Goal: Task Accomplishment & Management: Complete application form

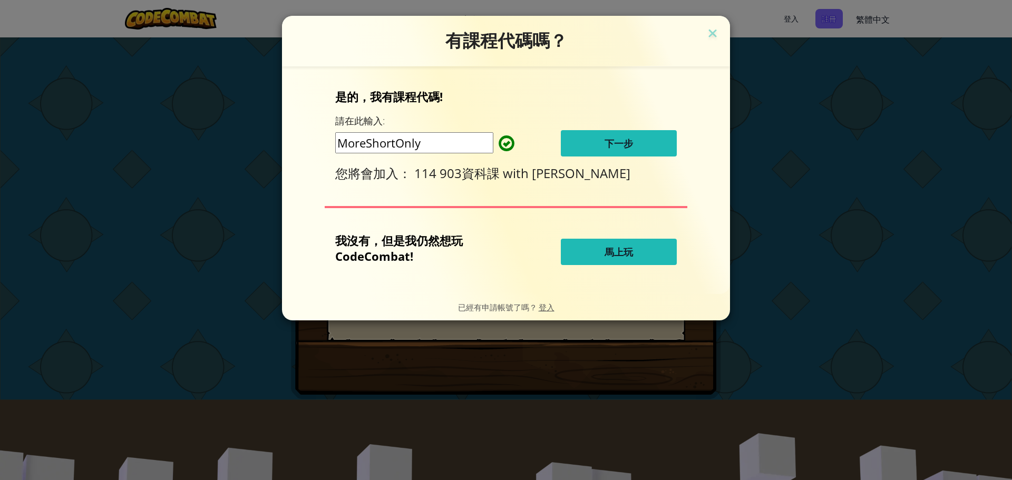
click at [626, 144] on span "下一步" at bounding box center [619, 143] width 28 height 13
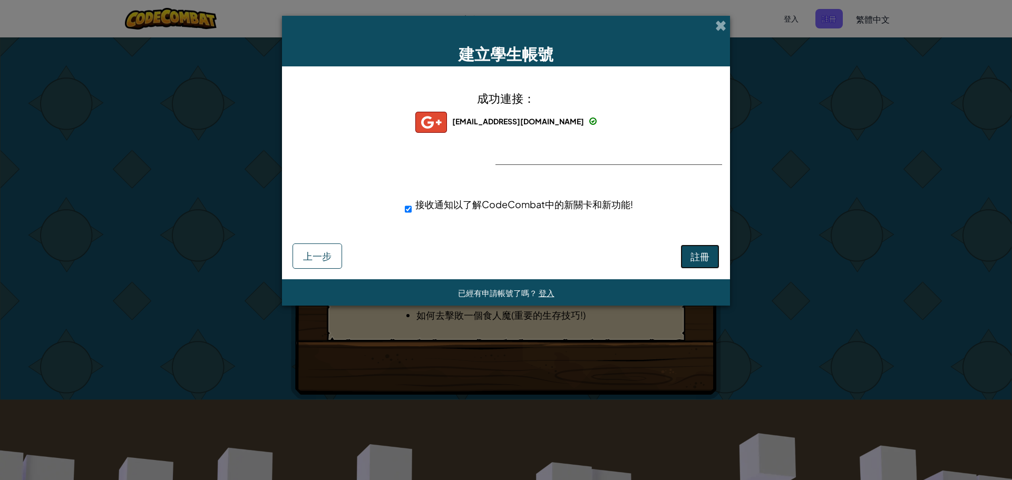
click at [704, 264] on button "註冊" at bounding box center [700, 257] width 39 height 24
drag, startPoint x: 637, startPoint y: 177, endPoint x: 593, endPoint y: 216, distance: 58.7
click at [593, 216] on div "成功連接： dereck0710@apps.ntpc.edu.tw dereck0710@apps.ntpc.edu.tw dereck0710+gplus …" at bounding box center [506, 159] width 422 height 164
click at [593, 217] on div "接收通知以了解CodeCombat中的新關卡和新功能!" at bounding box center [524, 205] width 255 height 28
click at [523, 281] on div "已經有申請帳號了嗎？ 登入" at bounding box center [506, 292] width 448 height 26
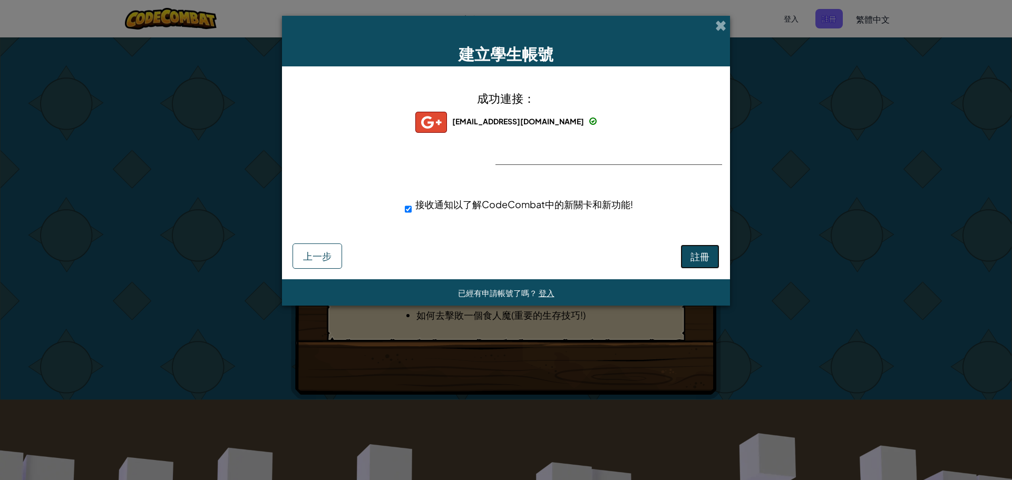
click at [711, 257] on button "註冊" at bounding box center [700, 257] width 39 height 24
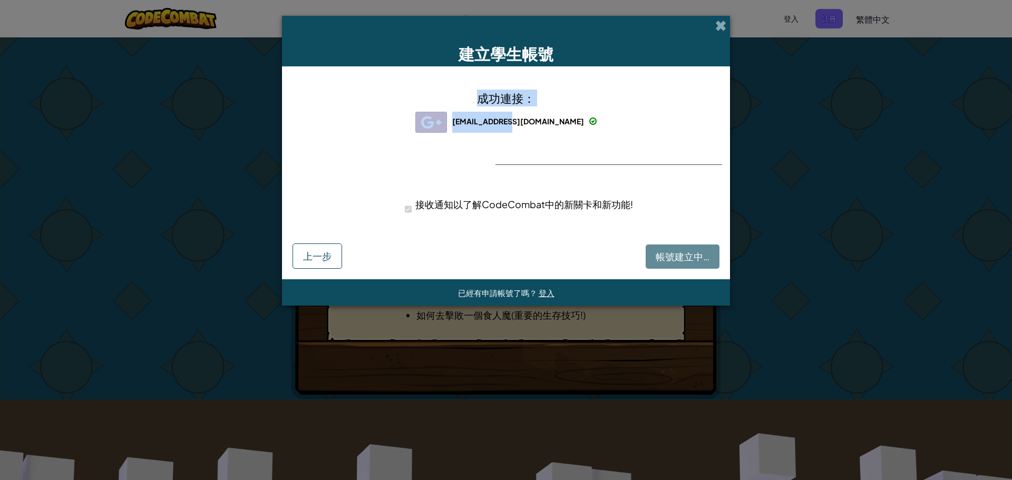
drag, startPoint x: 596, startPoint y: 27, endPoint x: 474, endPoint y: 149, distance: 172.2
click at [497, 143] on div "建立學生帳號 成功連接： dereck0710@apps.ntpc.edu.tw dereck0710@apps.ntpc.edu.tw dereck0710…" at bounding box center [506, 161] width 448 height 290
click at [434, 205] on span "接收通知以了解CodeCombat中的新關卡和新功能!" at bounding box center [524, 204] width 218 height 12
drag, startPoint x: 435, startPoint y: 203, endPoint x: 470, endPoint y: 187, distance: 38.4
click at [438, 202] on span "接收通知以了解CodeCombat中的新關卡和新功能!" at bounding box center [524, 204] width 218 height 12
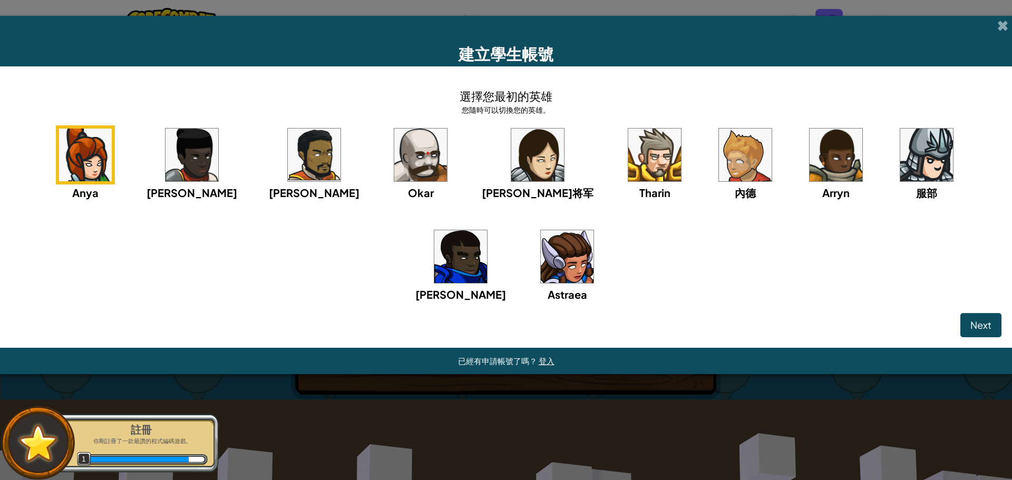
click at [900, 177] on img at bounding box center [926, 155] width 53 height 53
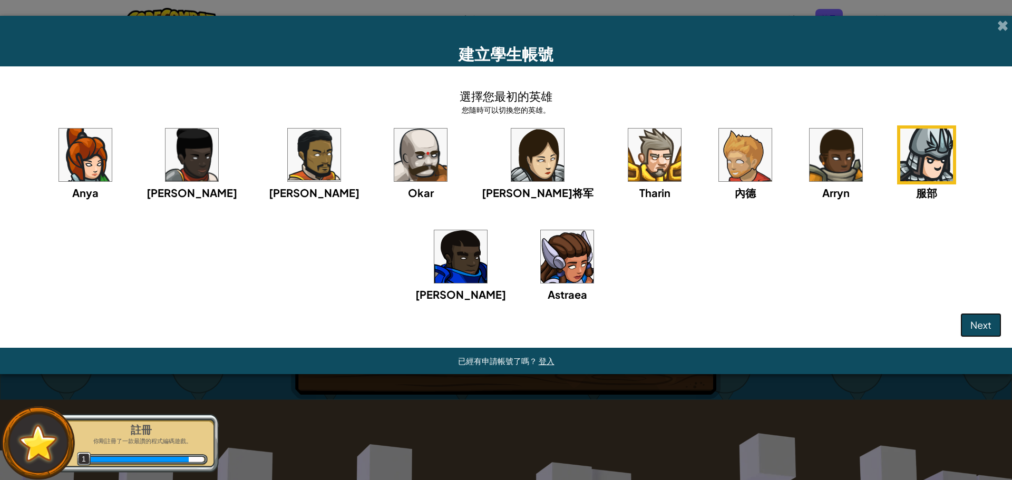
click at [993, 321] on button "Next" at bounding box center [981, 325] width 41 height 24
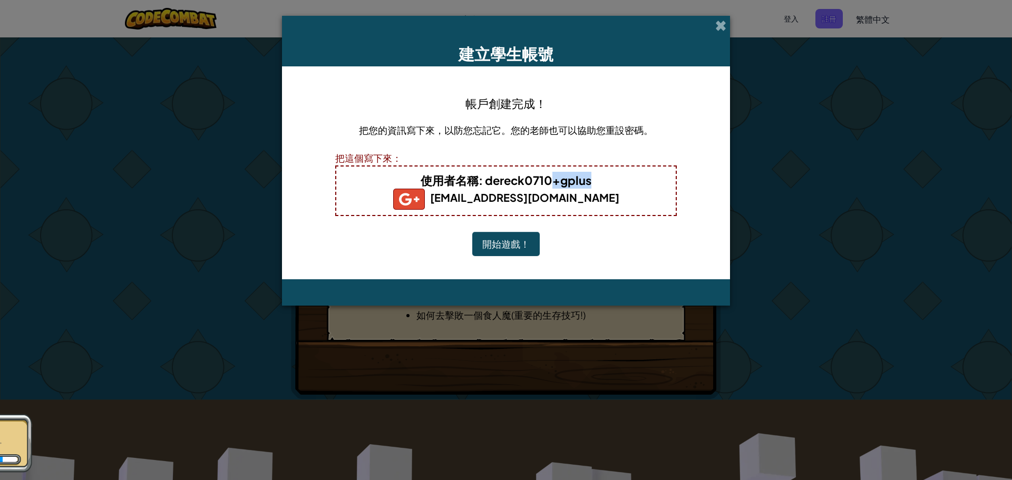
drag, startPoint x: 605, startPoint y: 176, endPoint x: 558, endPoint y: 168, distance: 47.6
click at [556, 168] on div "使用者名稱 : dereck0710+gplus dereck0710@apps.ntpc.edu.tw" at bounding box center [506, 191] width 342 height 51
drag, startPoint x: 542, startPoint y: 229, endPoint x: 550, endPoint y: 227, distance: 8.1
click at [543, 229] on div "帳戶創建完成！ 把您的資訊寫下來，以防您忘記它。您的老師也可以協助您重設密碼。 把這個寫下來： 使用者名稱 : dereck0710+gplus dereck…" at bounding box center [506, 173] width 342 height 192
click at [507, 243] on button "開始遊戲！" at bounding box center [505, 244] width 67 height 24
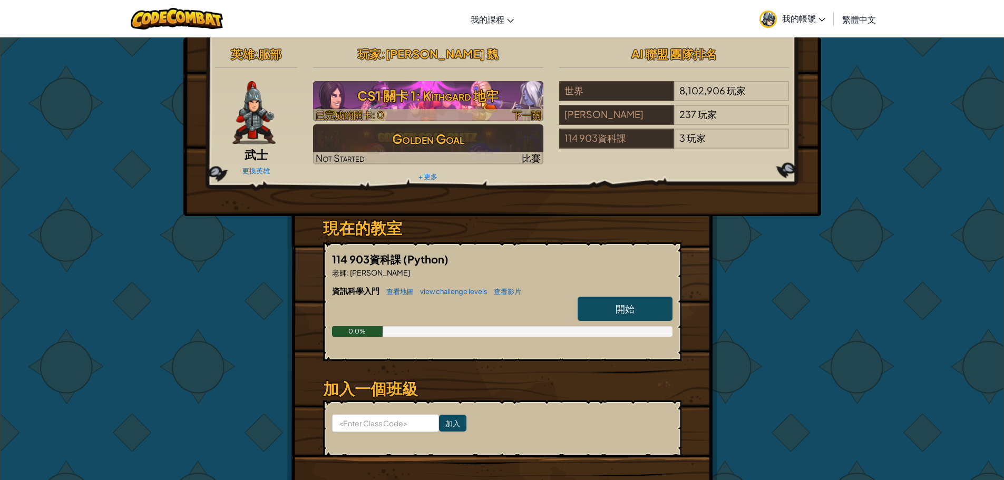
click at [462, 97] on h3 "CS1 關卡 1: Kithgard 地牢" at bounding box center [428, 96] width 230 height 24
select select "zh-HANT"
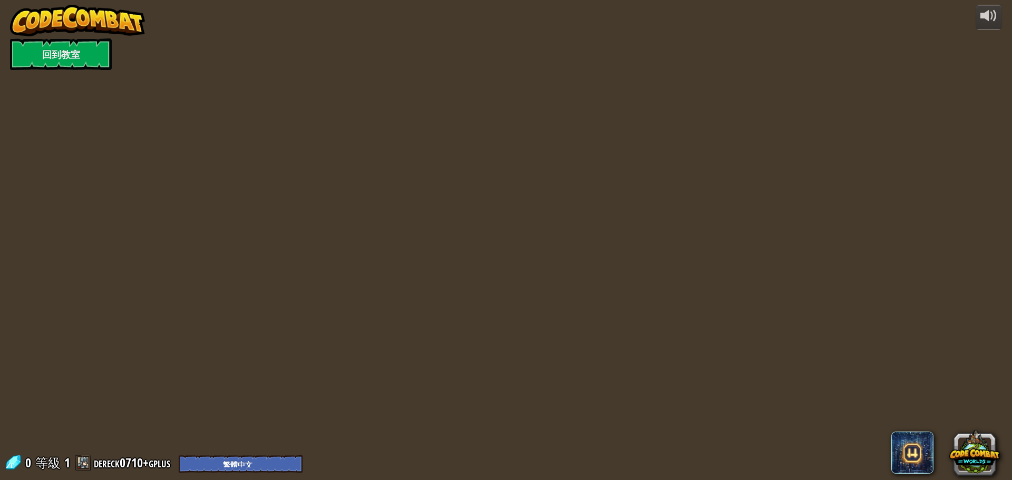
select select "zh-HANT"
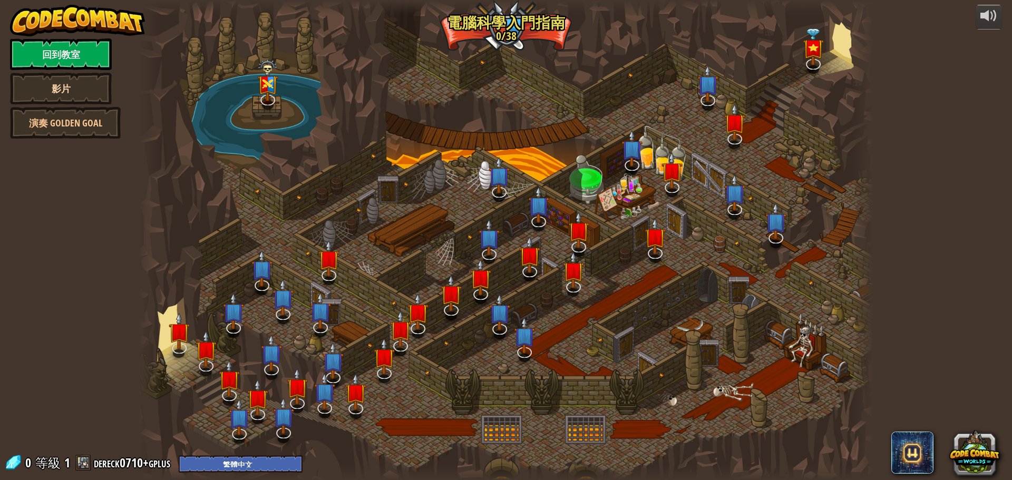
select select "zh-HANT"
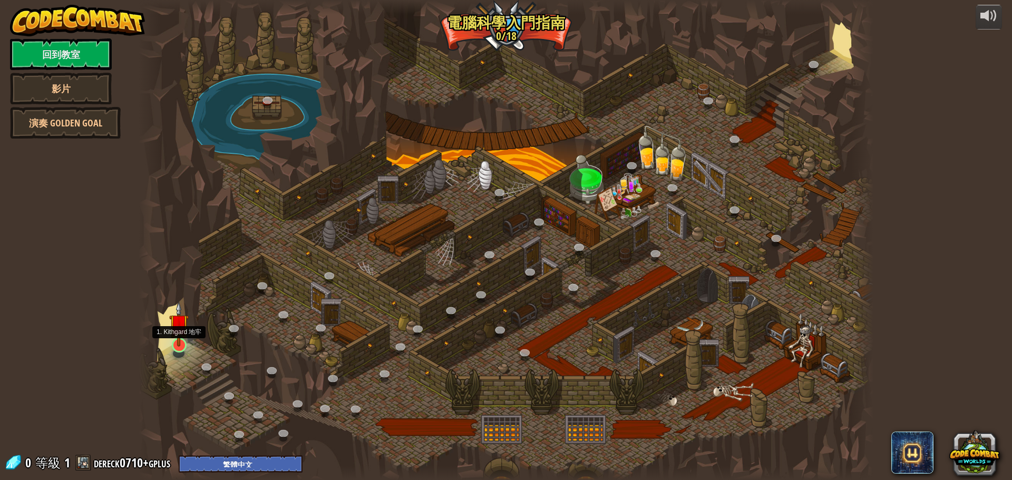
click at [175, 340] on img at bounding box center [179, 324] width 20 height 45
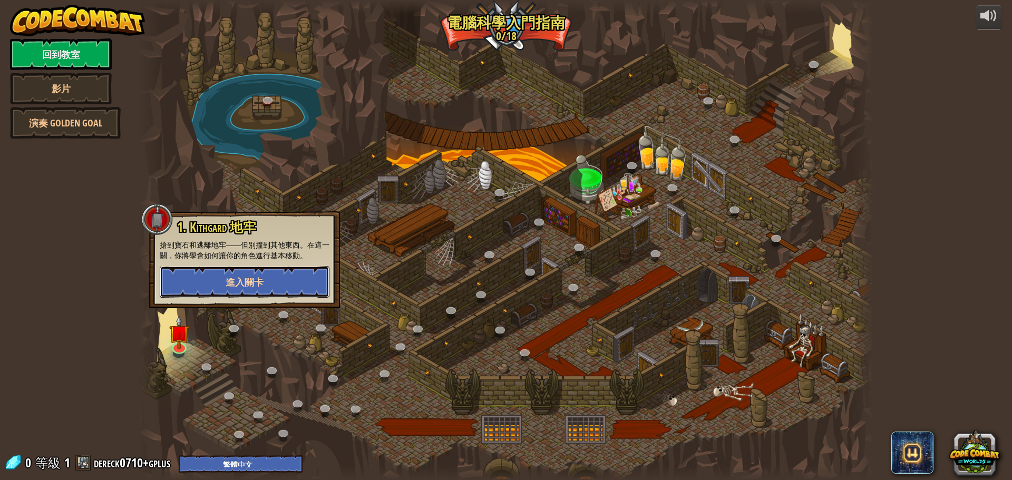
click at [216, 278] on button "進入關卡" at bounding box center [245, 282] width 170 height 32
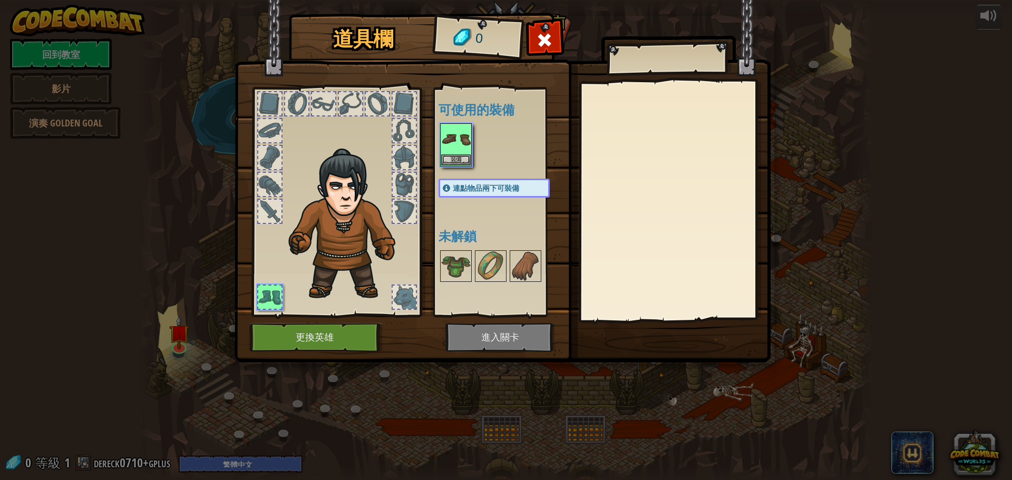
select select "zh-HANT"
drag, startPoint x: 459, startPoint y: 263, endPoint x: 434, endPoint y: 184, distance: 82.9
click at [423, 199] on div "道具欄 0 可使用的裝備 裝備 連點物品兩下可裝備 未解鎖 裝備 脫下 訂閱我們來解鎖吧! (受本關卡限制) 更換英雄 進入關卡" at bounding box center [506, 190] width 536 height 348
click at [453, 158] on button "裝備" at bounding box center [456, 159] width 30 height 11
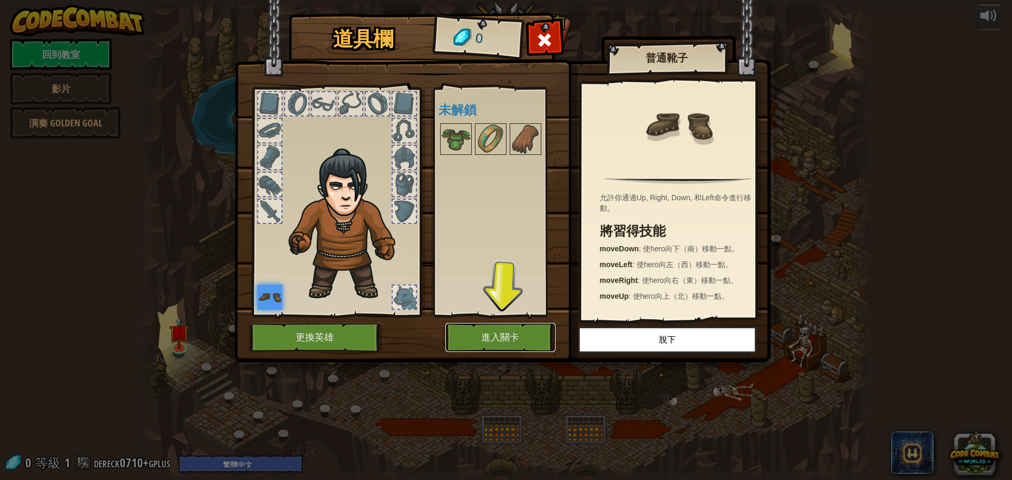
click at [498, 333] on button "進入關卡" at bounding box center [500, 337] width 110 height 29
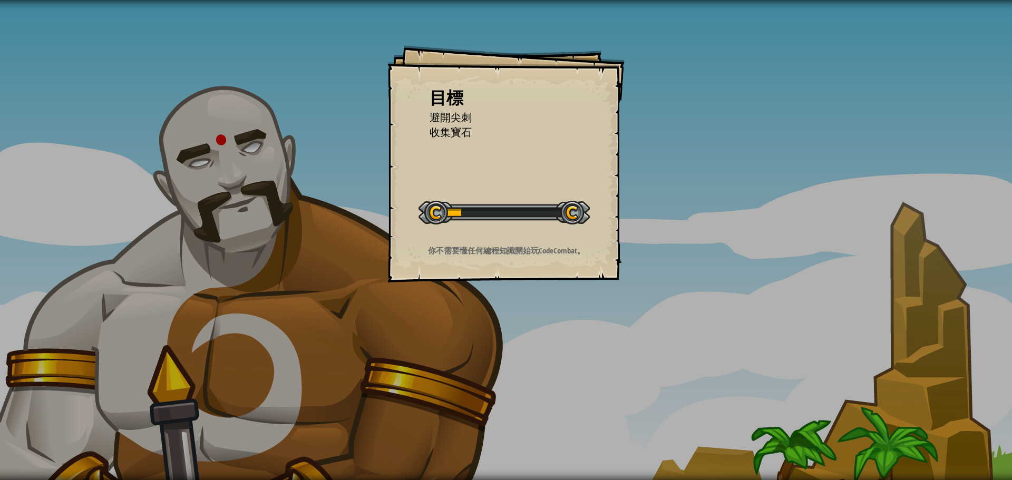
click at [516, 237] on div "目標 避開尖刺 收集寶石 開始戰役 從伺服器載入失敗 您將需要訂閱來開啟這關。 訂閱 您需要加入一個課程來遊玩此關卡。 回到我的課程 詢問您的老師來分派一個授…" at bounding box center [505, 163] width 237 height 237
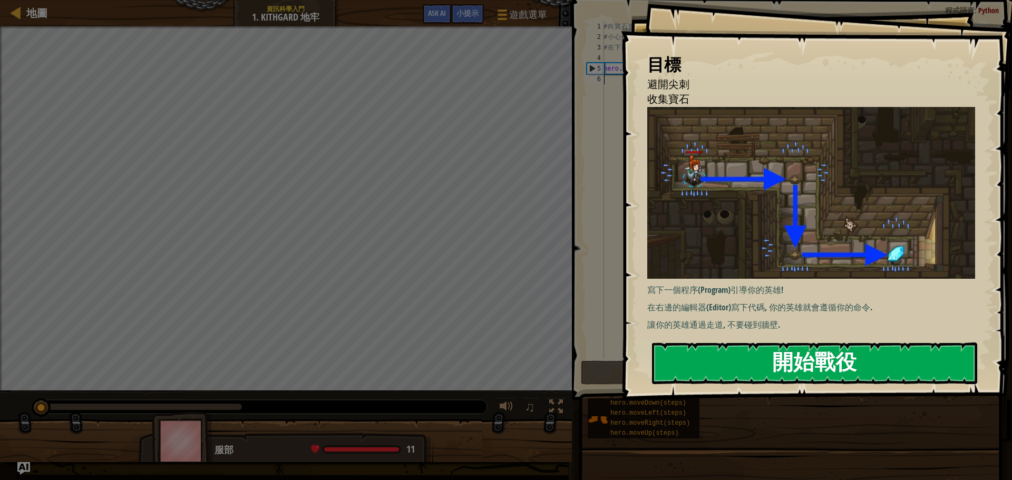
click at [742, 201] on div "目標 避開尖刺 收集寶石 寫下一個程序(Program)引導你的英雄! 在右邊的編輯器(Editor)寫下代碼, 你的英雄就會遵循你的命令. 讓你的英雄通過走…" at bounding box center [816, 200] width 391 height 401
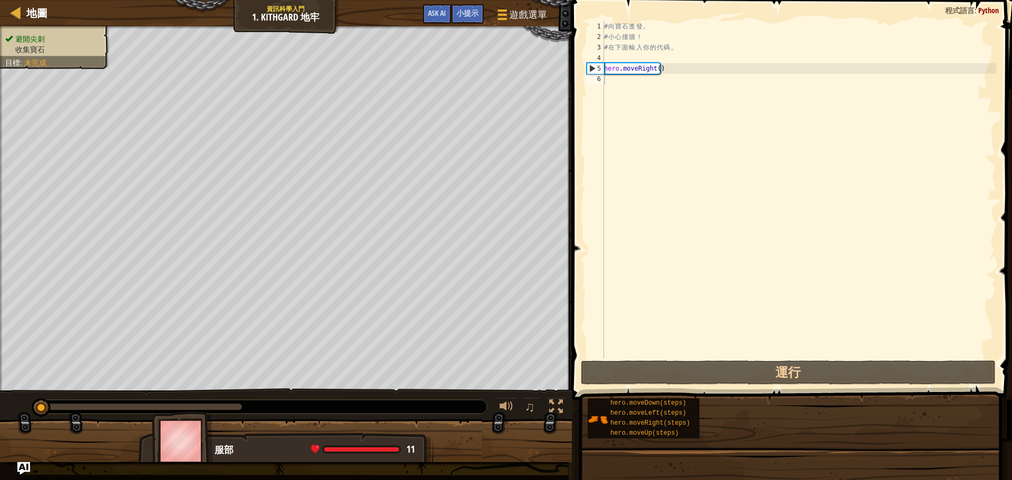
click at [781, 364] on div "目標 避開尖刺 收集寶石 寫下一個程序(Program)引導你的英雄! 在右邊的編輯器(Editor)寫下代碼, 你的英雄就會遵循你的命令. 讓你的英雄通過走…" at bounding box center [506, 240] width 1012 height 480
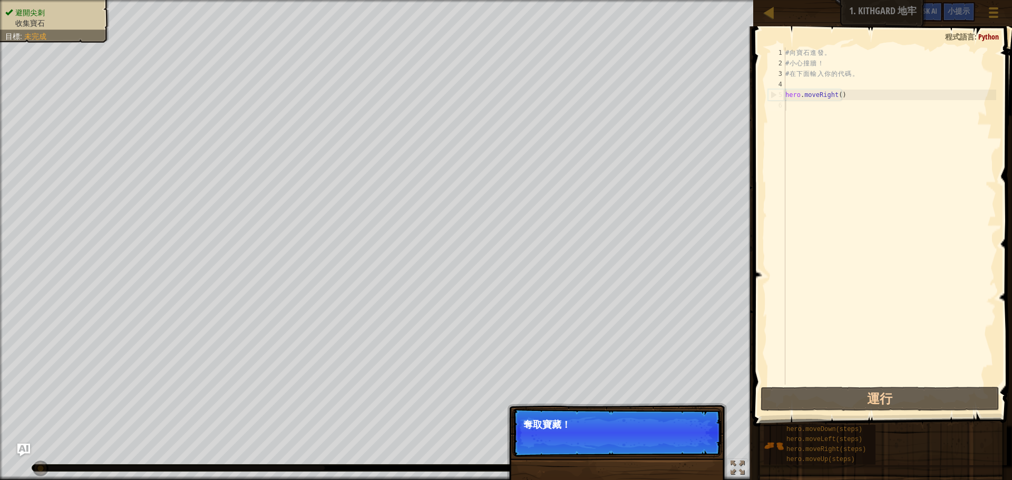
click at [645, 97] on div "避開尖刺 收集寶石 目標 : 未完成" at bounding box center [376, 240] width 753 height 480
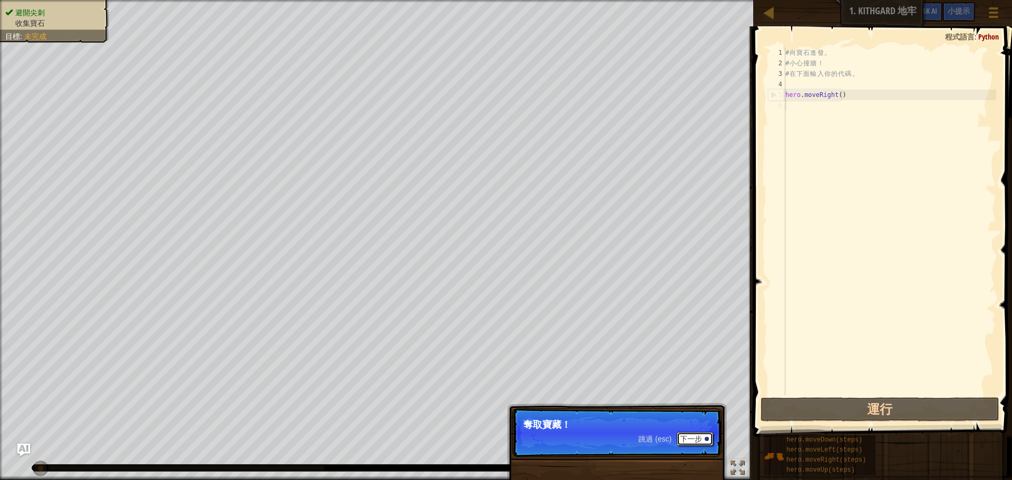
click at [677, 437] on button "下一步" at bounding box center [695, 439] width 36 height 14
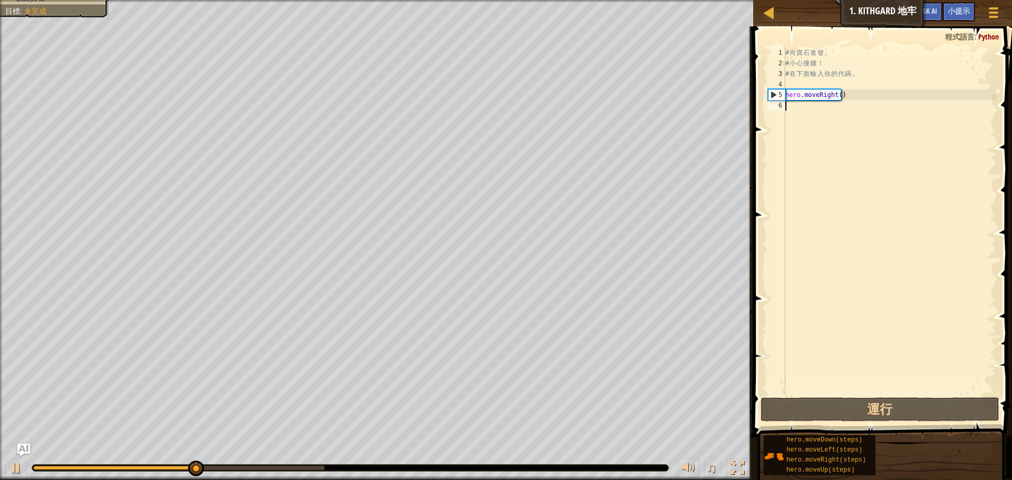
drag, startPoint x: 828, startPoint y: 120, endPoint x: 820, endPoint y: 84, distance: 36.7
click at [828, 119] on div "# 向 寶 石 進 發 。 # 小 心 撞 牆 ！ # 在 下 面 輸 入 你 的 代 碼 。 hero . moveRight ( )" at bounding box center [889, 231] width 213 height 369
click at [807, 107] on div "# 向 寶 石 進 發 。 # 小 心 撞 牆 ！ # 在 下 面 輸 入 你 的 代 碼 。 hero . moveRight ( )" at bounding box center [889, 231] width 213 height 369
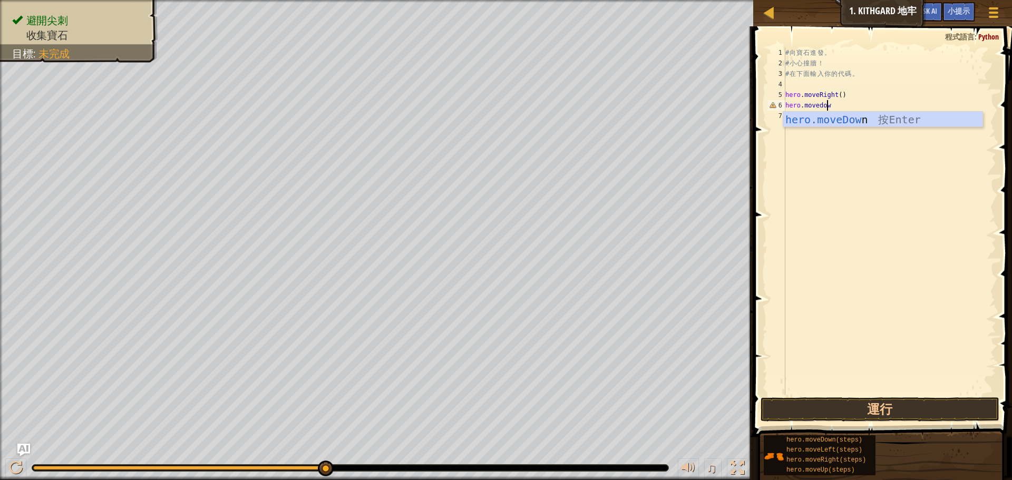
scroll to position [5, 3]
type textarea "hero.movedown"
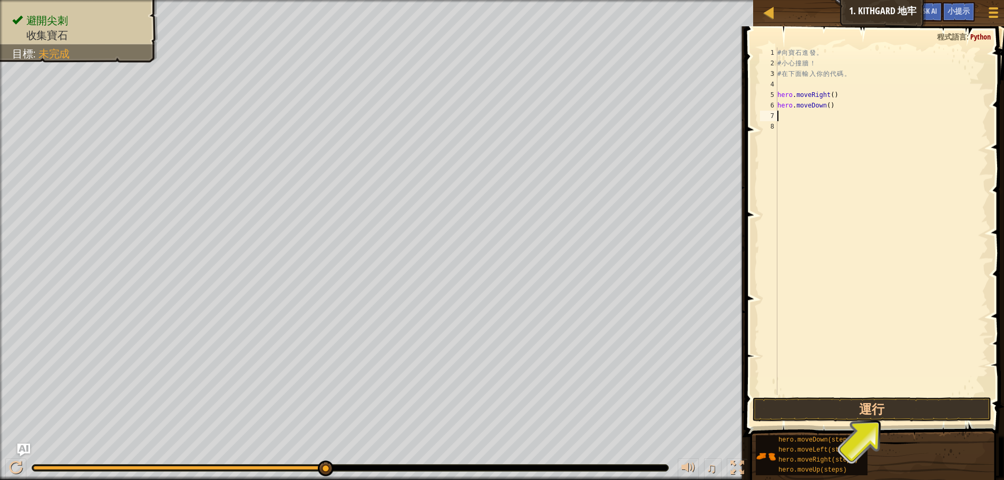
type textarea "h"
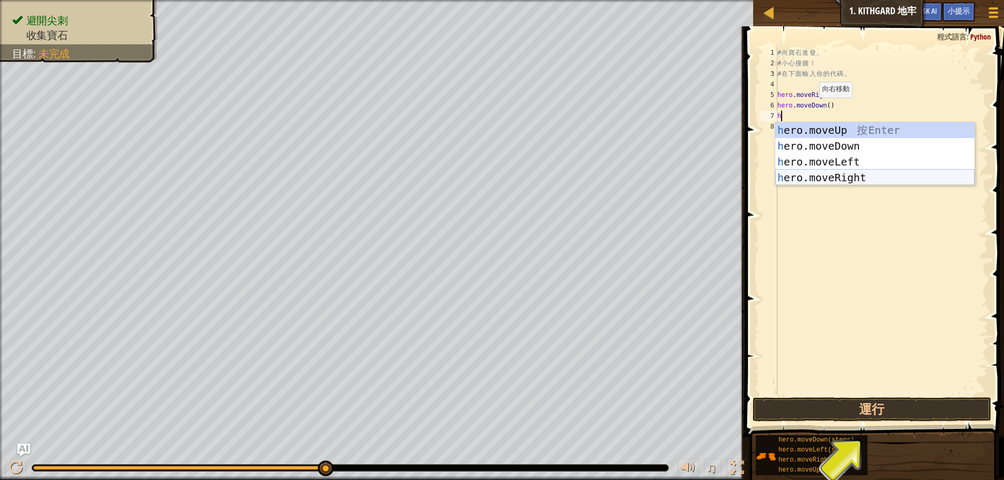
click at [894, 176] on div "h ero.moveUp 按 Enter h ero.moveDown 按 Enter h ero.moveLeft 按 Enter h ero.moveRi…" at bounding box center [875, 169] width 199 height 95
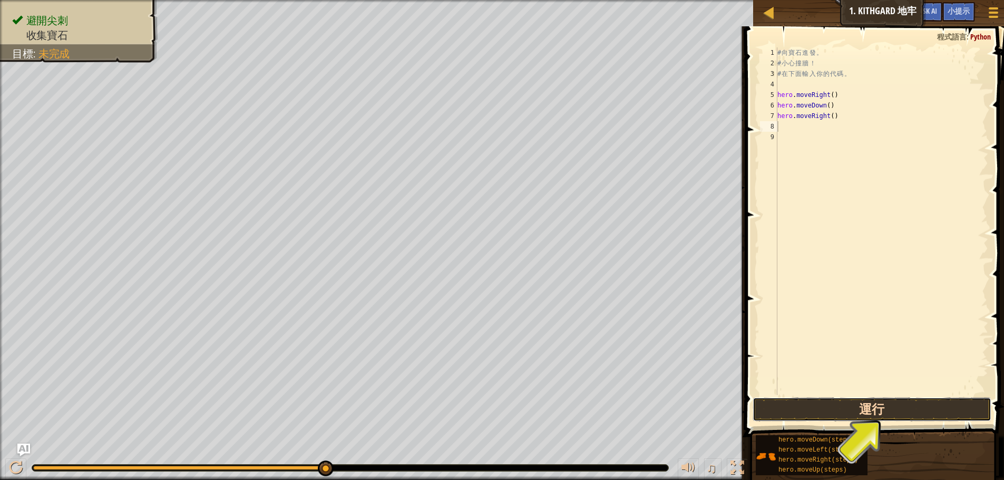
click at [880, 413] on button "運行" at bounding box center [872, 410] width 239 height 24
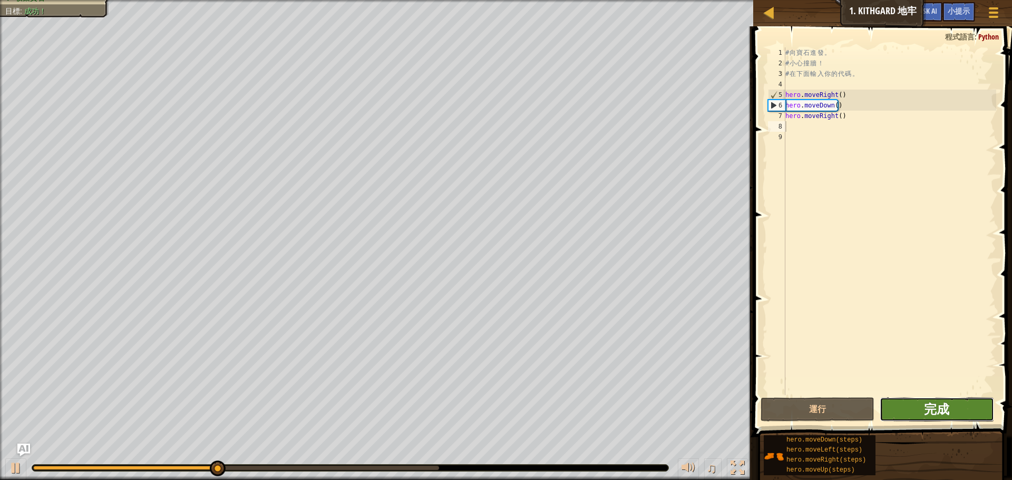
click at [933, 409] on span "完成" at bounding box center [936, 409] width 25 height 17
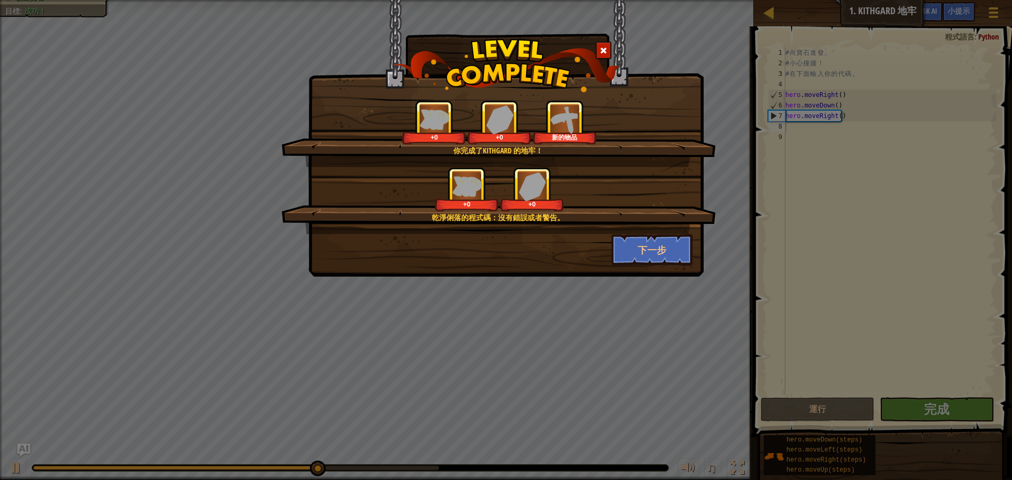
click at [937, 408] on div "你完成了Kithgard 的地牢！ +0 +0 新的物品 乾淨俐落的程式碼：沒有錯誤或者警告。 +0 +0 下一步" at bounding box center [506, 240] width 1012 height 480
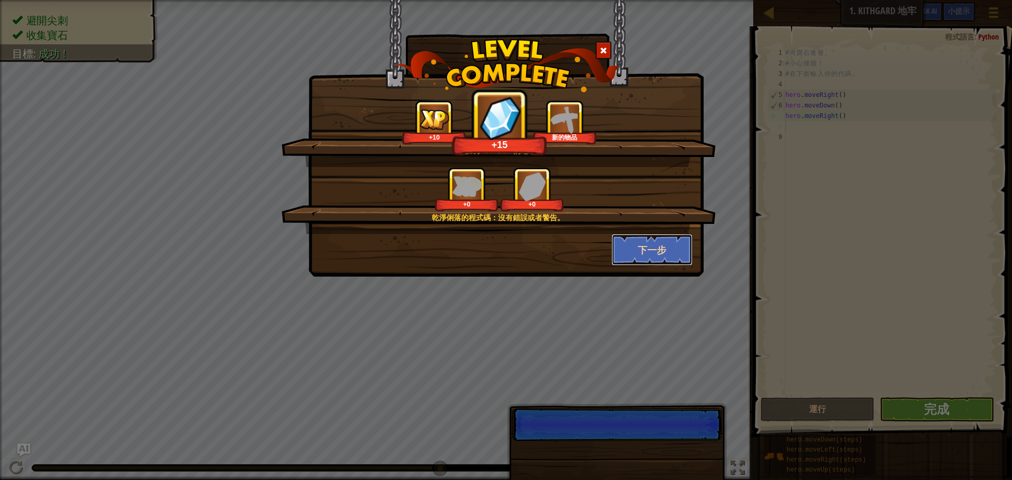
click at [658, 246] on button "下一步" at bounding box center [653, 250] width 82 height 32
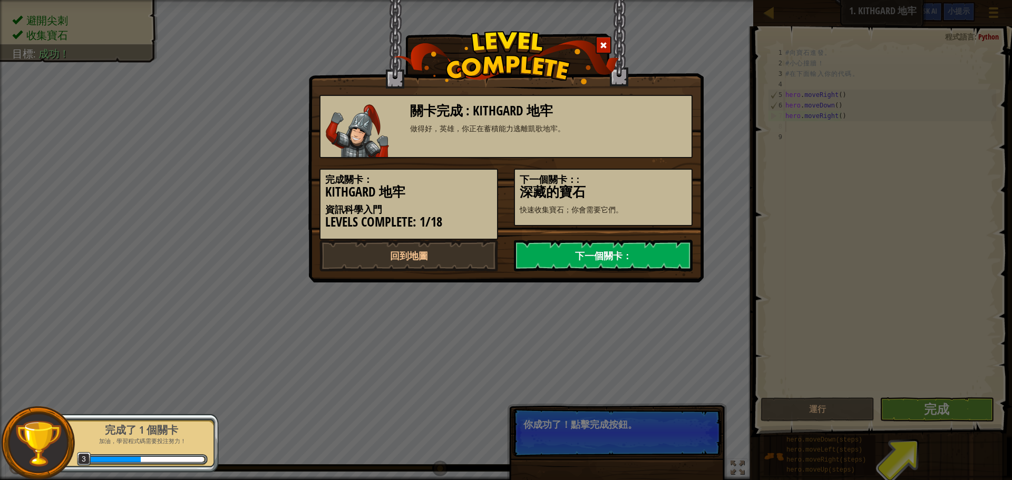
click at [641, 252] on link "下一個關卡：" at bounding box center [603, 256] width 179 height 32
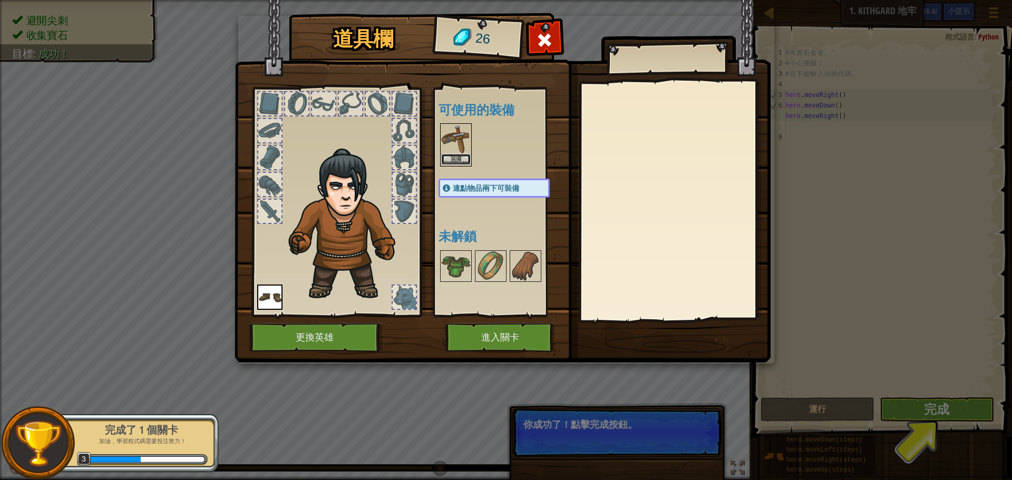
click at [457, 160] on button "裝備" at bounding box center [456, 159] width 30 height 11
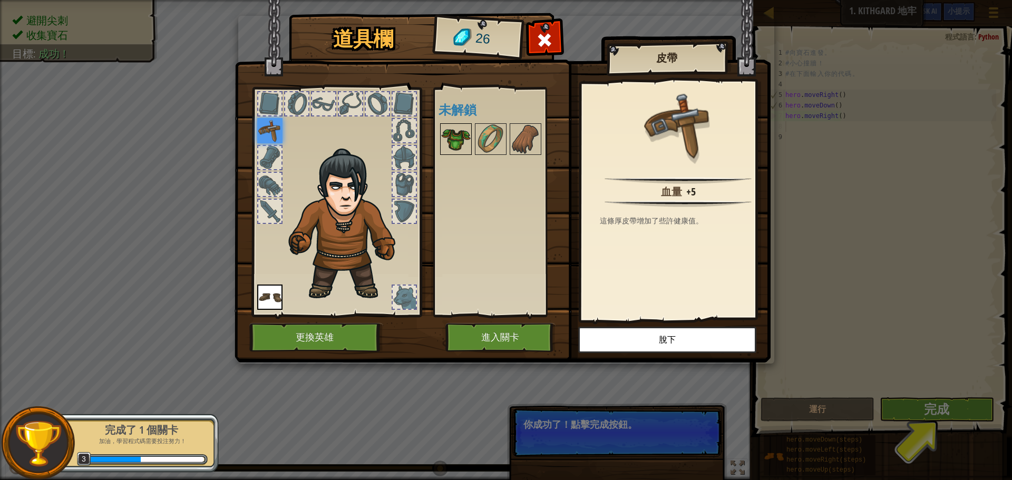
click at [450, 138] on img at bounding box center [456, 139] width 30 height 30
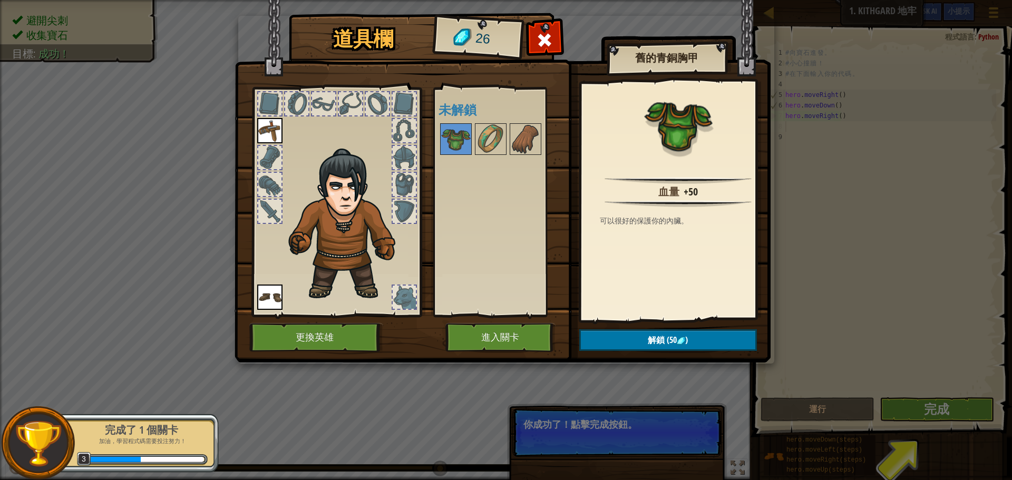
drag, startPoint x: 450, startPoint y: 138, endPoint x: 492, endPoint y: 255, distance: 124.2
click at [452, 140] on img at bounding box center [456, 139] width 30 height 30
click at [538, 336] on button "進入關卡" at bounding box center [500, 337] width 110 height 29
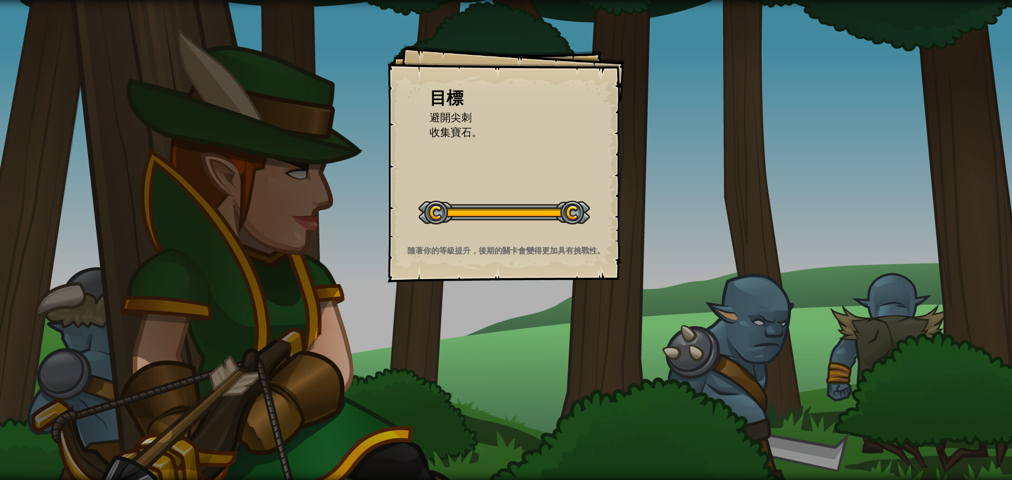
click at [772, 365] on div "目標 避開尖刺 收集寶石。 開始戰役 從伺服器載入失敗 您將需要訂閱來開啟這關。 訂閱 您需要加入一個課程來遊玩此關卡。 回到我的課程 詢問您的老師來分派一個…" at bounding box center [506, 240] width 1012 height 480
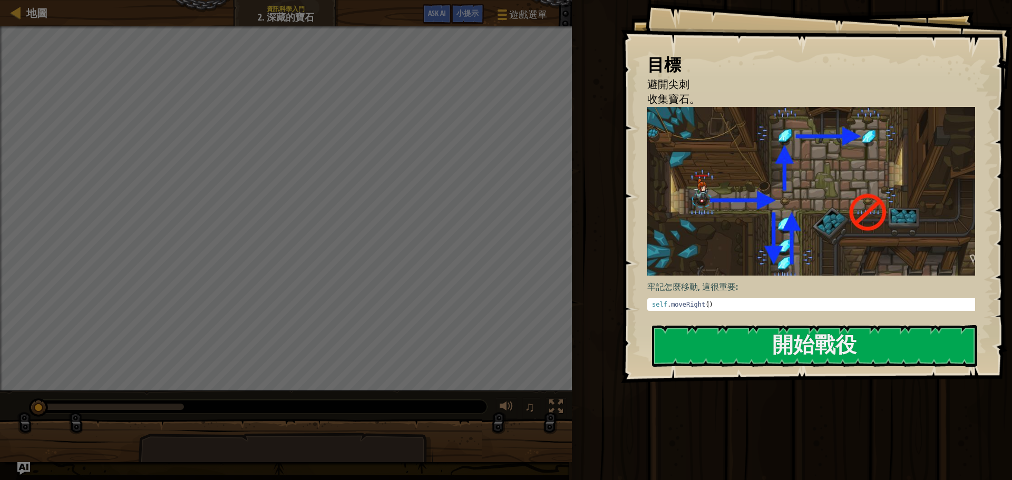
click at [763, 319] on div "目標 避開尖刺 收集寶石。 牢記怎麼移動, 這很重要: 1 self . moveRight ( ) הההההההההההההההההההההההההההה…" at bounding box center [816, 191] width 391 height 383
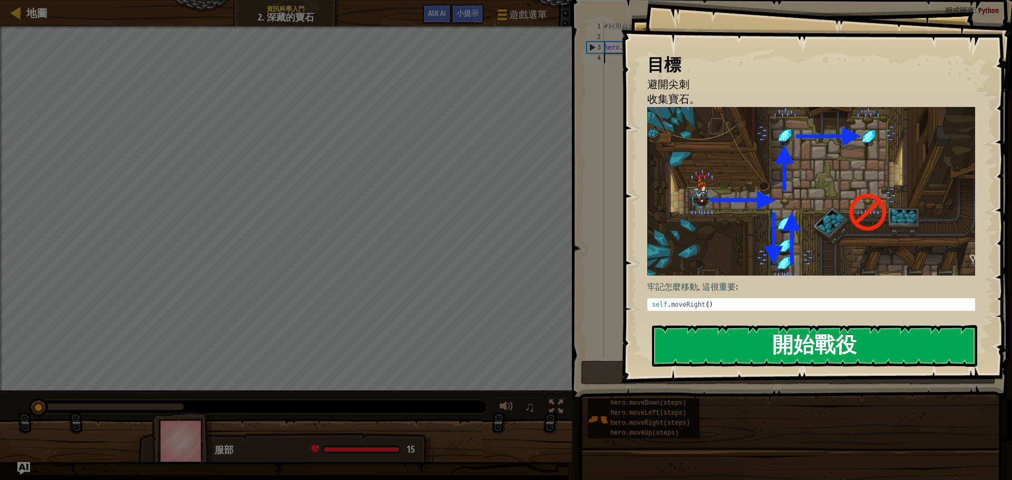
drag, startPoint x: 775, startPoint y: 333, endPoint x: 783, endPoint y: 333, distance: 8.4
click at [783, 333] on button "開始戰役" at bounding box center [814, 346] width 325 height 42
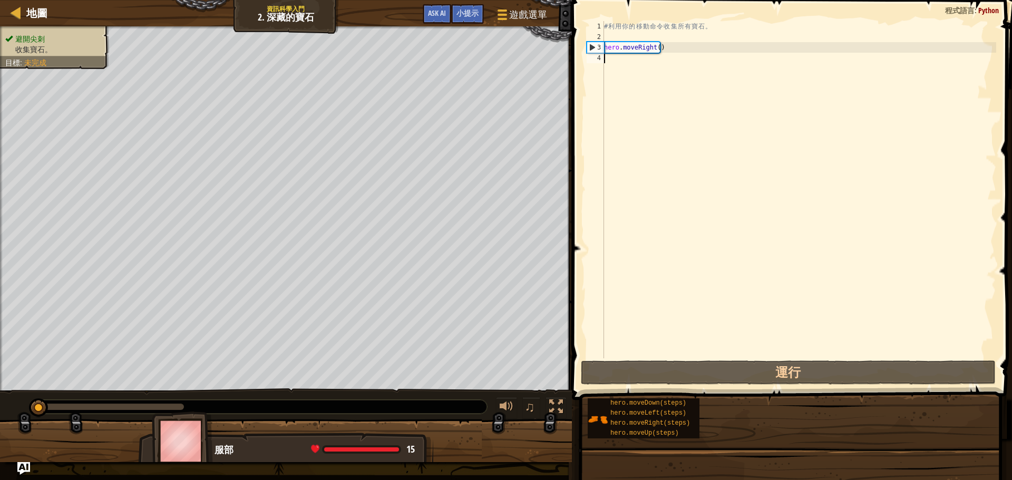
click at [709, 168] on div "# 利 用 你 的 移 動 命 令 收 集 所 有 寶 石 。 hero . moveRight ( )" at bounding box center [799, 200] width 394 height 358
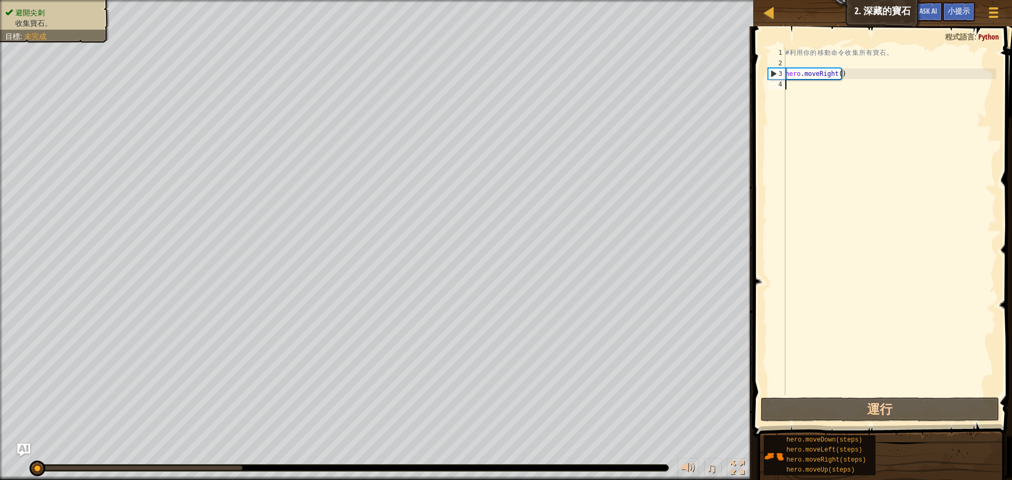
type textarea "m"
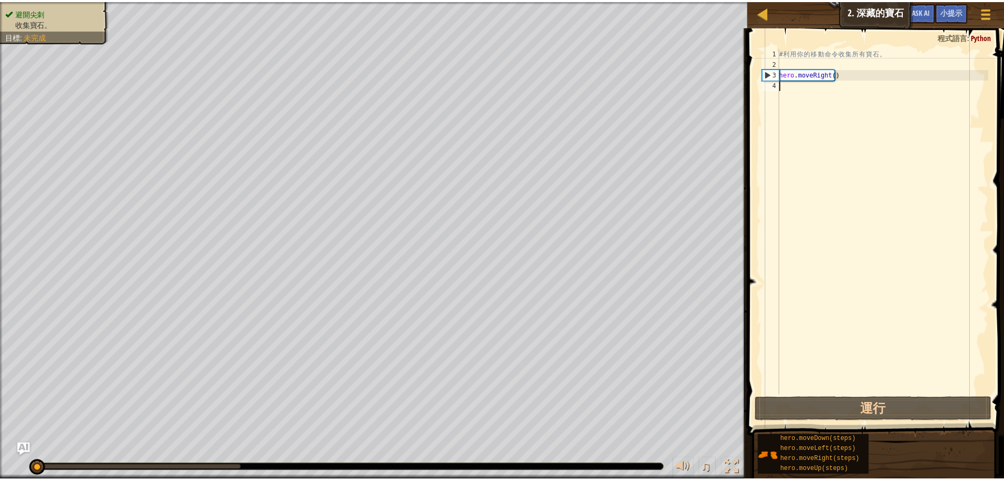
scroll to position [5, 0]
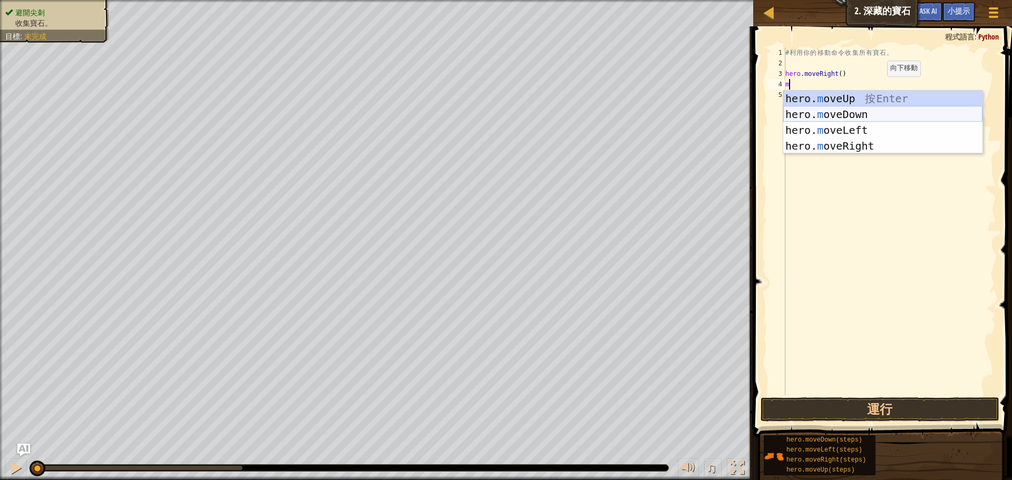
click at [868, 107] on div "hero. m oveUp 按 Enter hero. m oveDown 按 Enter hero. m oveLeft 按 Enter hero. m o…" at bounding box center [882, 138] width 199 height 95
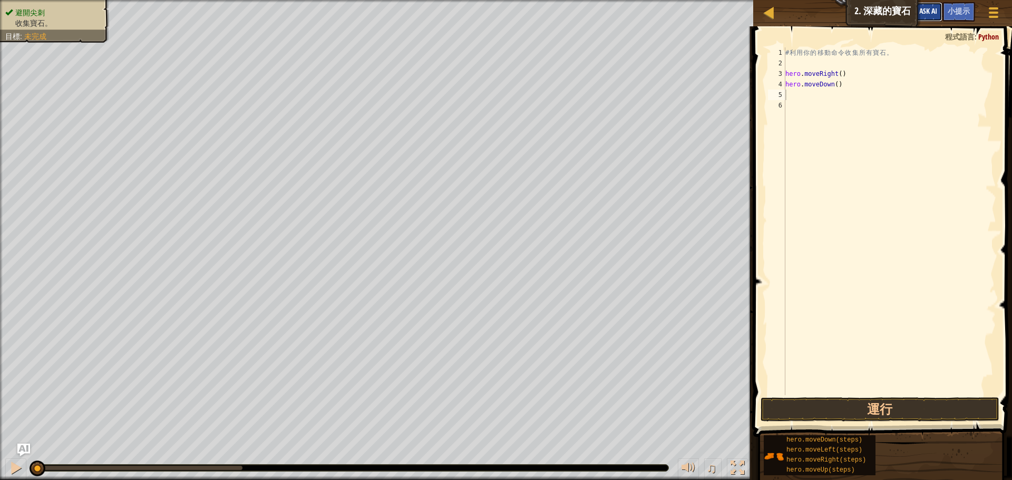
click at [925, 9] on span "Ask AI" at bounding box center [928, 11] width 18 height 10
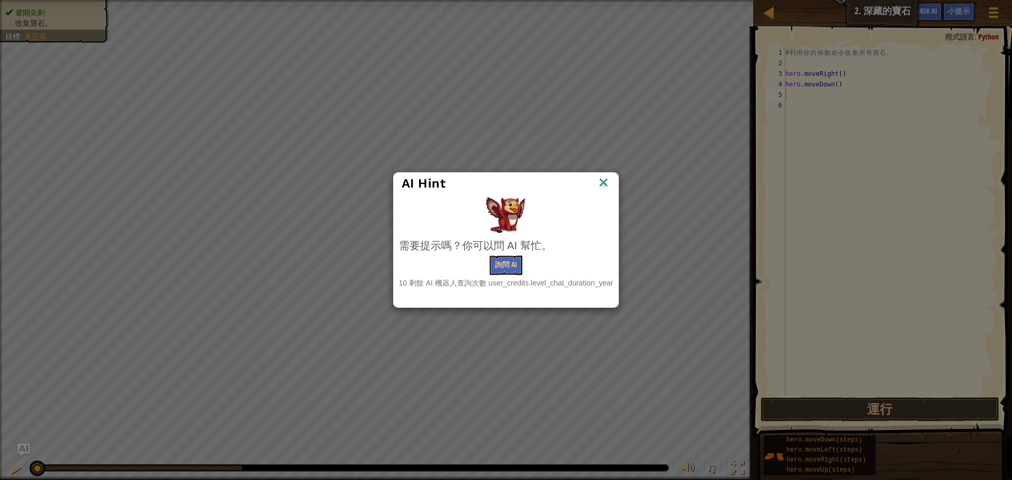
click at [603, 182] on img at bounding box center [604, 184] width 14 height 16
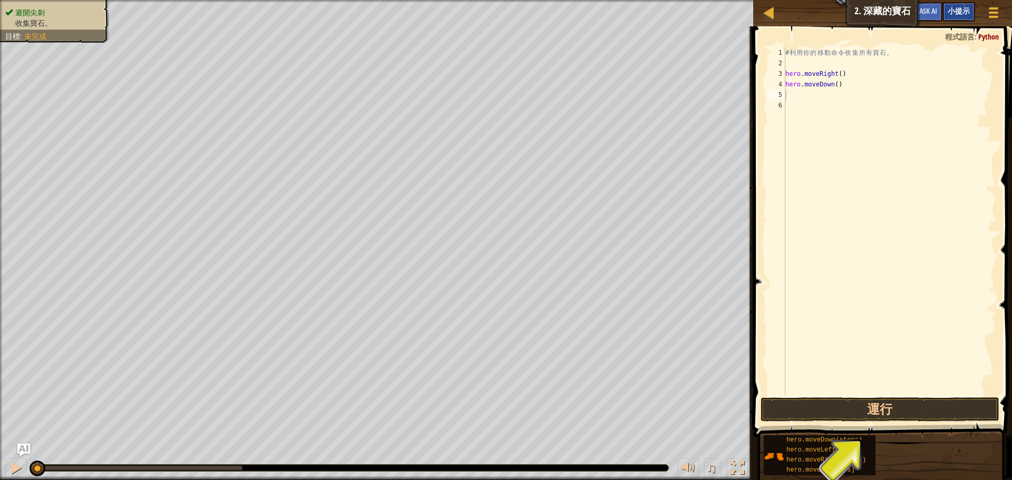
click at [963, 14] on span "小提示" at bounding box center [959, 11] width 22 height 10
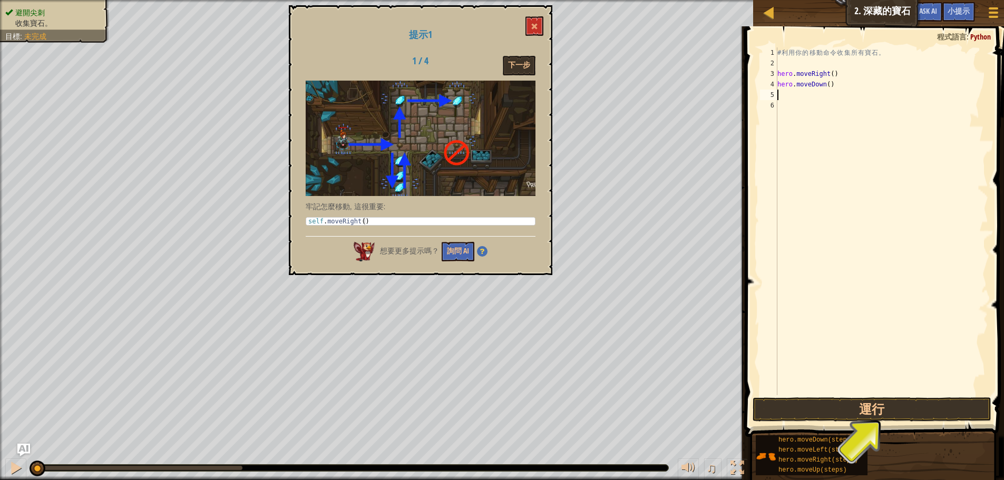
type textarea "self.moveRight()"
drag, startPoint x: 311, startPoint y: 224, endPoint x: 363, endPoint y: 221, distance: 52.8
click at [363, 221] on div "self . moveRight ( )" at bounding box center [420, 229] width 229 height 22
click at [363, 221] on div "self . moveRight ( )" at bounding box center [420, 221] width 229 height 7
drag, startPoint x: 333, startPoint y: 225, endPoint x: 406, endPoint y: 199, distance: 77.4
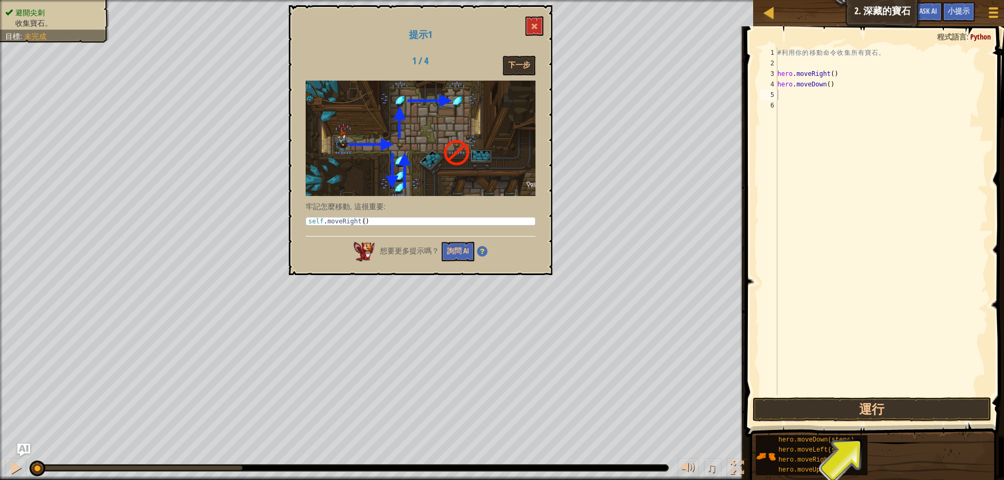
click at [394, 224] on div "牢記怎麼移動, 這很重要: self.moveRight() 1 self . moveRight ( ) ההההההההההההההההההההההההה…" at bounding box center [421, 156] width 230 height 150
click at [527, 24] on button at bounding box center [535, 26] width 18 height 20
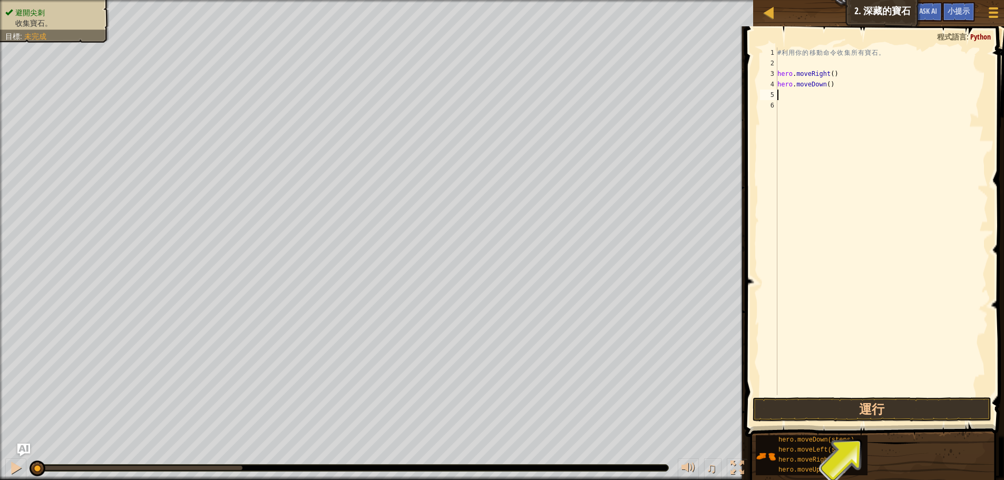
click at [788, 96] on div "# 利 用 你 的 移 動 命 令 收 集 所 有 寶 石 。 hero . moveRight ( ) hero . moveDown ( )" at bounding box center [882, 231] width 213 height 369
click at [830, 90] on div "# 利 用 你 的 移 動 命 令 收 集 所 有 寶 石 。 hero . moveRight ( ) hero . moveDown ( )" at bounding box center [882, 231] width 213 height 369
type textarea "s"
drag, startPoint x: 881, startPoint y: 13, endPoint x: 927, endPoint y: 13, distance: 46.4
click at [881, 13] on div "地圖 資訊科學入門 2. 深藏的寶石 遊戲選單 完成 小提示 Ask AI" at bounding box center [882, 13] width 259 height 26
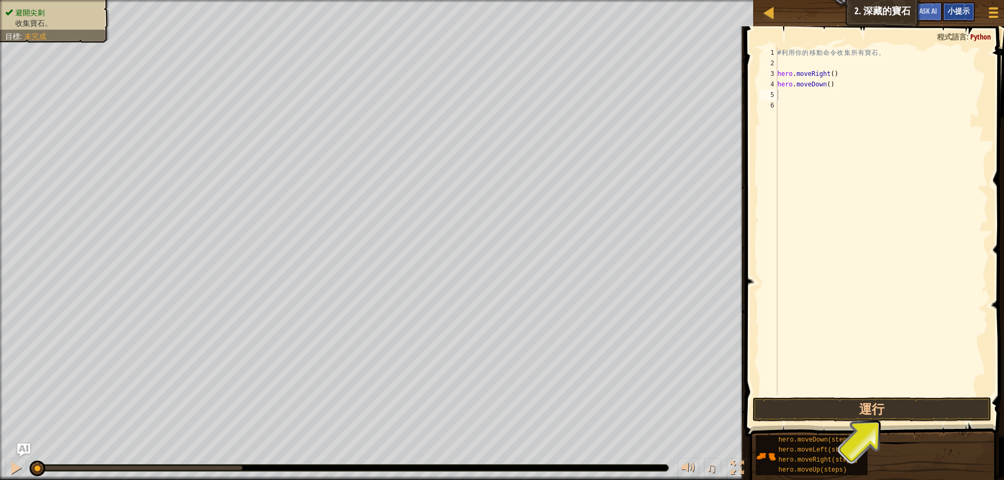
click at [959, 13] on span "小提示" at bounding box center [959, 11] width 22 height 10
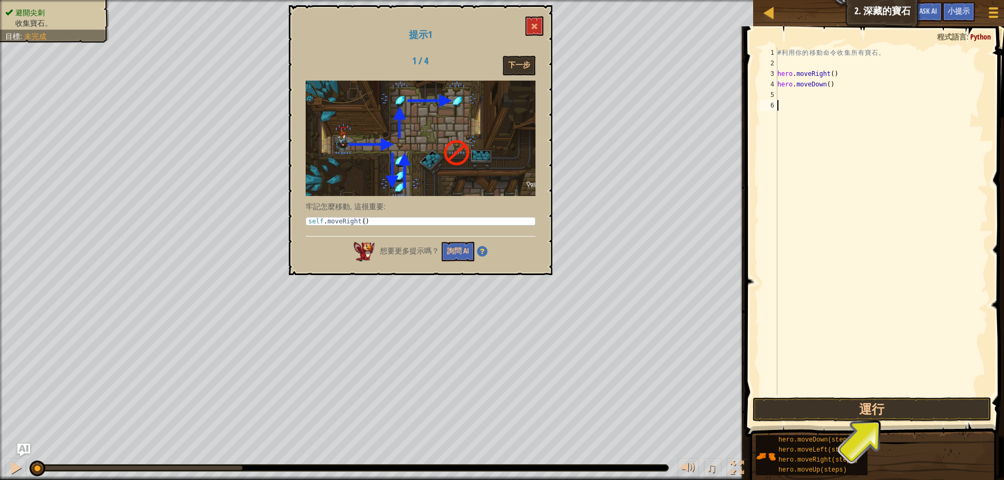
drag, startPoint x: 927, startPoint y: 121, endPoint x: 859, endPoint y: 105, distance: 69.9
click at [925, 121] on div "# 利 用 你 的 移 動 命 令 收 集 所 有 寶 石 。 hero . moveRight ( ) hero . moveDown ( )" at bounding box center [882, 231] width 213 height 369
click at [789, 93] on div "# 利 用 你 的 移 動 命 令 收 集 所 有 寶 石 。 hero . moveRight ( ) hero . moveDown ( )" at bounding box center [882, 231] width 213 height 369
click at [512, 62] on button "下一步" at bounding box center [519, 66] width 33 height 20
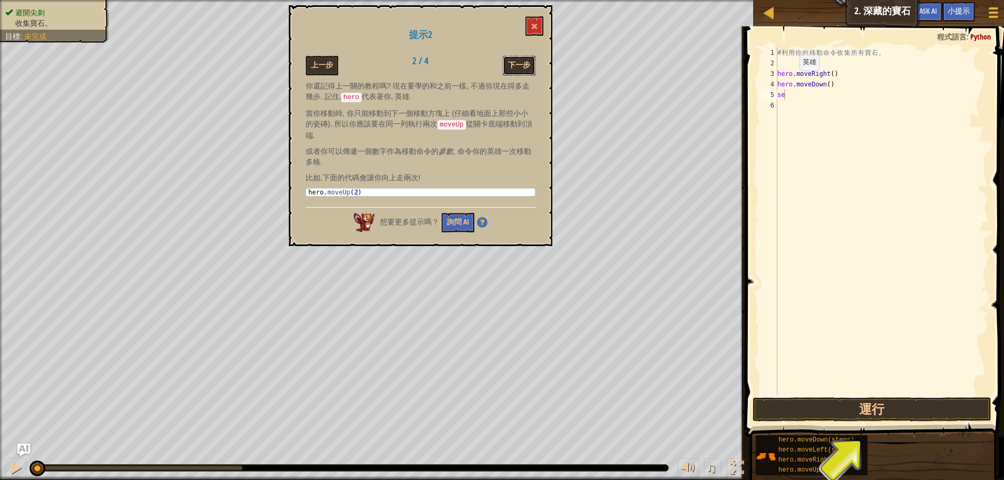
click at [515, 63] on button "下一步" at bounding box center [519, 66] width 33 height 20
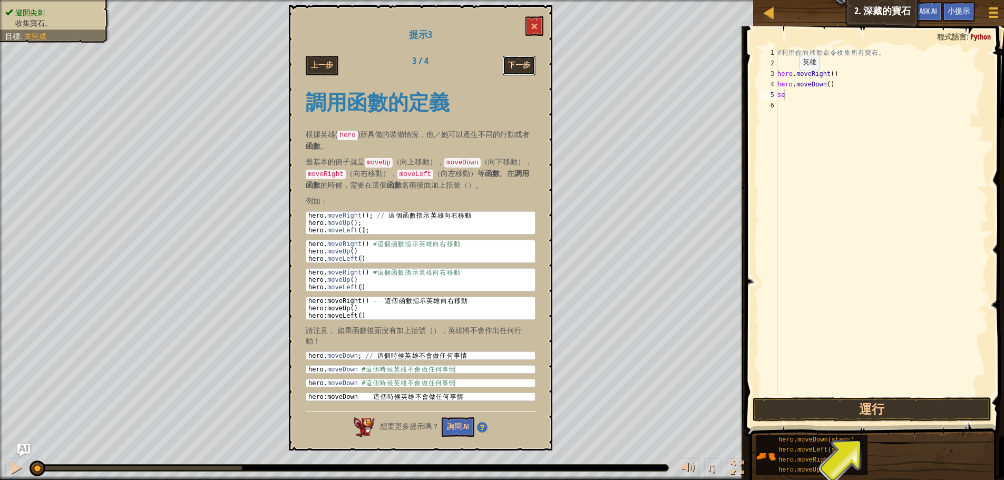
click at [517, 63] on button "下一步" at bounding box center [519, 66] width 33 height 20
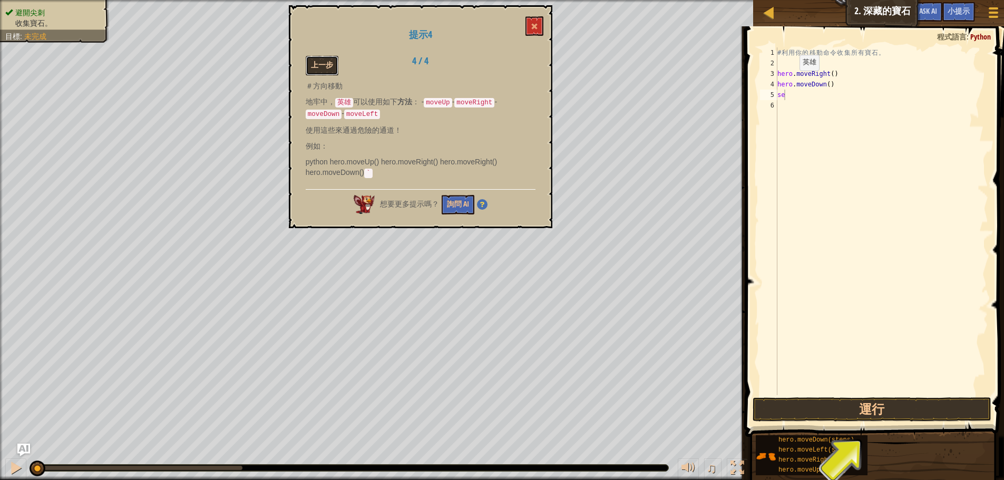
click at [330, 62] on button "上一步" at bounding box center [322, 66] width 33 height 20
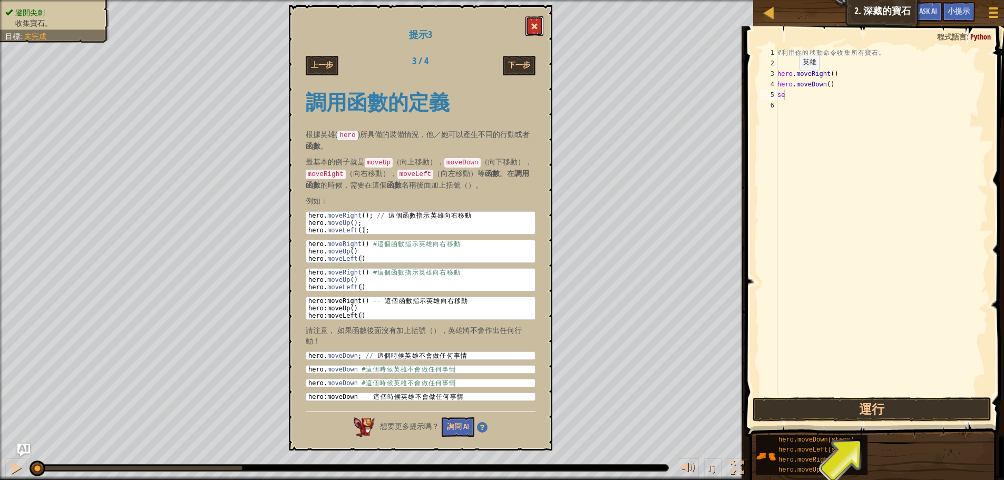
click at [530, 27] on button at bounding box center [535, 26] width 18 height 20
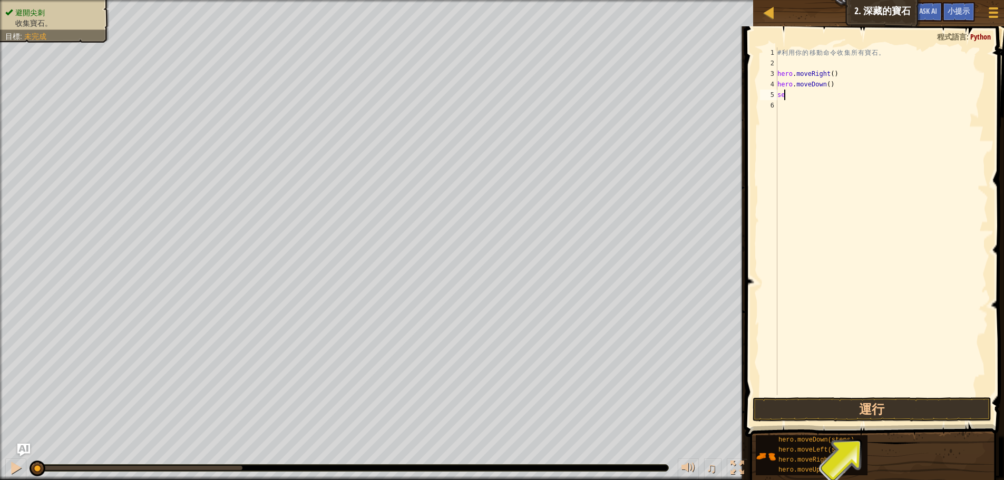
click at [799, 100] on div "# 利 用 你 的 移 動 命 令 收 集 所 有 寶 石 。 hero . moveRight ( ) hero . moveDown ( ) se" at bounding box center [882, 231] width 213 height 369
type textarea "s"
type textarea "h"
type textarea "hero.moveUp(2)"
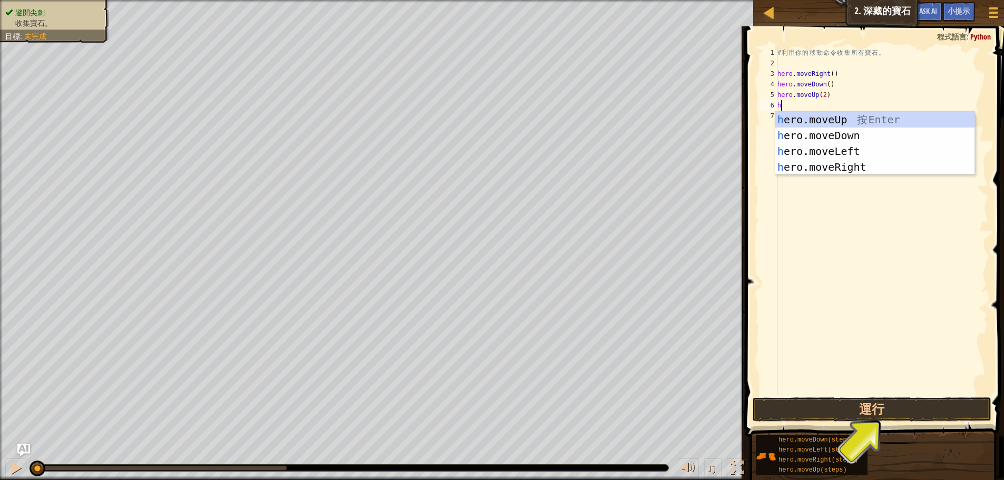
type textarea "ho"
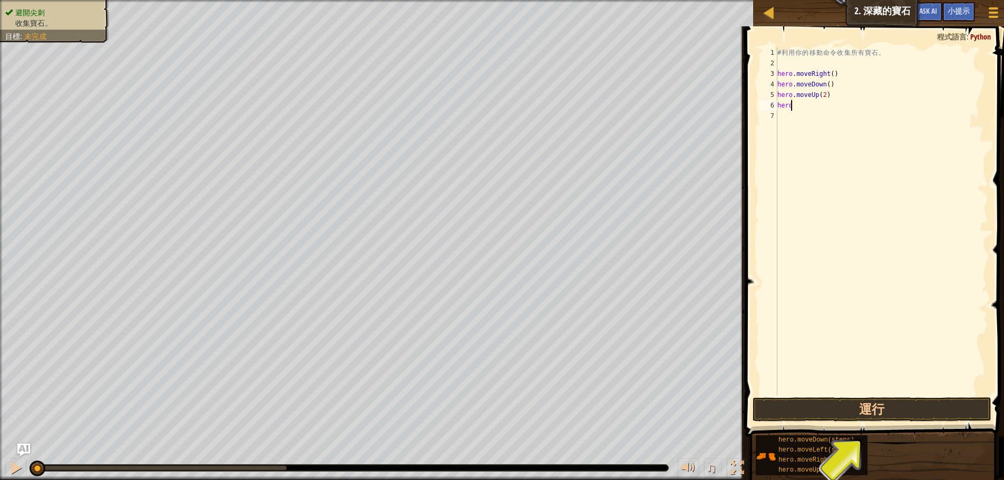
type textarea "h"
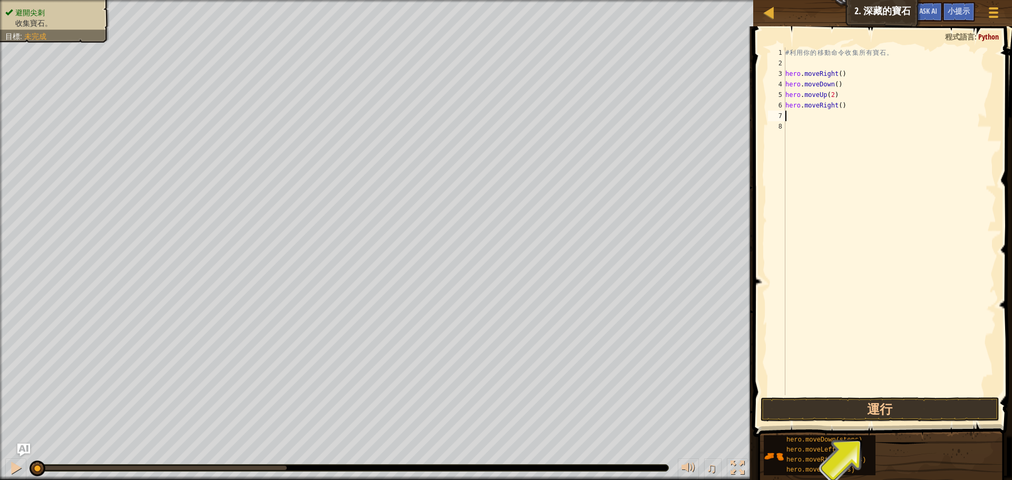
type textarea "hero.moveRight()"
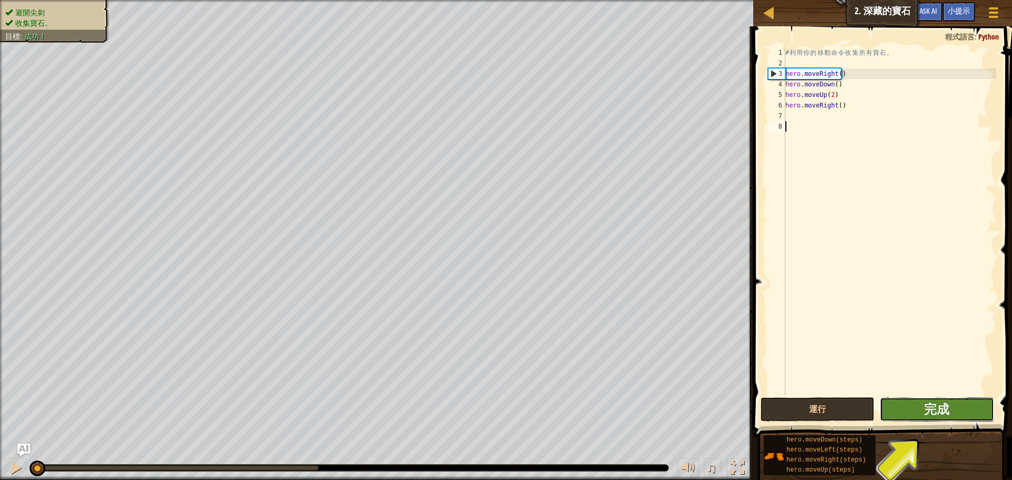
click at [909, 408] on button "完成" at bounding box center [937, 410] width 114 height 24
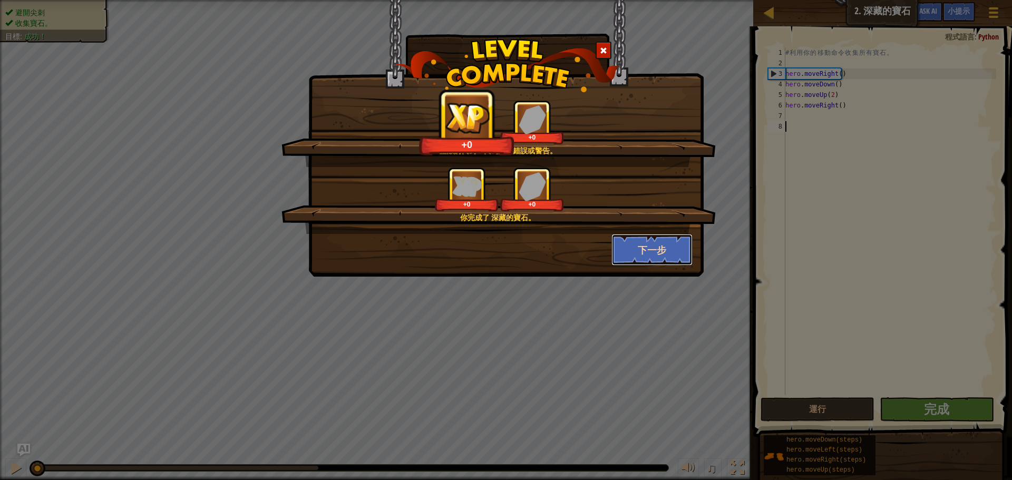
click at [658, 249] on button "下一步" at bounding box center [653, 250] width 82 height 32
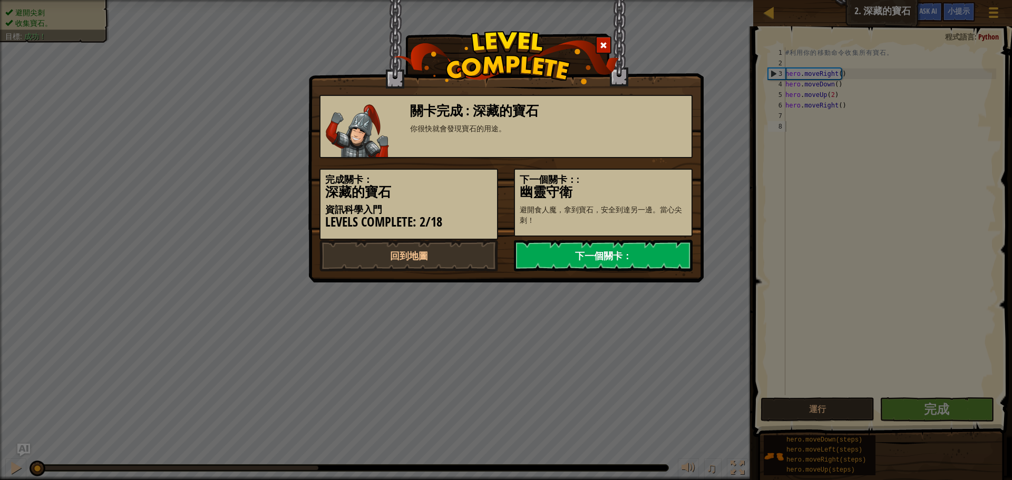
click at [650, 249] on link "下一個關卡：" at bounding box center [603, 256] width 179 height 32
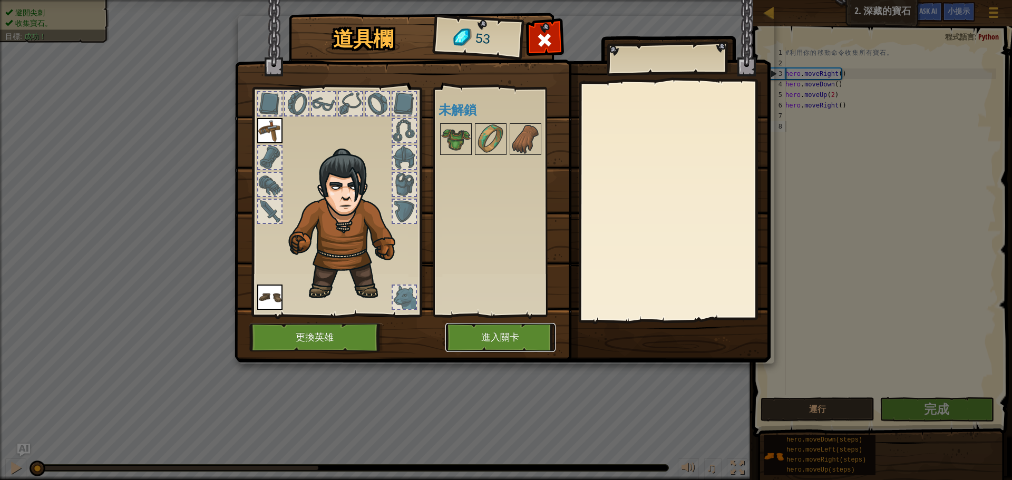
click at [510, 331] on button "進入關卡" at bounding box center [500, 337] width 110 height 29
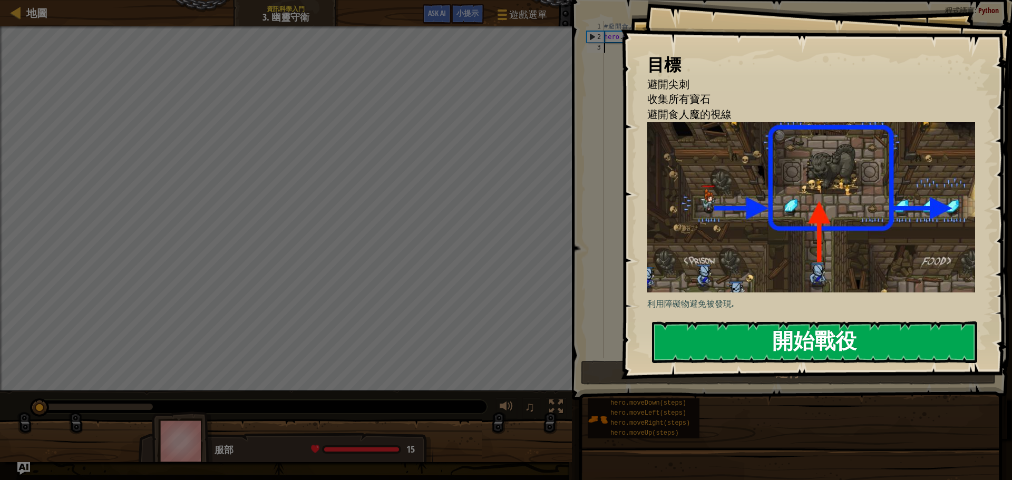
click at [827, 350] on button "開始戰役" at bounding box center [814, 343] width 325 height 42
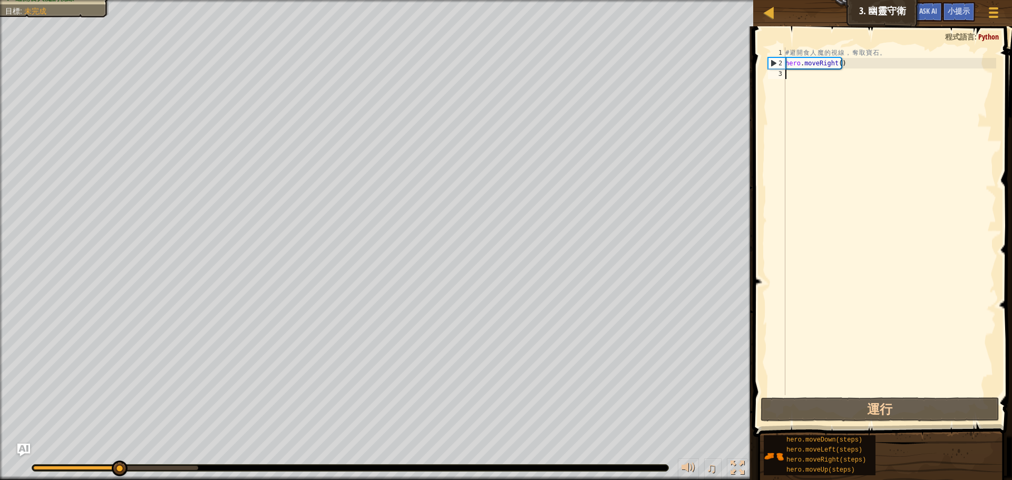
type textarea "h"
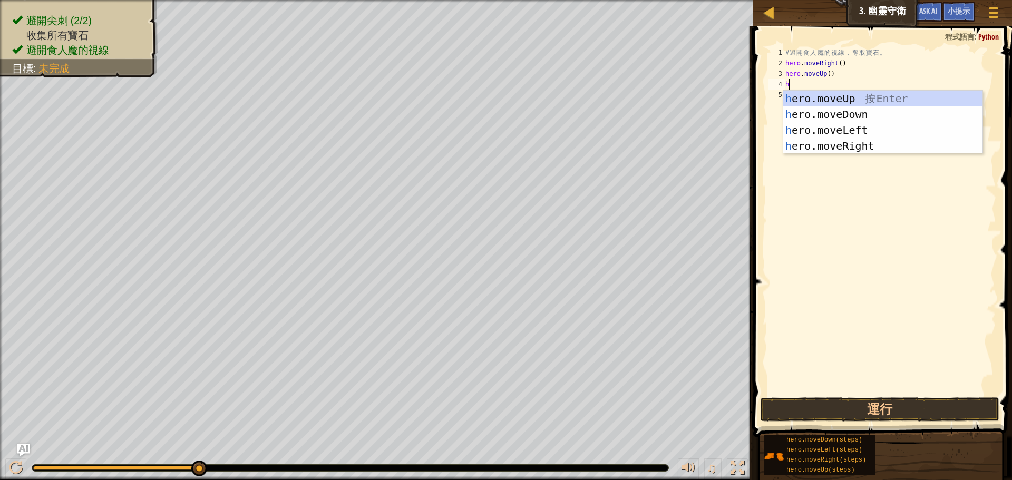
type textarea "h"
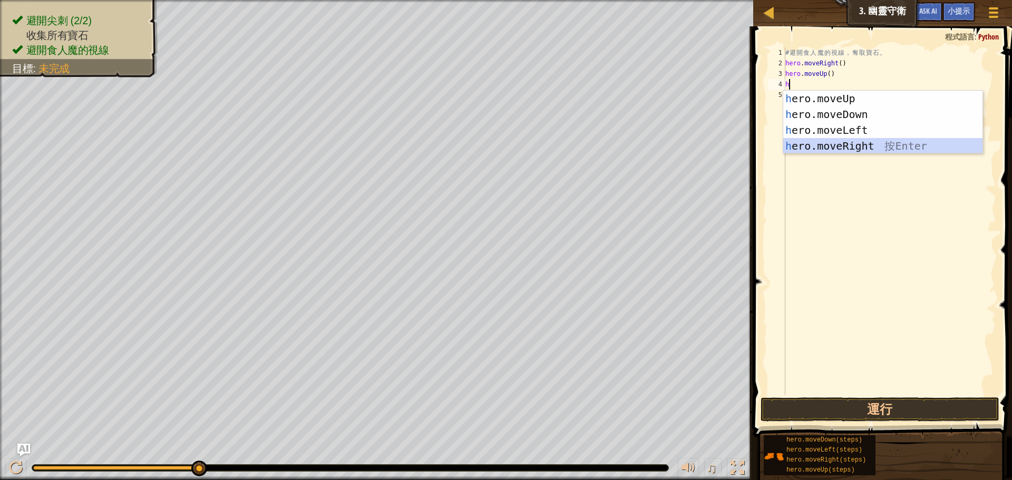
type textarea "\"
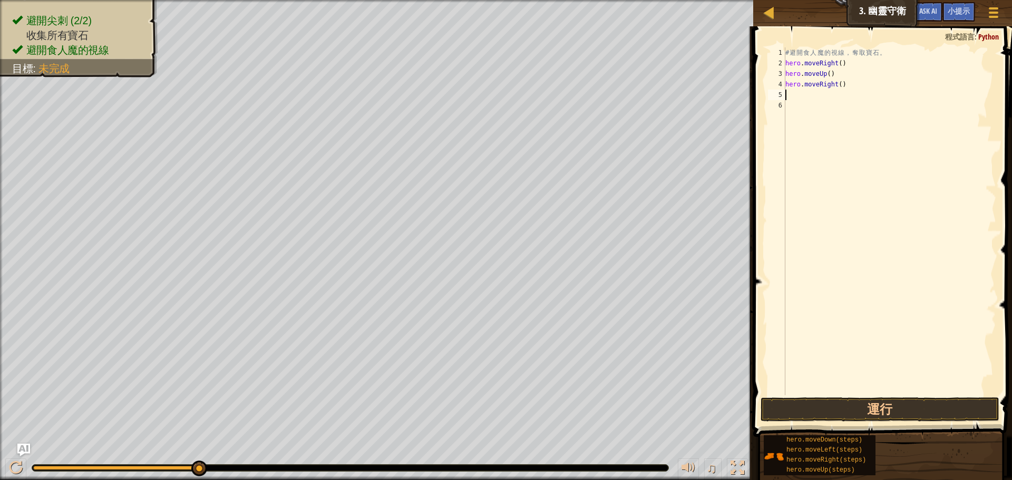
type textarea "h"
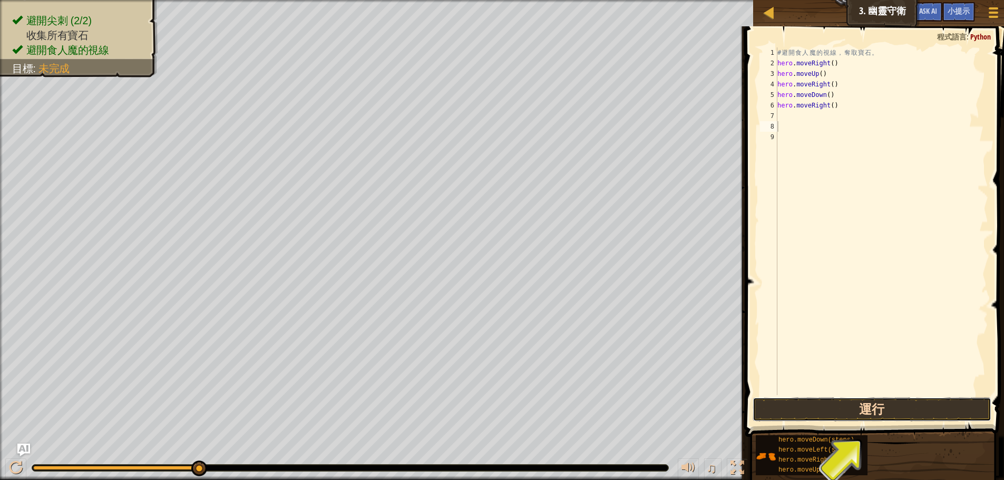
click at [932, 408] on button "運行" at bounding box center [872, 410] width 239 height 24
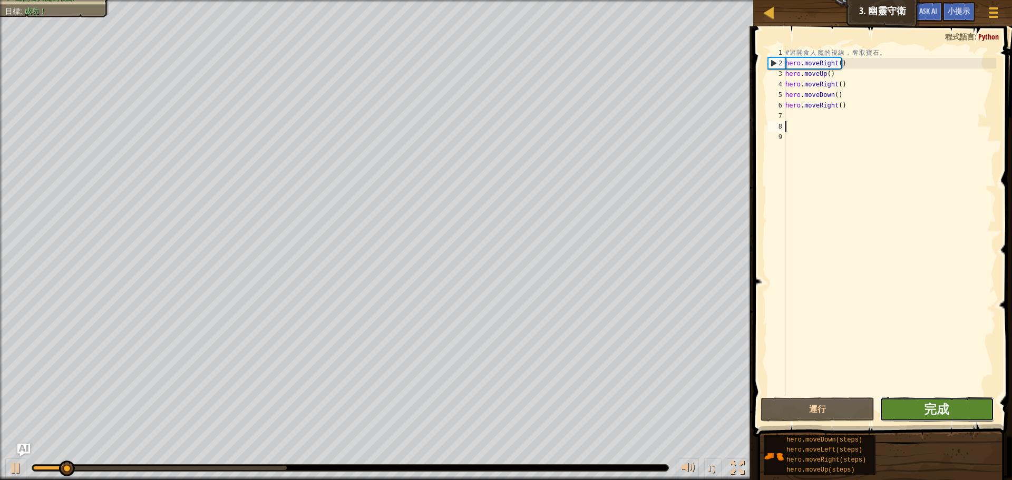
click at [957, 418] on button "完成" at bounding box center [937, 410] width 114 height 24
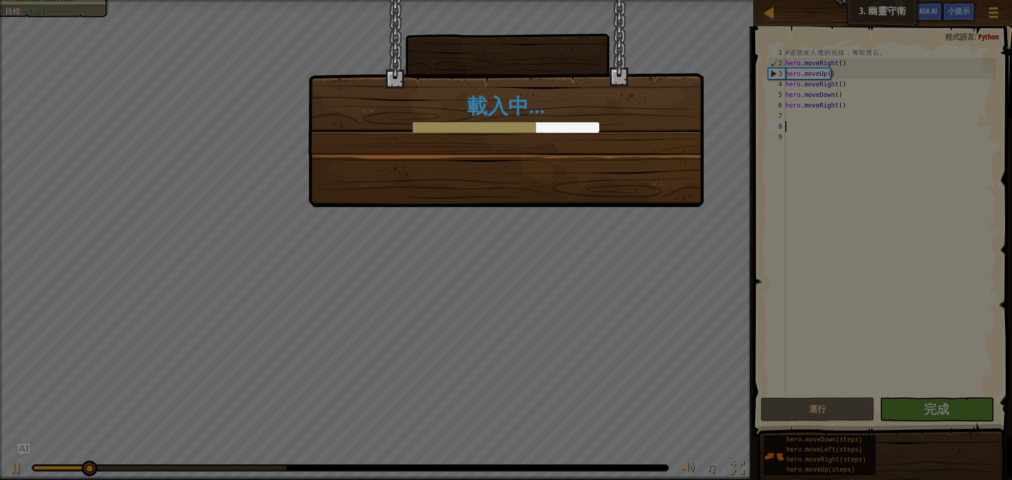
click at [545, 252] on div "載入中…" at bounding box center [506, 240] width 1012 height 480
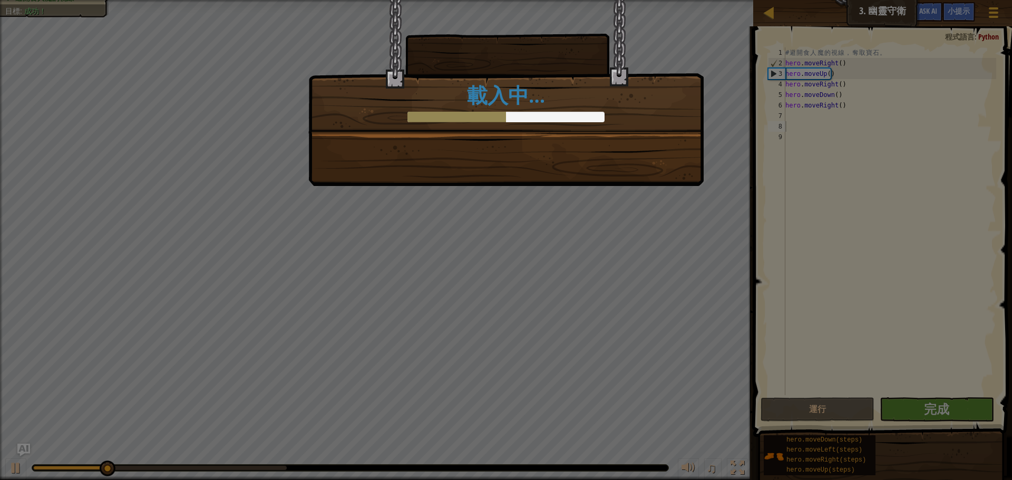
click at [542, 251] on div "整潔的代碼：代碼​​沒有錯誤或者警告。 +0 +0 你已經體會了不被人發現的價值。 +0 +0 新的物品 下一步 載入中…" at bounding box center [506, 240] width 1012 height 480
click at [541, 251] on div "整潔的代碼：代碼​​沒有錯誤或者警告。 +0 +0 你已經體會了不被人發現的價值。 +0 +0 新的物品 下一步 載入中…" at bounding box center [506, 240] width 1012 height 480
click at [541, 251] on div "整潔的代碼：代碼​​沒有錯誤或者警告。 +1 +0 你已經體會了不被人發現的價值。 +0 +0 新的物品 下一步 載入中…" at bounding box center [506, 240] width 1012 height 480
click at [540, 250] on div "整潔的代碼：代碼​​沒有錯誤或者警告。 +4 +0 你已經體會了不被人發現的價值。 +0 +0 新的物品 下一步 載入中…" at bounding box center [506, 240] width 1012 height 480
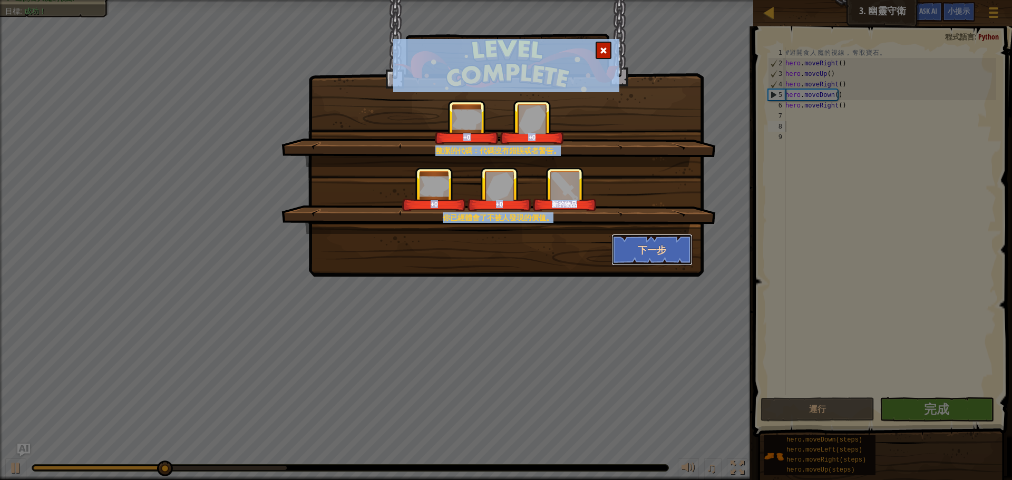
click at [646, 243] on button "下一步" at bounding box center [653, 250] width 82 height 32
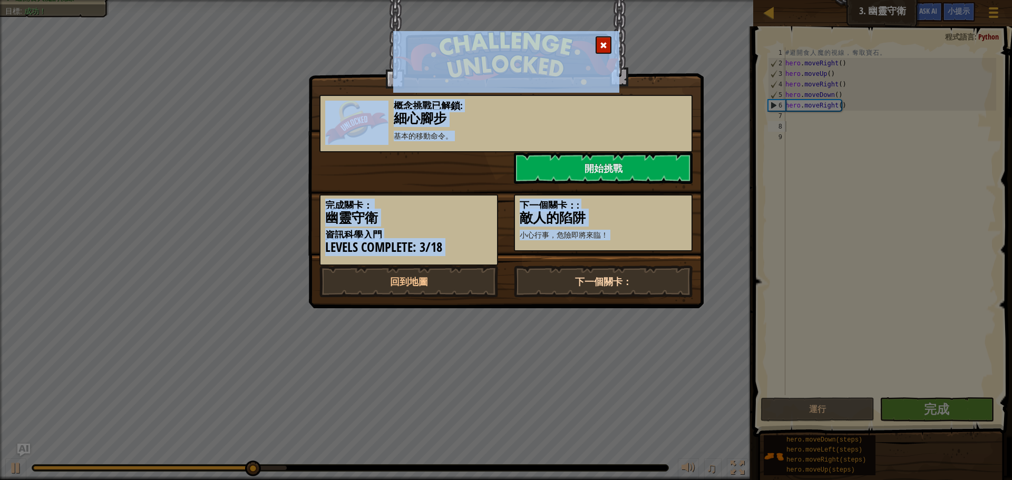
click at [562, 274] on link "下一個關卡：" at bounding box center [603, 282] width 179 height 32
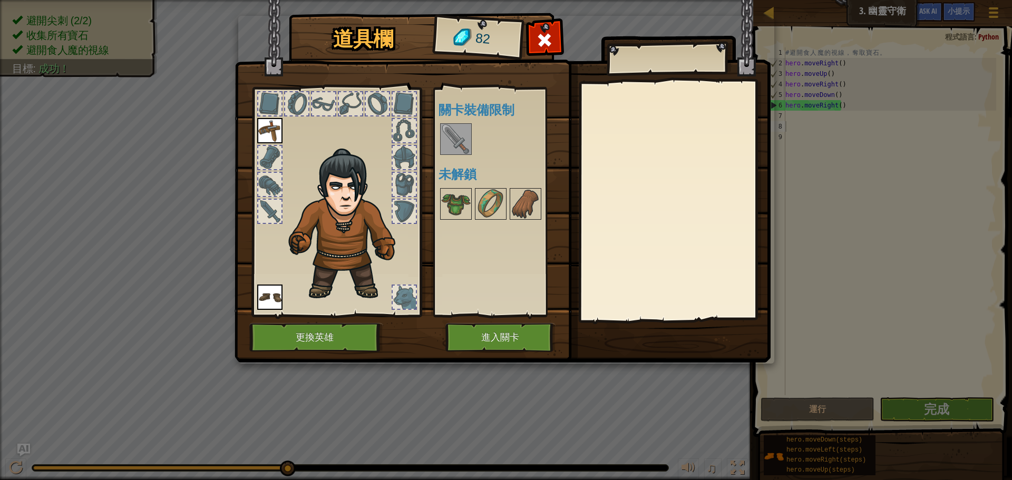
click at [454, 143] on img at bounding box center [456, 139] width 30 height 30
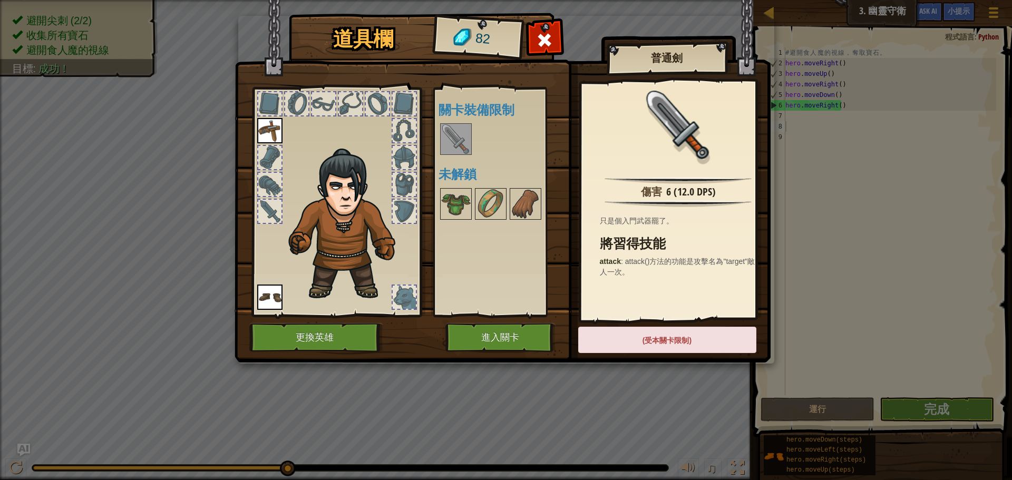
click at [454, 146] on img at bounding box center [456, 139] width 30 height 30
click at [503, 338] on button "進入關卡" at bounding box center [500, 337] width 110 height 29
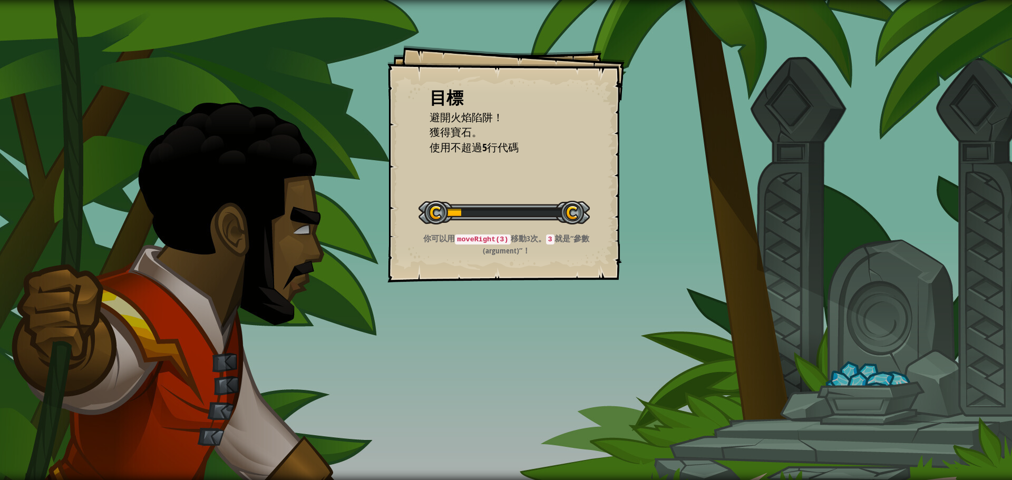
click at [486, 312] on div "目標 避開火焰陷阱！ 獲得寶石。 使用不超過5行代碼 開始戰役 從伺服器載入失敗 您將需要訂閱來開啟這關。 訂閱 您需要加入一個課程來遊玩此關卡。 回到我的課…" at bounding box center [506, 240] width 1012 height 480
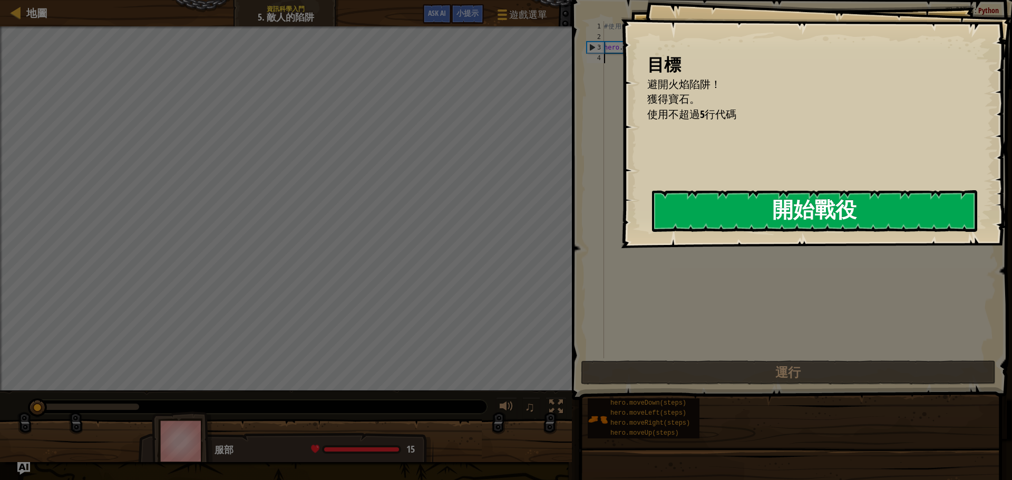
click at [677, 210] on button "開始戰役" at bounding box center [814, 211] width 325 height 42
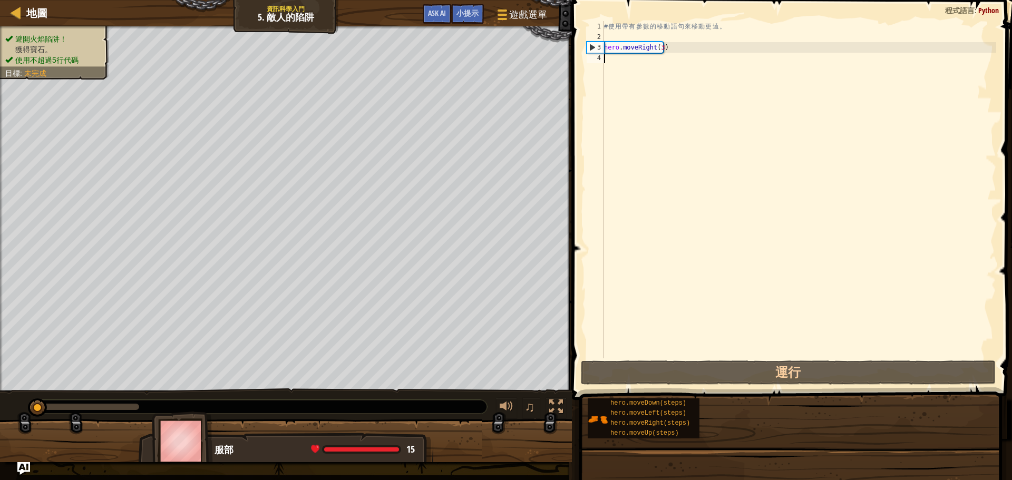
click at [783, 181] on div "# 使 用 帶 有 參 數 的 移 動 語 句 來 移 動 更 遠 。 hero . moveRight ( 3 )" at bounding box center [799, 200] width 394 height 358
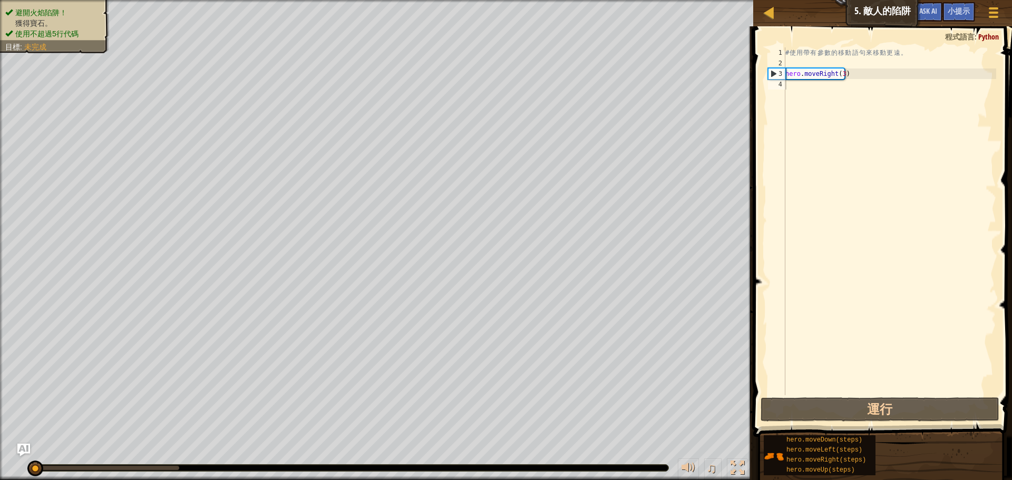
drag, startPoint x: 981, startPoint y: 45, endPoint x: 1012, endPoint y: 53, distance: 32.1
click at [1004, 53] on span at bounding box center [883, 217] width 267 height 442
click at [987, 38] on span "Python" at bounding box center [988, 37] width 21 height 10
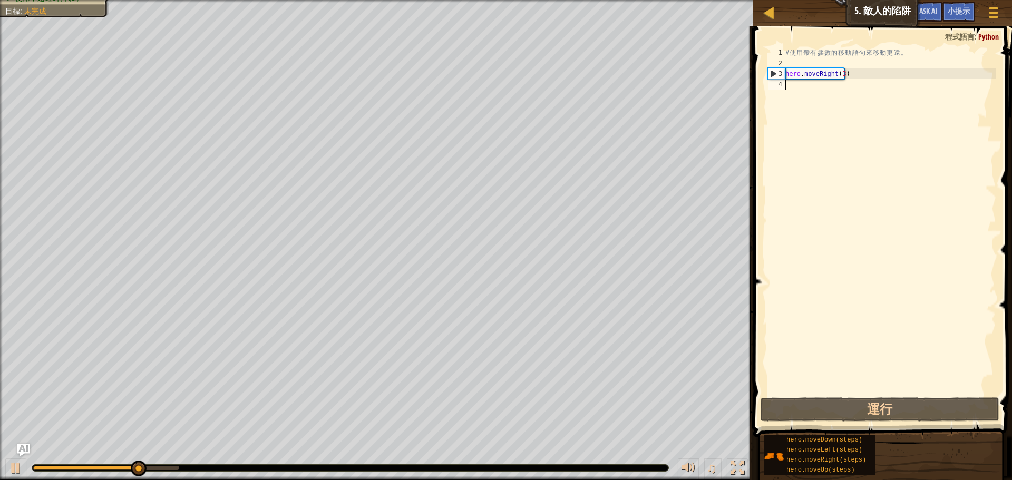
click at [811, 93] on div "# 使 用 帶 有 參 數 的 移 動 語 句 來 移 動 更 遠 。 hero . moveRight ( 3 )" at bounding box center [889, 231] width 213 height 369
type textarea "h"
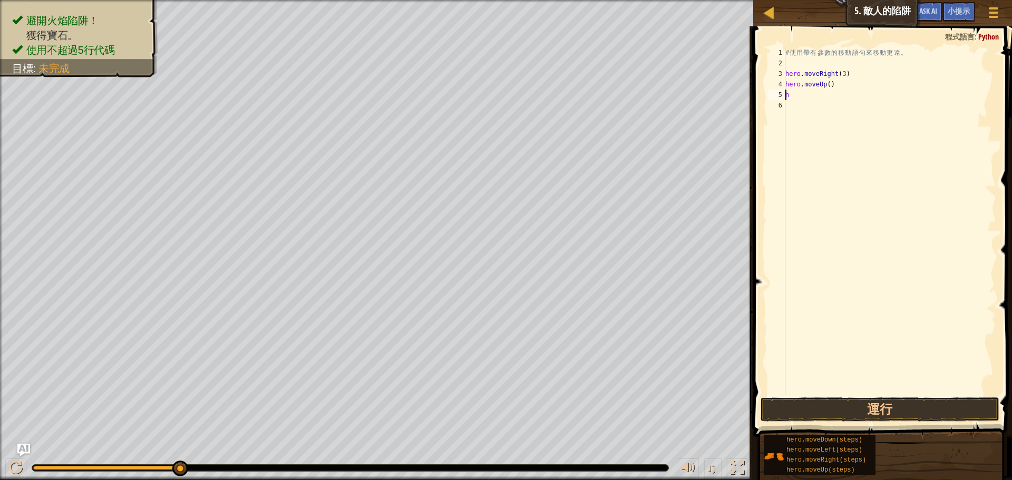
type textarea "hero.moveUp()h"
type textarea "hero.moveUp()"
type textarea "h"
type textarea "hero.moveDown(3)"
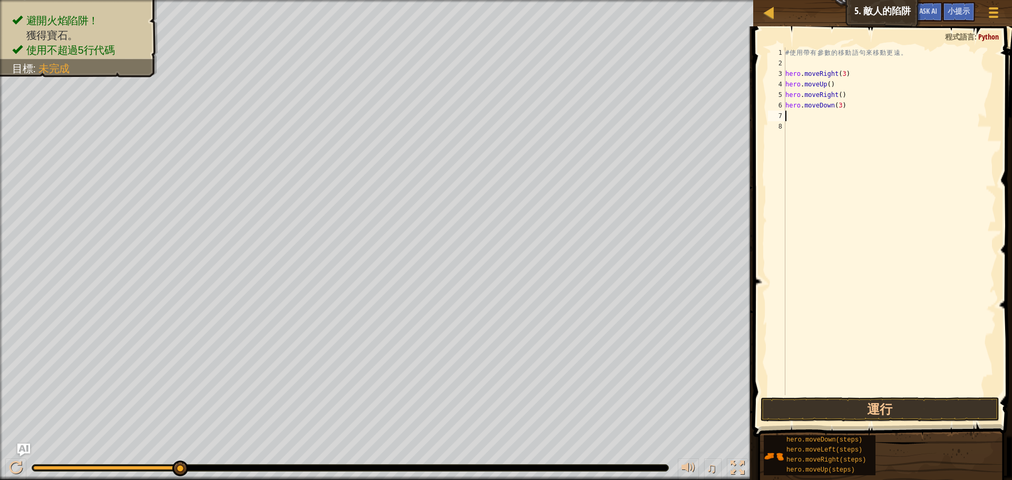
type textarea "h"
type textarea "hero.moveRight(2)"
click at [876, 412] on button "運行" at bounding box center [880, 410] width 239 height 24
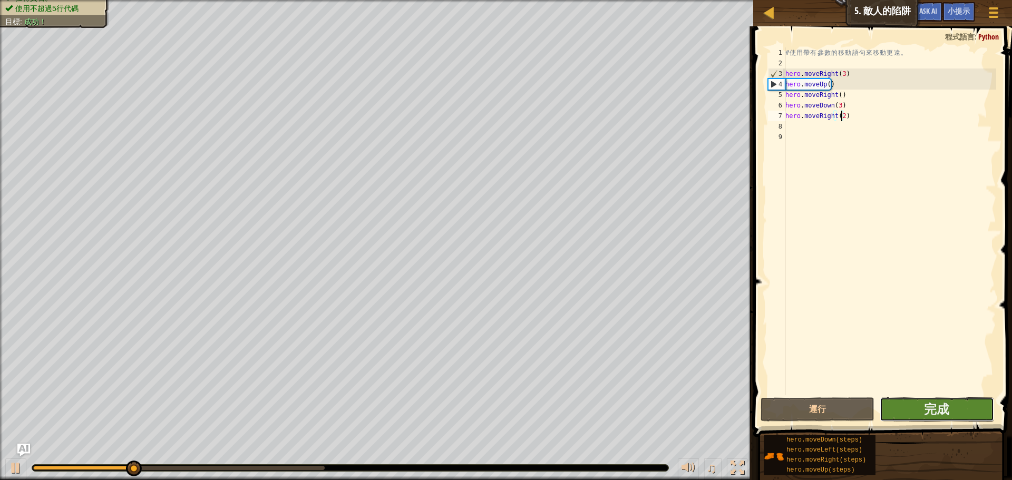
click at [980, 414] on button "完成" at bounding box center [937, 410] width 114 height 24
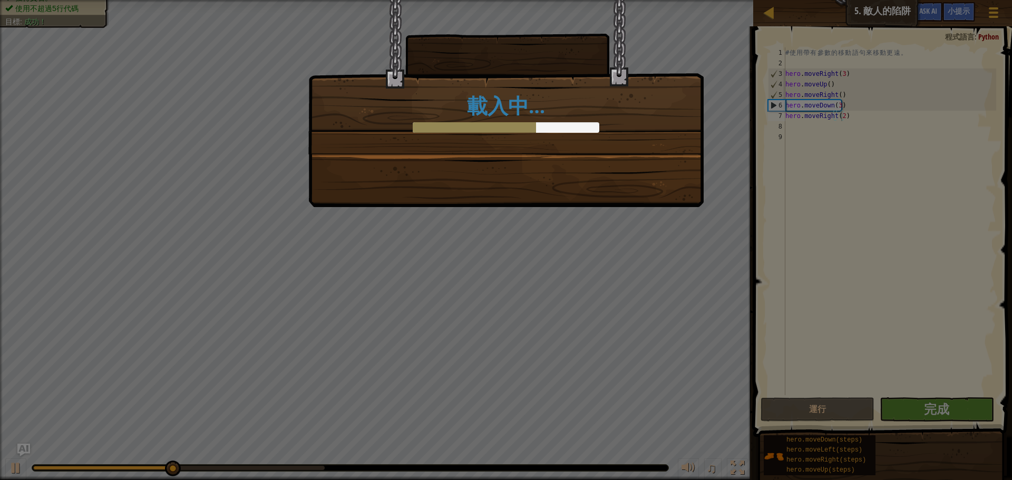
click at [469, 288] on div "載入中…" at bounding box center [506, 240] width 1012 height 480
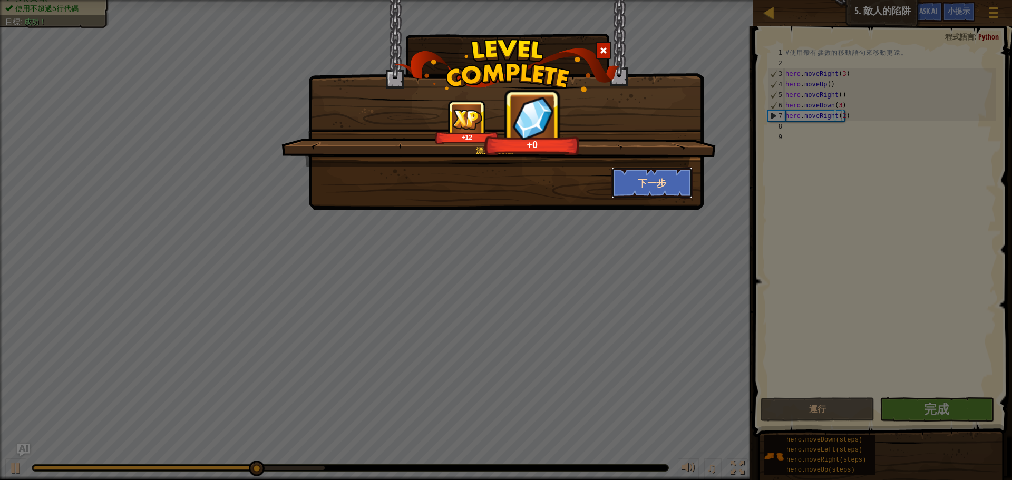
click at [638, 189] on button "下一步" at bounding box center [653, 183] width 82 height 32
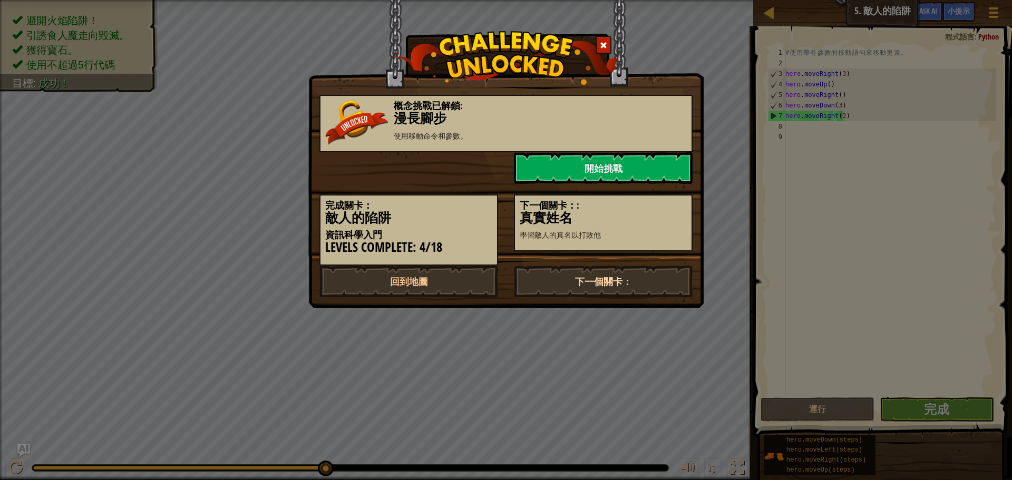
click at [584, 278] on link "下一個關卡：" at bounding box center [603, 282] width 179 height 32
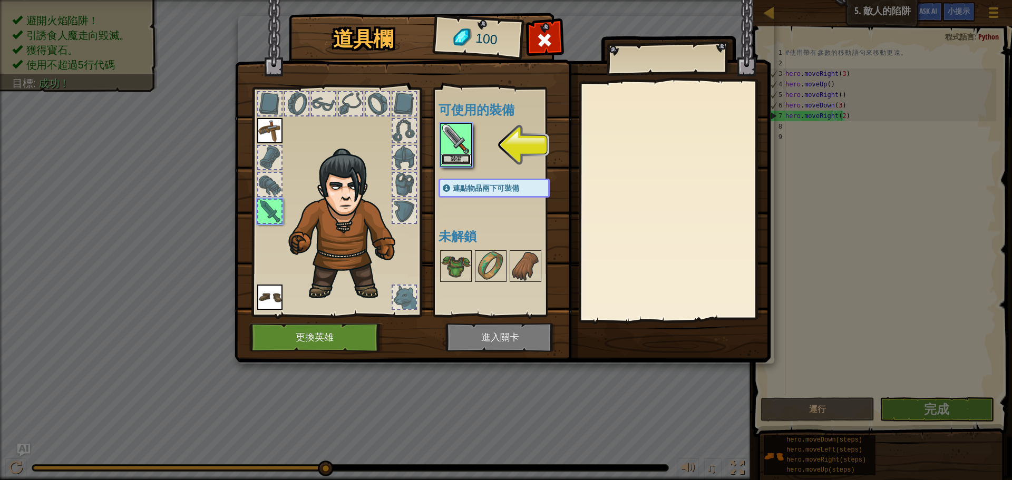
click at [456, 157] on button "裝備" at bounding box center [456, 159] width 30 height 11
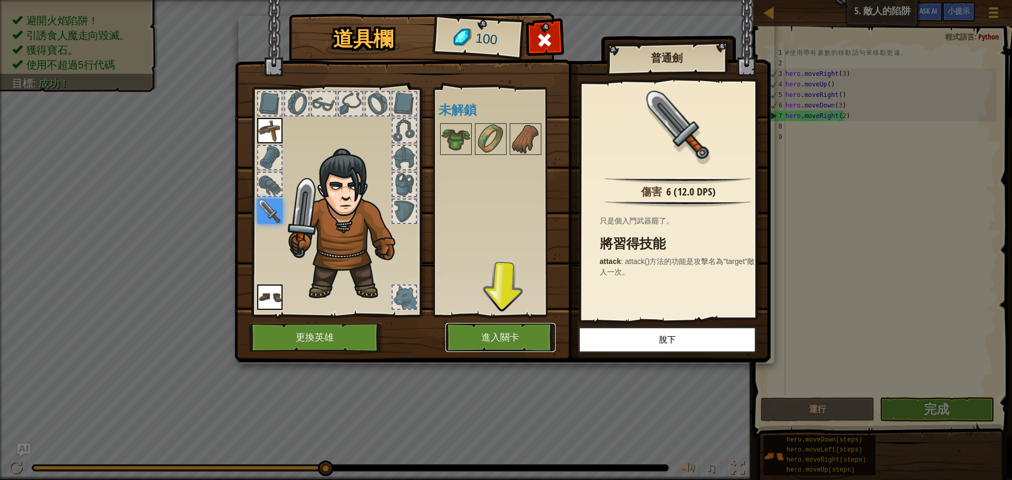
click at [509, 344] on button "進入關卡" at bounding box center [500, 337] width 110 height 29
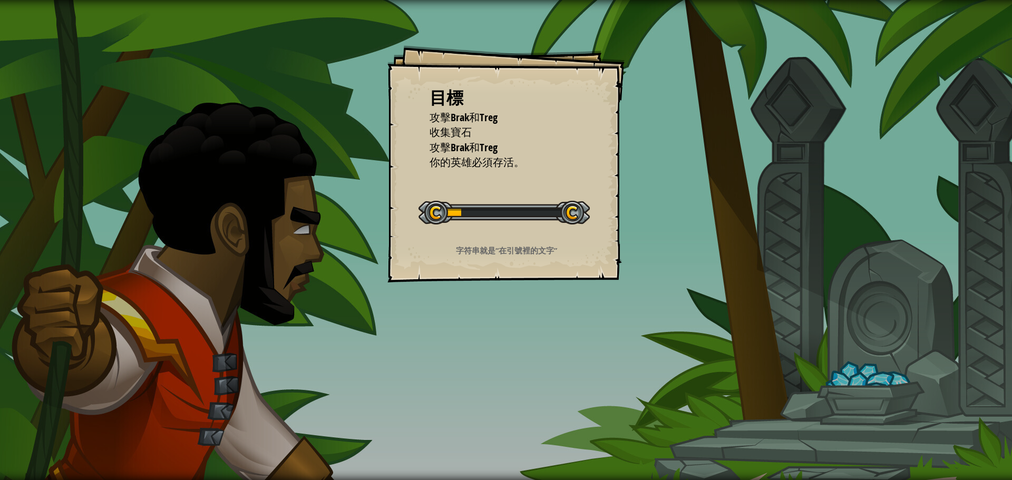
click at [571, 314] on div "目標 攻擊Brak和Treg 收集寶石 攻擊Brak和Treg 你的英雄必須存活。 開始戰役 從伺服器載入失敗 您將需要訂閱來開啟這關。 訂閱 您需要加入一個…" at bounding box center [506, 240] width 1012 height 480
click at [572, 314] on div "目標 攻擊Brak和Treg 收集寶石 攻擊Brak和Treg 你的英雄必須存活。 開始戰役 從伺服器載入失敗 您將需要訂閱來開啟這關。 訂閱 您需要加入一個…" at bounding box center [506, 240] width 1012 height 480
click at [527, 310] on div "目標 攻擊Brak和Treg 收集寶石 攻擊Brak和Treg 你的英雄必須存活。 開始戰役 從伺服器載入失敗 您將需要訂閱來開啟這關。 訂閱 您需要加入一個…" at bounding box center [506, 240] width 1012 height 480
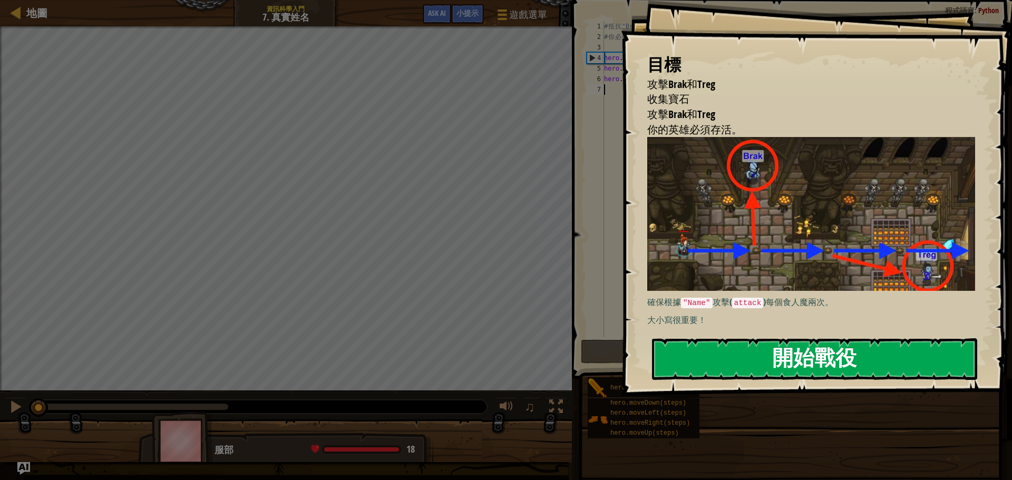
click at [694, 338] on button "開始戰役" at bounding box center [814, 359] width 325 height 42
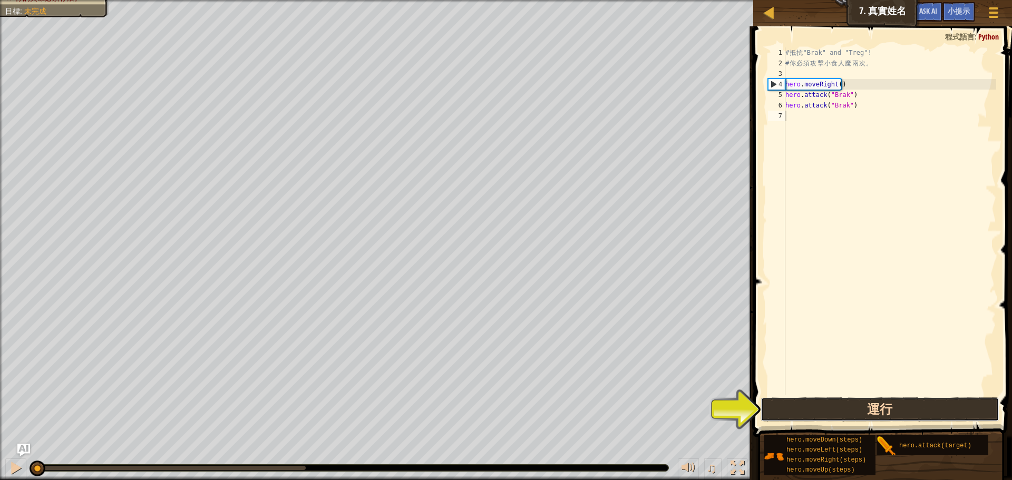
click at [873, 402] on button "運行" at bounding box center [880, 410] width 239 height 24
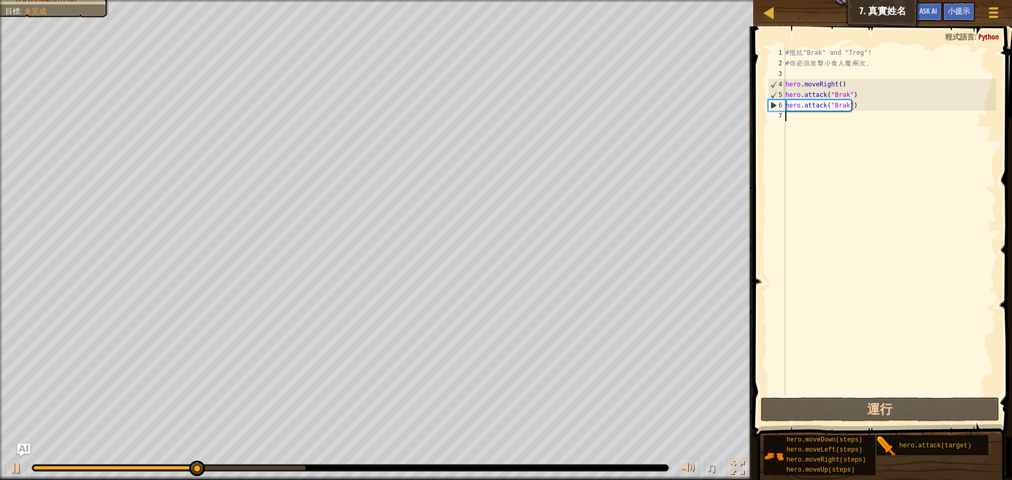
drag, startPoint x: 850, startPoint y: 425, endPoint x: 838, endPoint y: 423, distance: 11.9
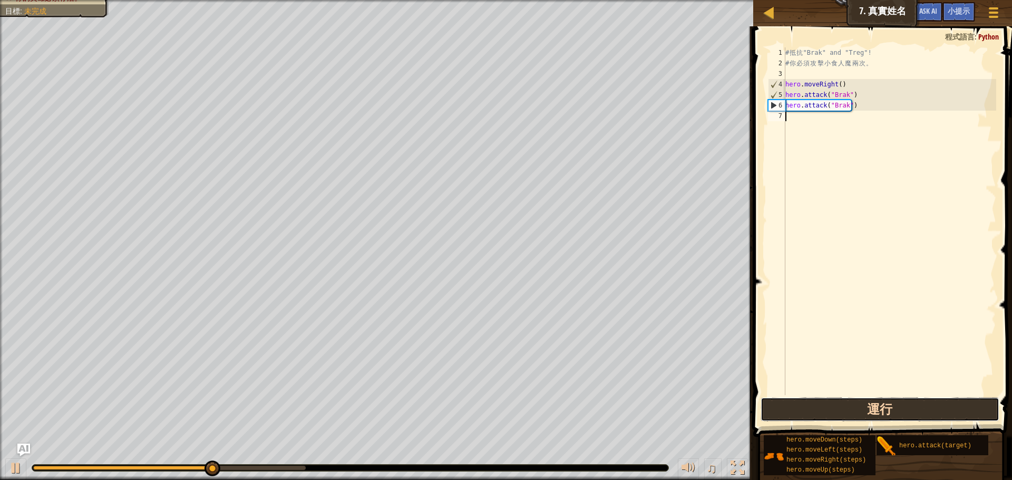
click at [831, 415] on button "運行" at bounding box center [880, 410] width 239 height 24
click at [902, 404] on button "運行" at bounding box center [880, 410] width 239 height 24
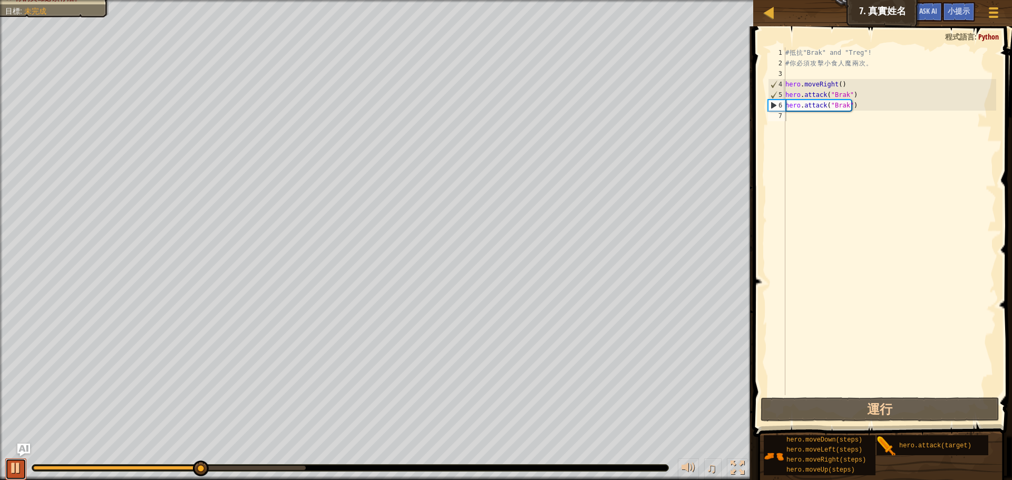
click at [11, 467] on div at bounding box center [16, 468] width 14 height 14
click at [808, 112] on div "# 抵 抗 "Brak" and "Treg"! # 你 必 須 攻 擊 小 食 人 魔 兩 次 。 hero . moveRight ( ) hero . …" at bounding box center [889, 231] width 213 height 369
click at [808, 116] on div "# 抵 抗 "Brak" and "Treg"! # 你 必 須 攻 擊 小 食 人 魔 兩 次 。 hero . moveRight ( ) hero . …" at bounding box center [889, 231] width 213 height 369
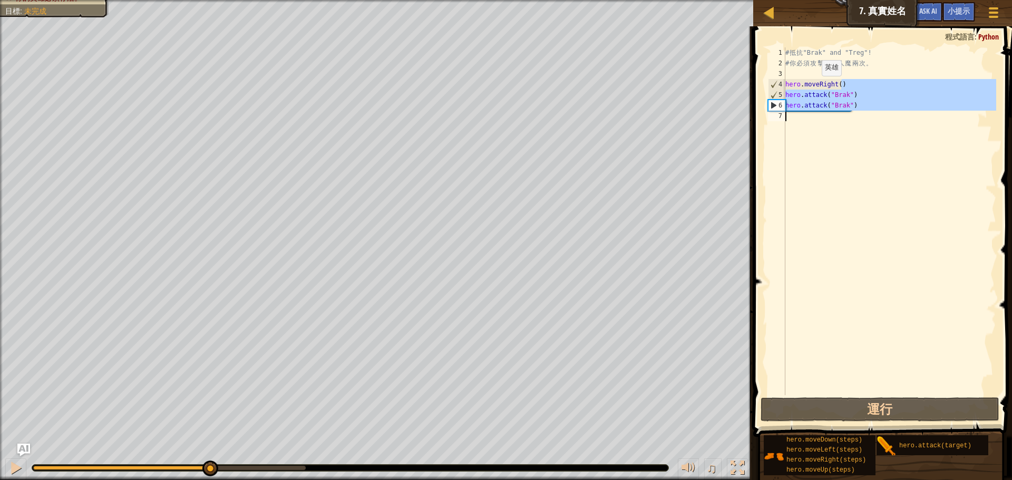
click at [708, 111] on div "地圖 資訊科學入門 7. 真實姓名 遊戲選單 完成 小提示 Ask AI 1 הההההההההההההההההההההההההההההההההההההההה…" at bounding box center [506, 240] width 1012 height 480
type textarea "hero.attack("Brak")"
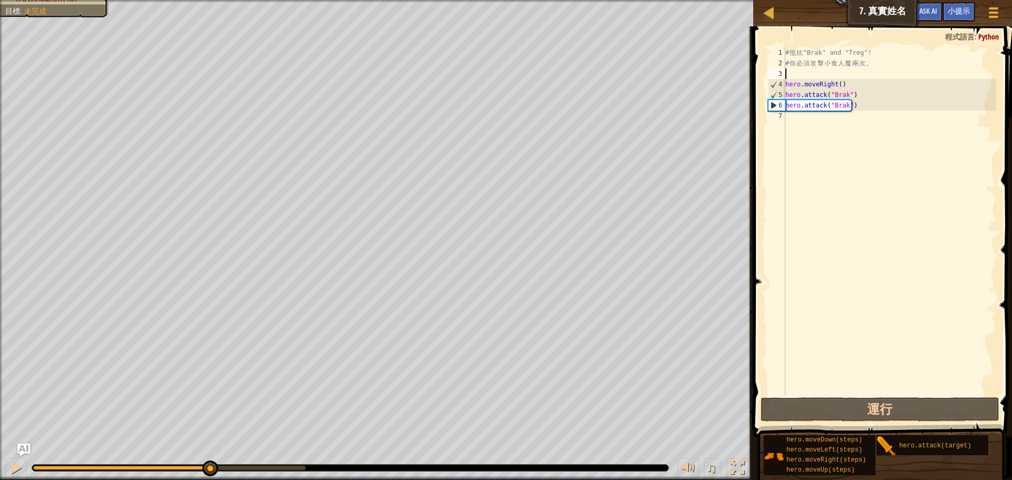
click at [792, 73] on div "# 抵 抗 "Brak" and "Treg"! # 你 必 須 攻 擊 小 食 人 魔 兩 次 。 hero . moveRight ( ) hero . …" at bounding box center [889, 231] width 213 height 369
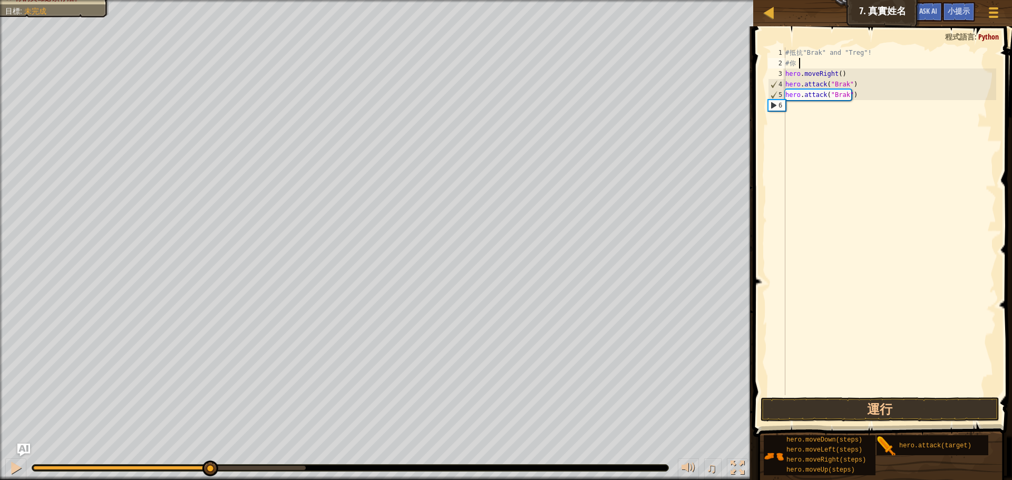
type textarea "#"
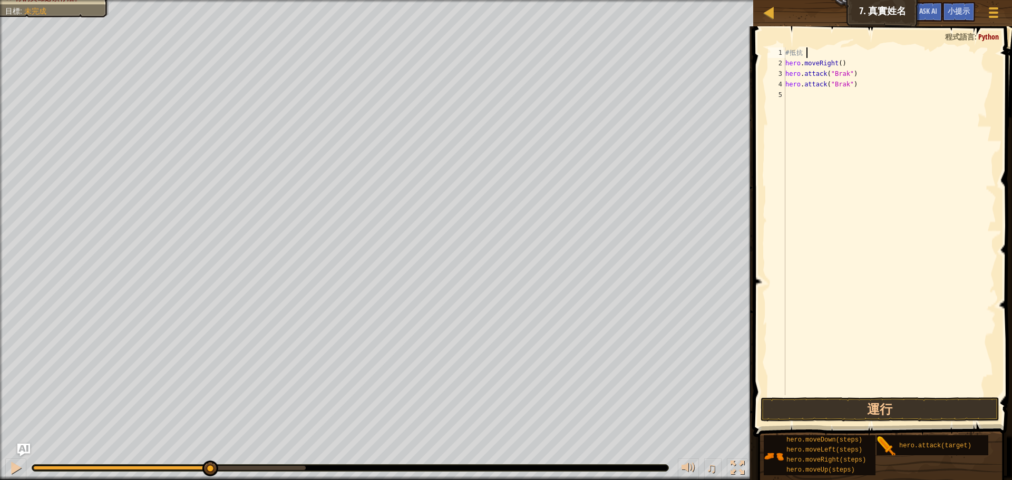
type textarea "#"
type textarea "hero.attack("Brak")"
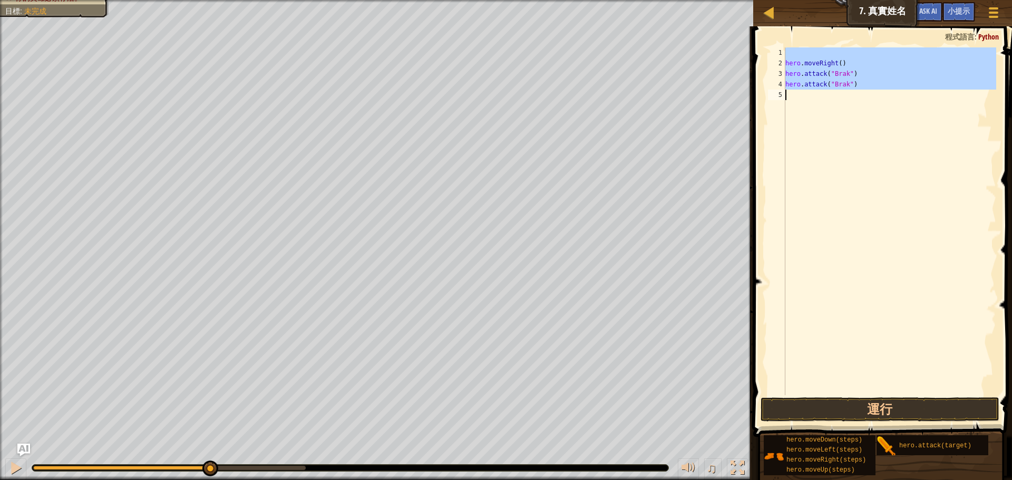
click at [812, 102] on div "hero . moveRight ( ) hero . attack ( "Brak" ) hero . attack ( "Brak" )" at bounding box center [889, 221] width 213 height 348
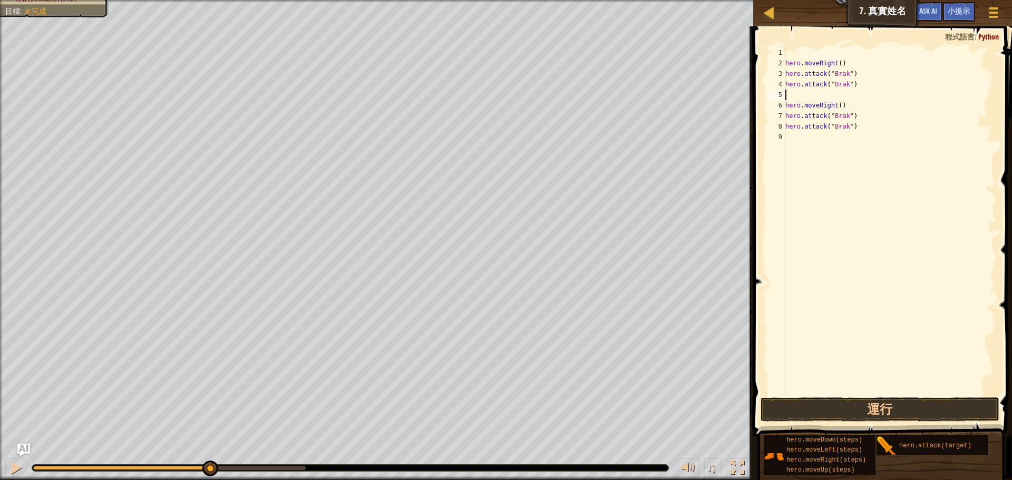
click at [805, 95] on div "hero . moveRight ( ) hero . attack ( "Brak" ) hero . attack ( "Brak" ) hero . m…" at bounding box center [889, 231] width 213 height 369
click at [845, 119] on div "hero . moveRight ( ) hero . attack ( "Brak" ) hero . attack ( "Brak" ) hero . m…" at bounding box center [889, 231] width 213 height 369
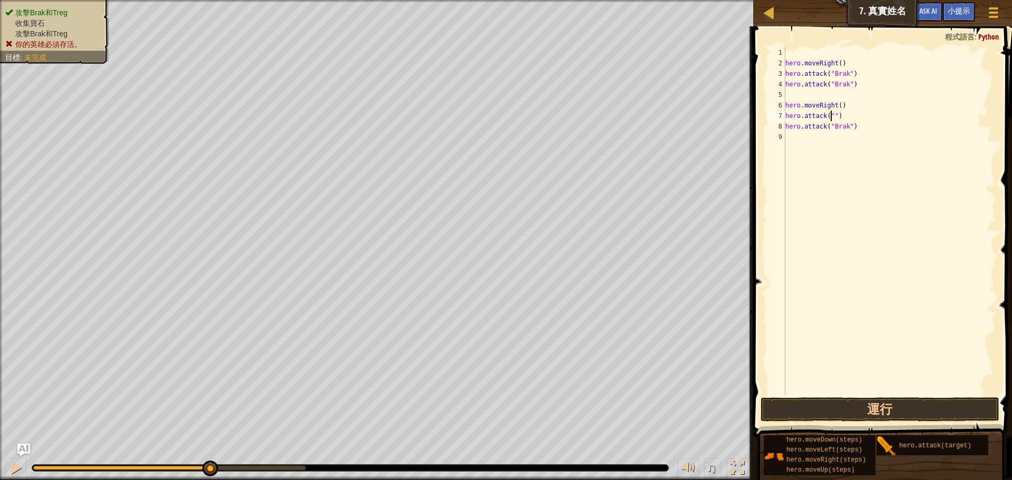
click at [45, 7] on ul "攻擊Brak和Treg 收集寶石 攻擊Brak和Treg 你的英雄必須存活。" at bounding box center [54, 28] width 99 height 42
drag, startPoint x: 52, startPoint y: 35, endPoint x: 93, endPoint y: 31, distance: 41.4
click at [82, 31] on li "攻擊Brak和Treg" at bounding box center [53, 33] width 96 height 11
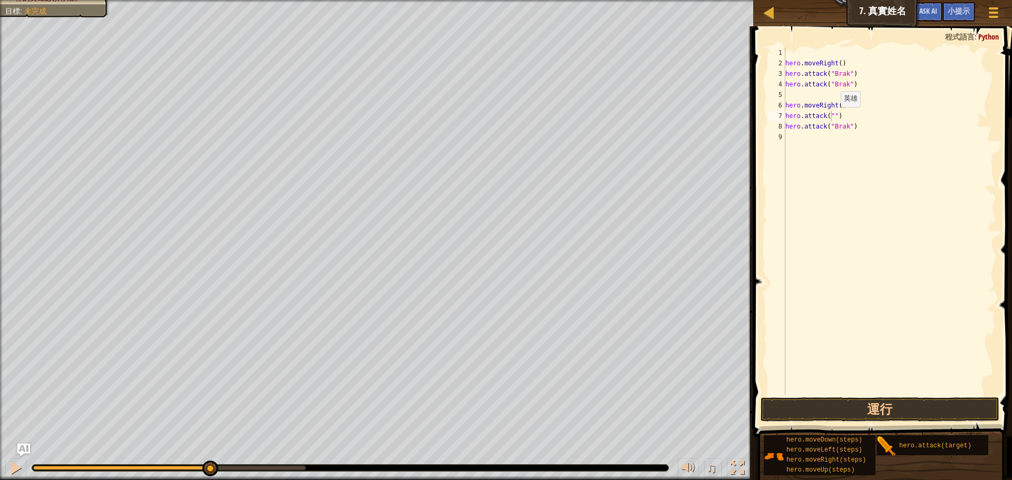
click at [832, 118] on div "hero . moveRight ( ) hero . attack ( "Brak" ) hero . attack ( "Brak" ) hero . m…" at bounding box center [889, 231] width 213 height 369
click at [835, 115] on div "hero . moveRight ( ) hero . attack ( "Brak" ) hero . attack ( "Brak" ) hero . m…" at bounding box center [889, 231] width 213 height 369
click at [839, 127] on div "hero . moveRight ( ) hero . attack ( "Brak" ) hero . attack ( "Brak" ) hero . m…" at bounding box center [889, 231] width 213 height 369
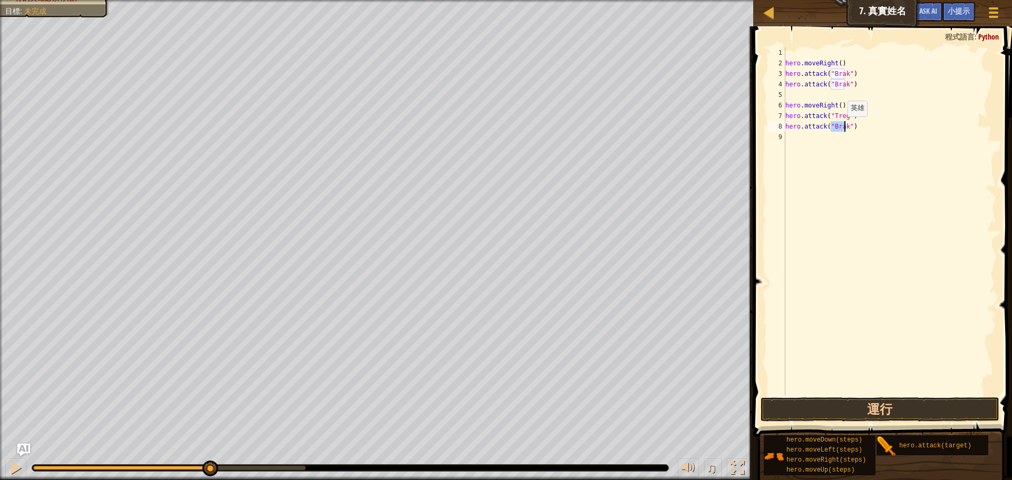
click at [839, 127] on div "hero . moveRight ( ) hero . attack ( "Brak" ) hero . attack ( "Brak" ) hero . m…" at bounding box center [889, 231] width 213 height 369
paste textarea "Treg"
type textarea "hero.moveRight()"
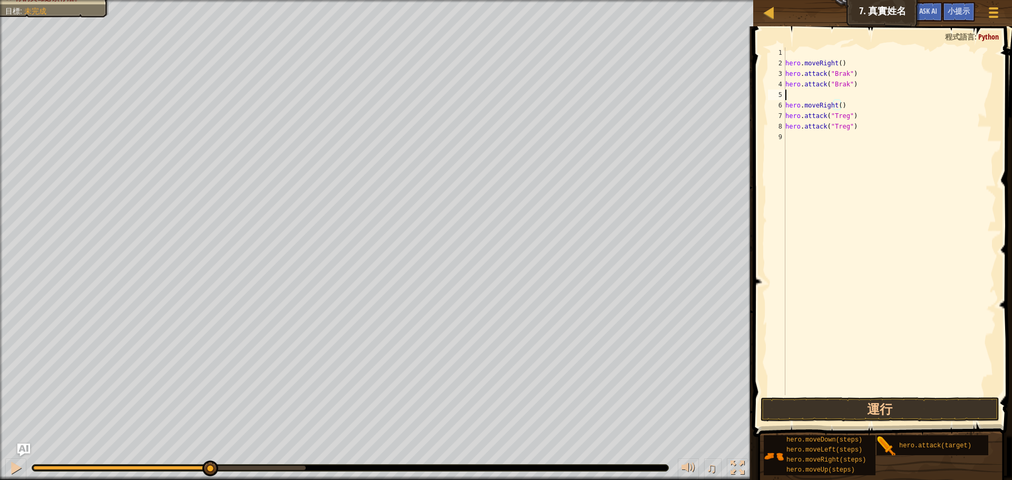
type textarea "hero.attack("Brak")"
type textarea "hero.attack("Treg")"
type textarea "h"
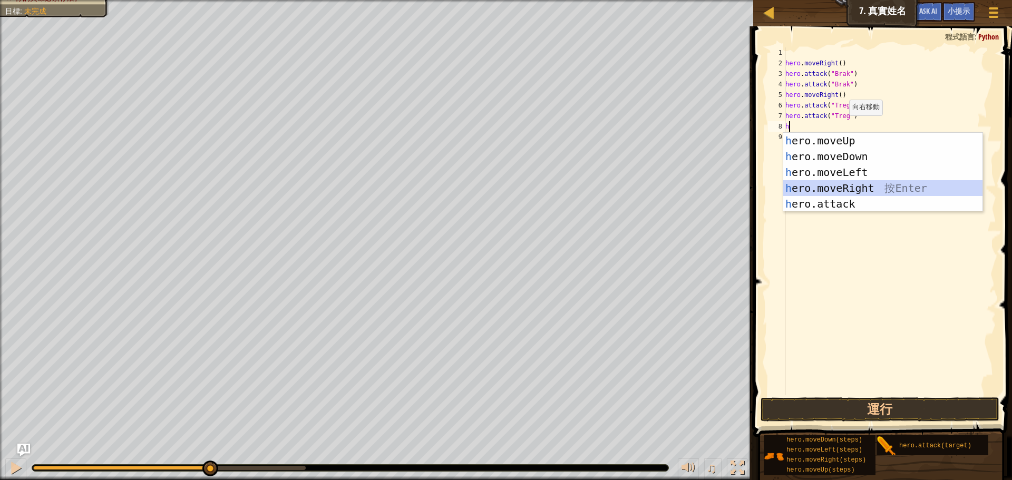
click at [872, 190] on div "h ero.moveUp 按 Enter h ero.moveDown 按 Enter h ero.moveLeft 按 Enter h ero.moveRi…" at bounding box center [882, 188] width 199 height 111
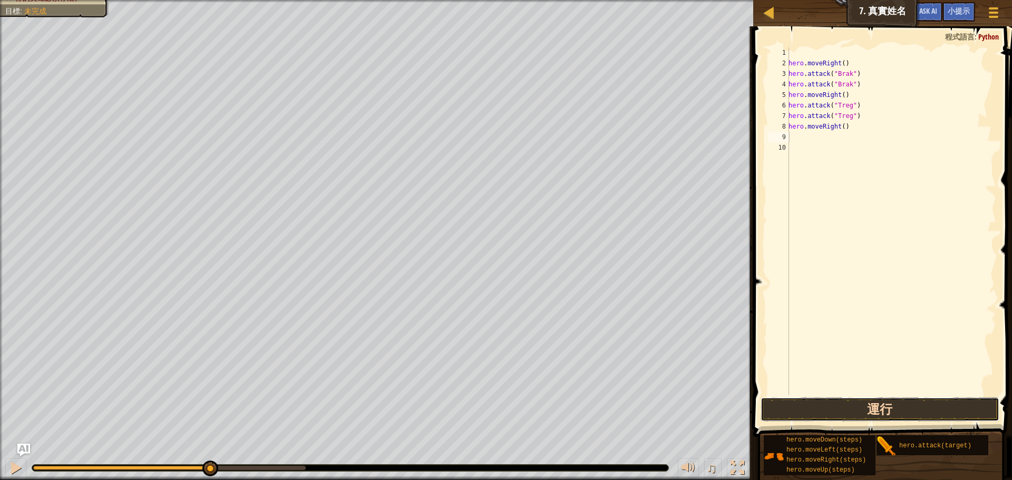
click at [864, 411] on button "運行" at bounding box center [880, 410] width 239 height 24
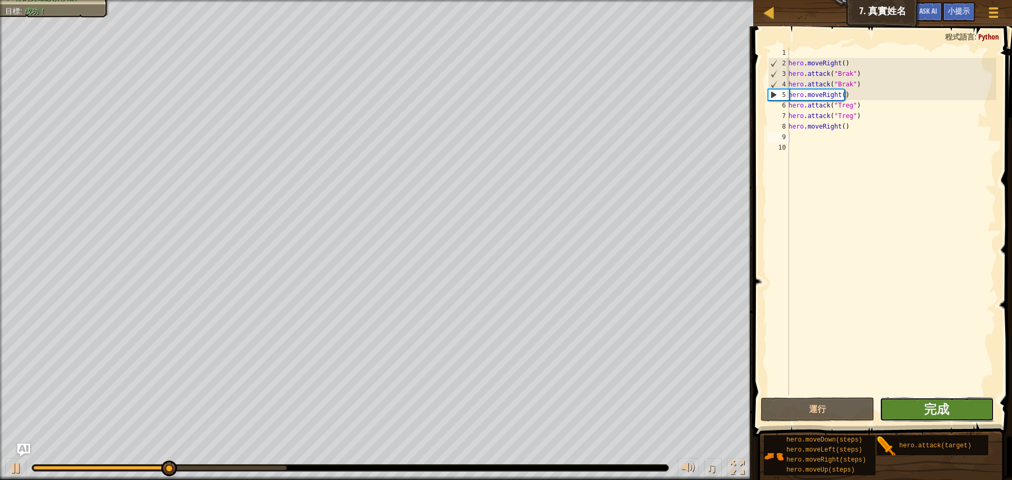
click at [966, 413] on button "完成" at bounding box center [937, 410] width 114 height 24
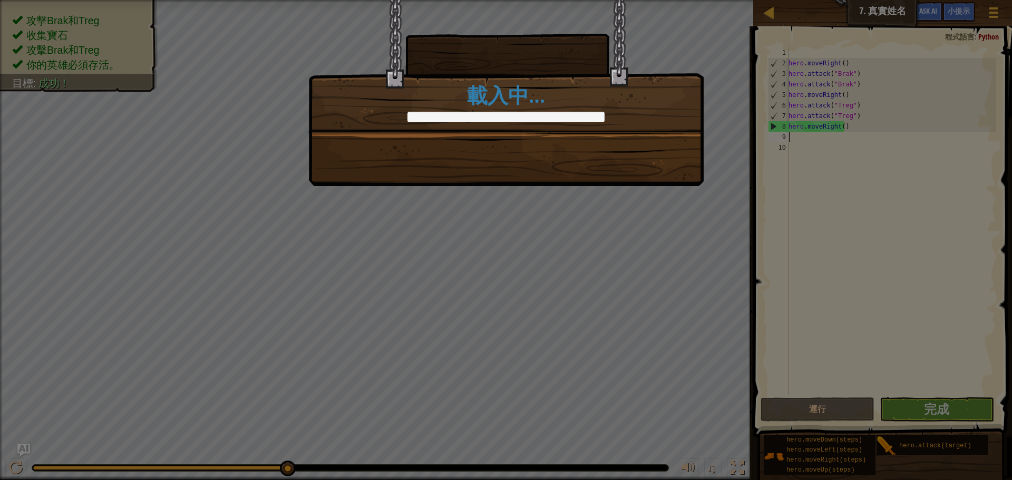
click at [596, 167] on div "整潔的代碼:沒有代碼錯誤或警告。 +7 +4 [PERSON_NAME] 和[PERSON_NAME]已經明白招惹你的下場了。 +0 +0 下一步 載入中…" at bounding box center [505, 93] width 395 height 186
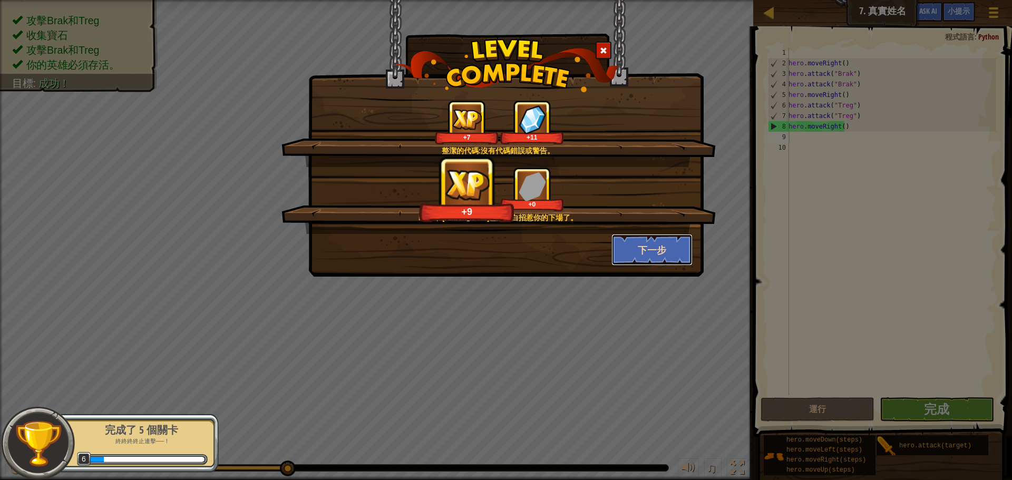
click at [652, 248] on button "下一步" at bounding box center [653, 250] width 82 height 32
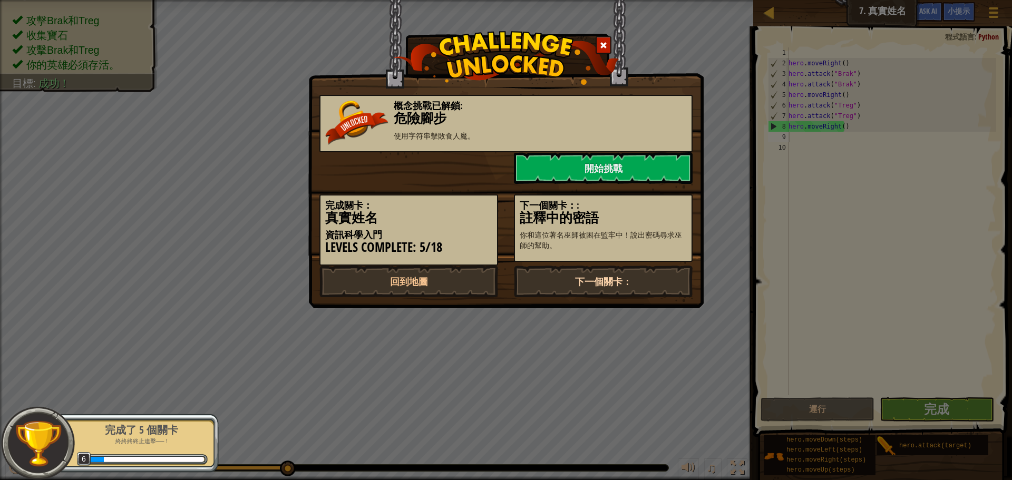
click at [577, 278] on link "下一個關卡：" at bounding box center [603, 282] width 179 height 32
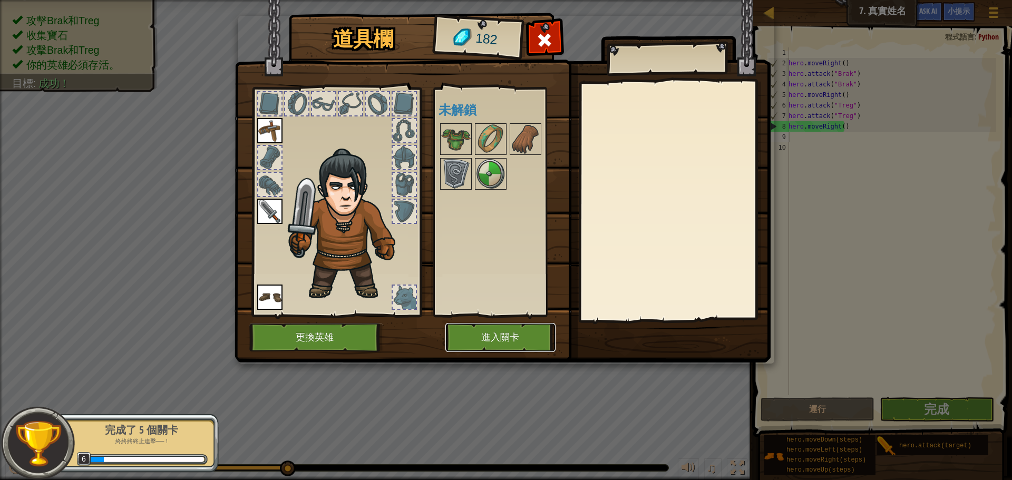
click at [490, 333] on button "進入關卡" at bounding box center [500, 337] width 110 height 29
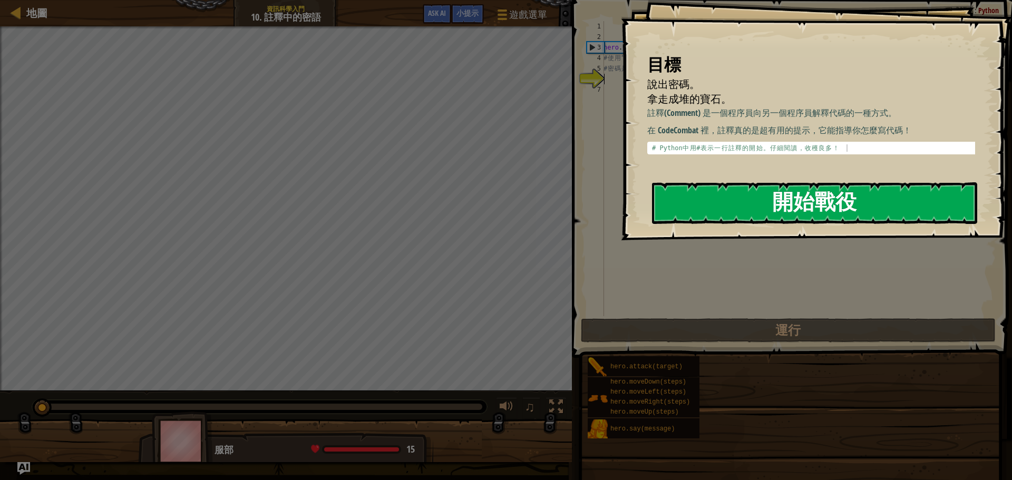
click at [738, 208] on button "開始戰役" at bounding box center [814, 203] width 325 height 42
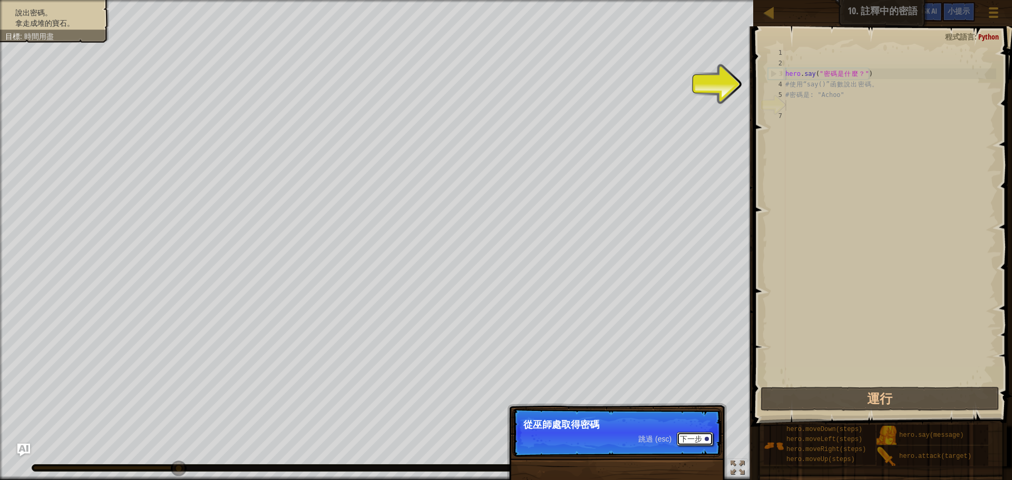
click at [702, 435] on button "下一步" at bounding box center [695, 439] width 36 height 14
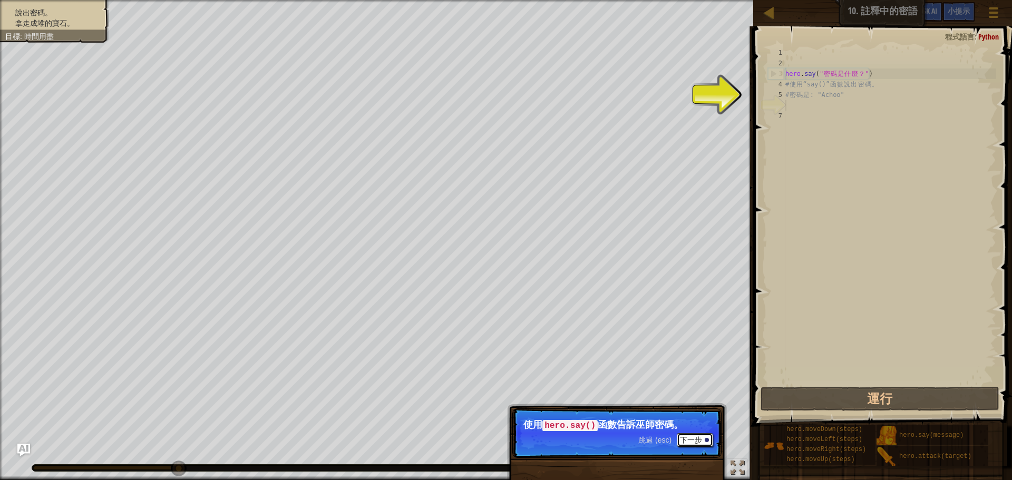
click at [701, 438] on button "下一步" at bounding box center [695, 440] width 36 height 14
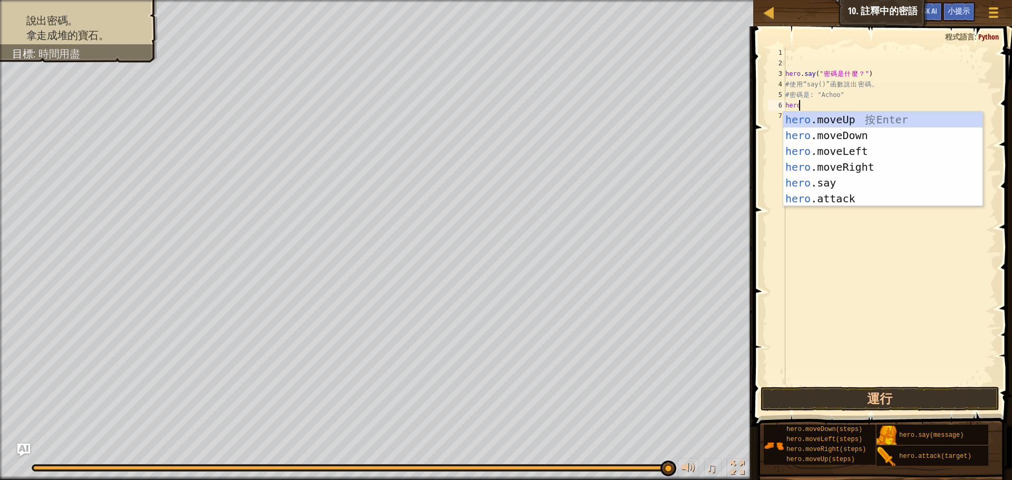
scroll to position [5, 1]
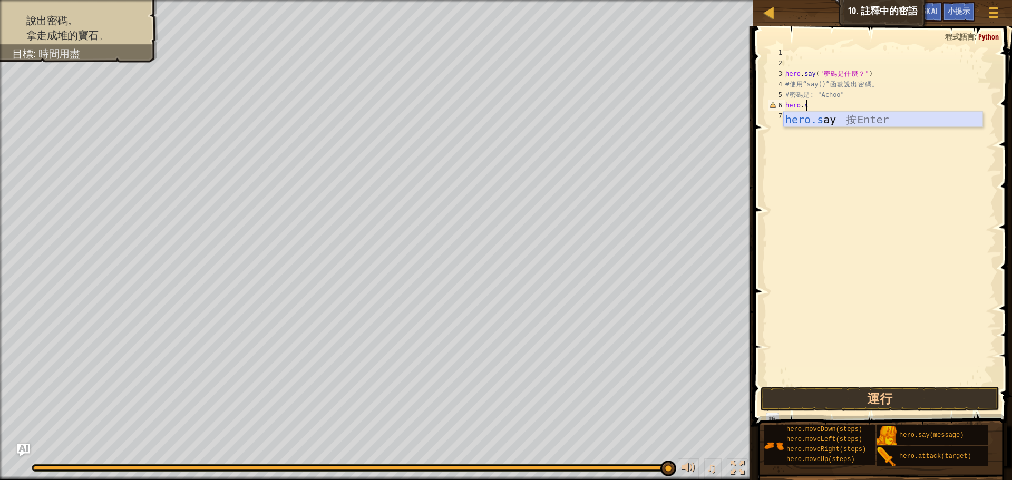
click at [833, 118] on div "hero.s ay 按 Enter" at bounding box center [882, 135] width 199 height 47
type textarea "hero.say("Achoo")"
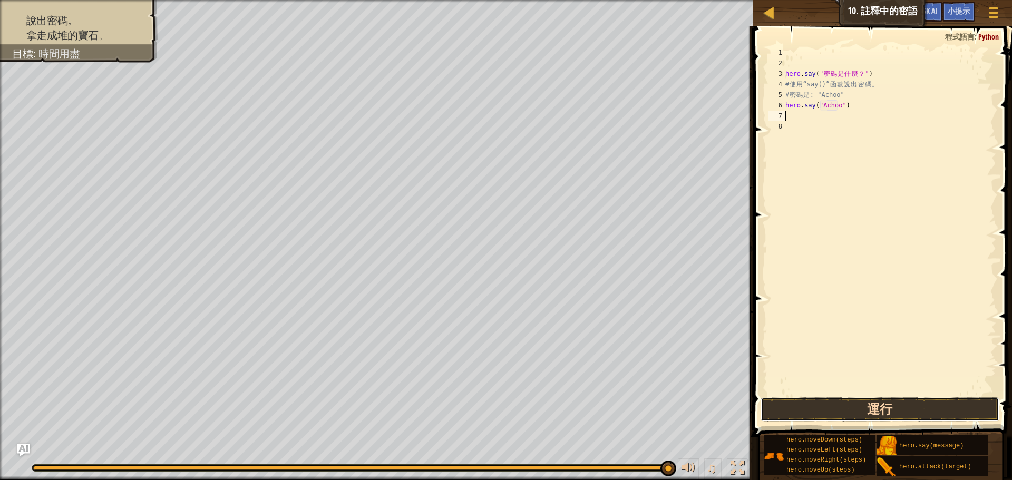
click at [848, 408] on button "運行" at bounding box center [880, 410] width 239 height 24
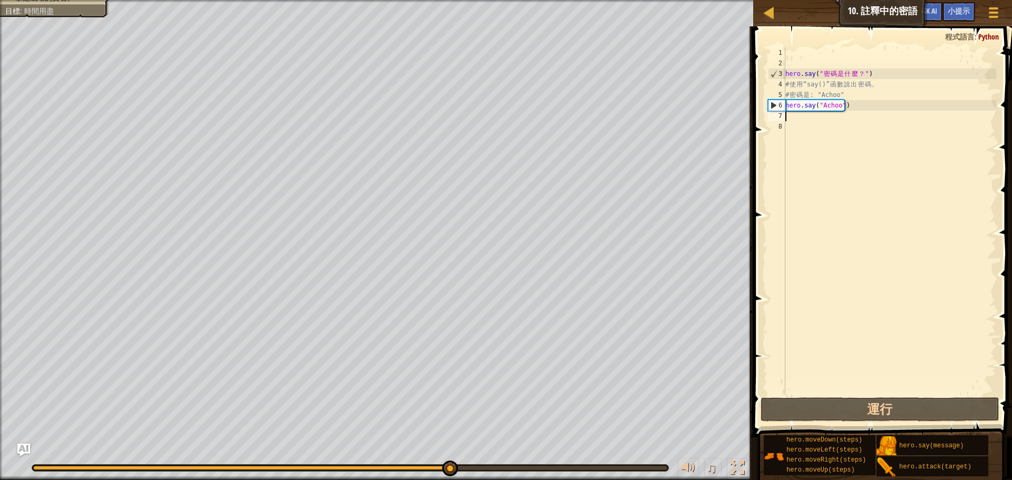
click at [798, 117] on div "hero . say ( " 密 碼 是 什 麼 ？ " ) # 使 用 “say()” 函 數 說 出 密 碼 。 # 密 碼 是 : "Achoo" he…" at bounding box center [889, 231] width 213 height 369
type textarea "h"
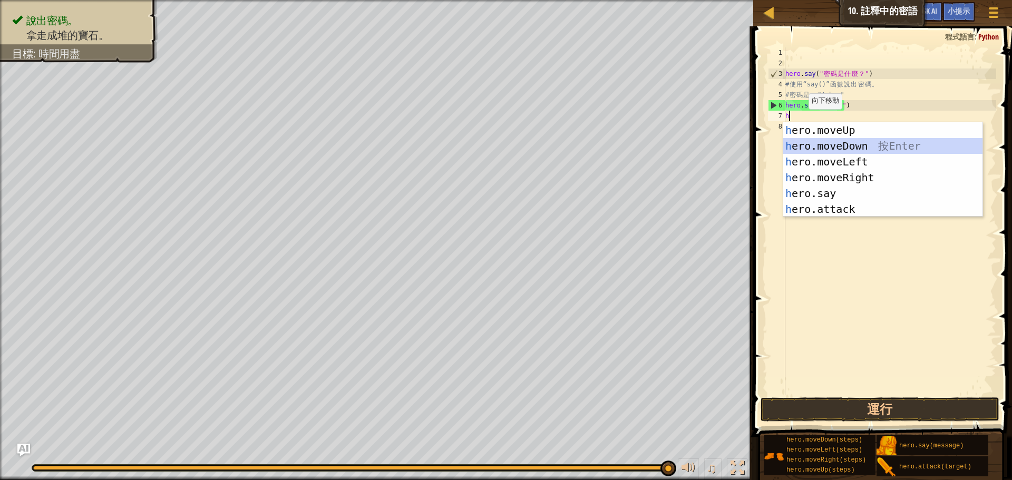
click at [809, 138] on div "h ero.moveUp 按 Enter h ero.moveDown 按 Enter h ero.moveLeft 按 Enter h ero.moveRi…" at bounding box center [882, 185] width 199 height 127
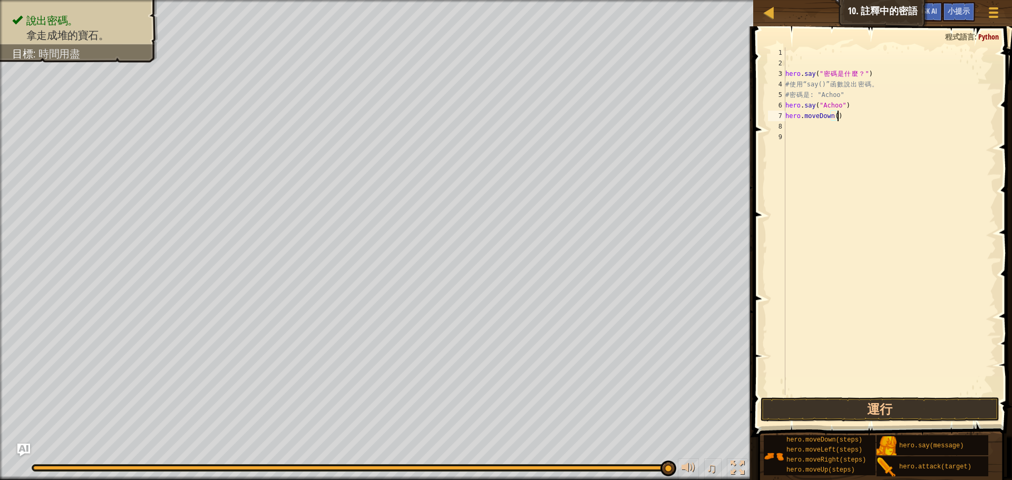
click at [844, 120] on div "hero . say ( " 密 碼 是 什 麼 ？ " ) # 使 用 “say()” 函 數 說 出 密 碼 。 # 密 碼 是 : "Achoo" he…" at bounding box center [889, 231] width 213 height 369
type textarea "h"
type textarea "hero.say("Achoo")"
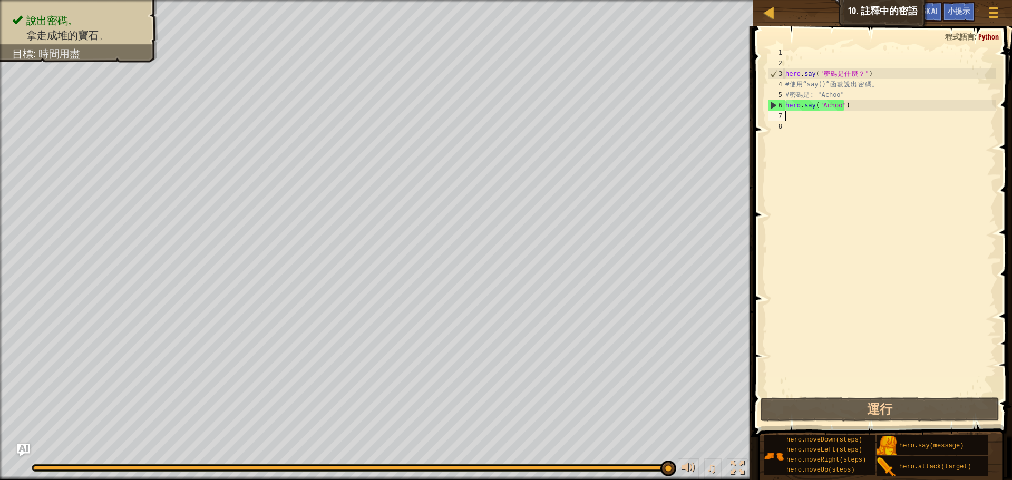
type textarea "h"
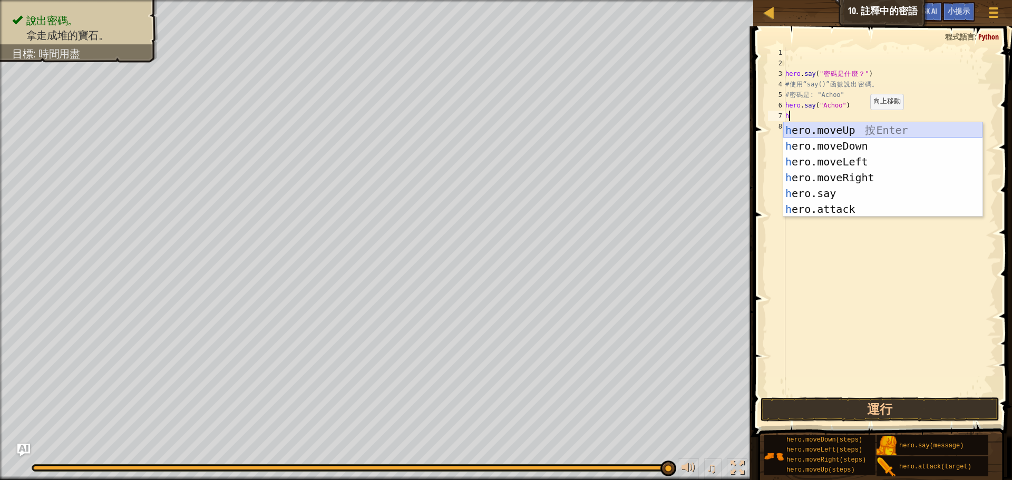
click at [854, 131] on div "h ero.moveUp 按 Enter h ero.moveDown 按 Enter h ero.moveLeft 按 Enter h ero.moveRi…" at bounding box center [882, 185] width 199 height 127
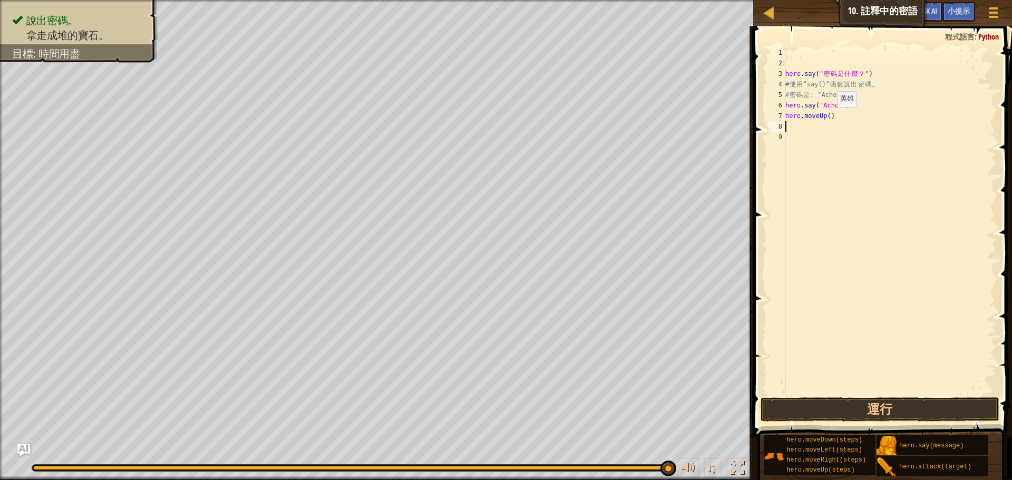
click at [828, 118] on div "hero . say ( " 密 碼 是 什 麼 ？ " ) # 使 用 “say()” 函 數 說 出 密 碼 。 # 密 碼 是 : "Achoo" he…" at bounding box center [889, 231] width 213 height 369
type textarea "hero.moveUp(2)"
click at [862, 401] on button "運行" at bounding box center [880, 410] width 239 height 24
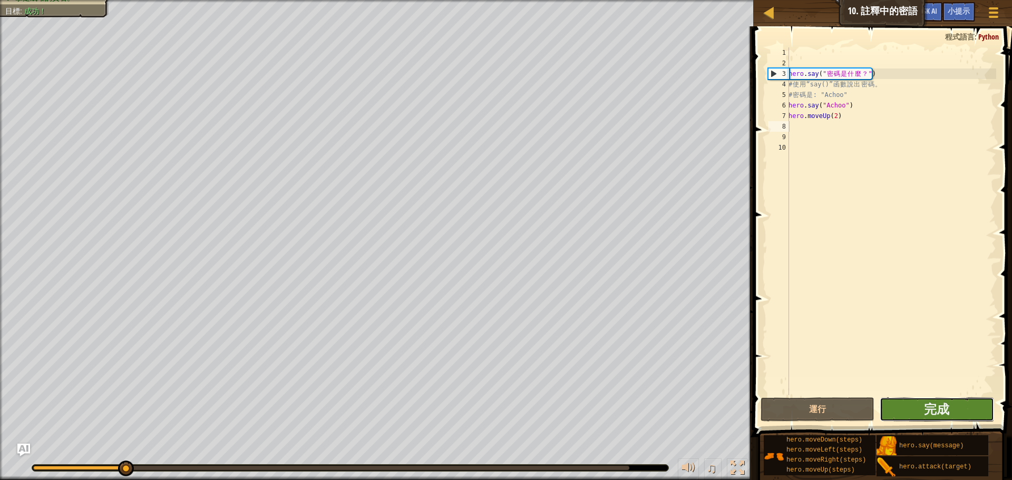
click at [923, 403] on button "完成" at bounding box center [937, 410] width 114 height 24
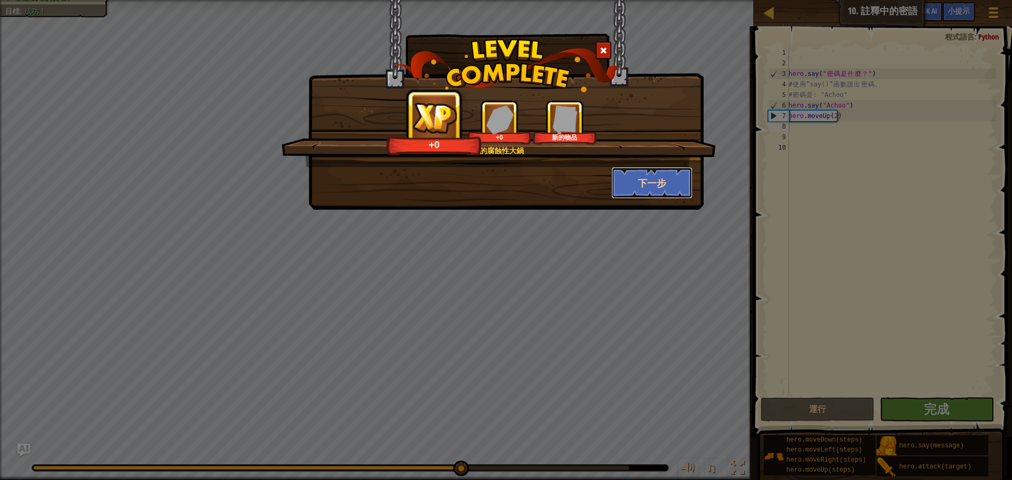
click at [668, 189] on button "下一步" at bounding box center [653, 183] width 82 height 32
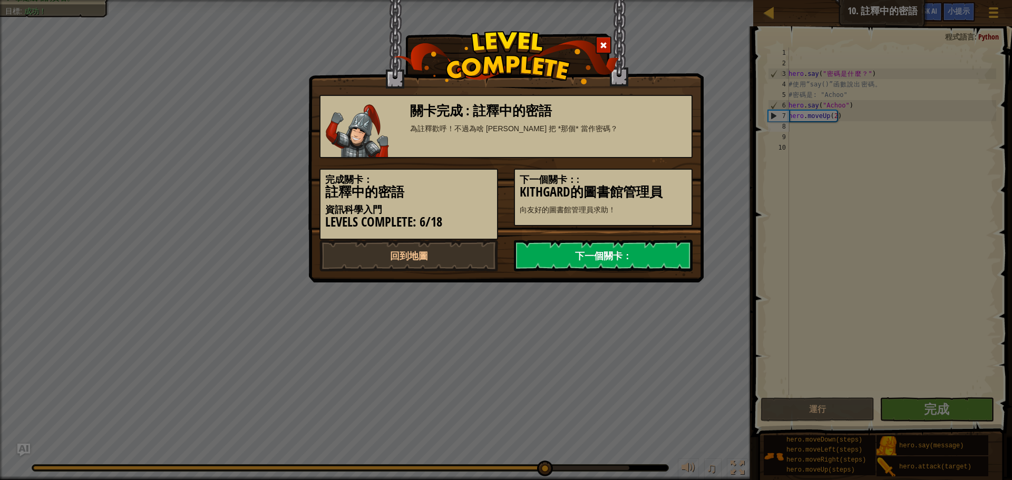
click at [608, 251] on link "下一個關卡：" at bounding box center [603, 256] width 179 height 32
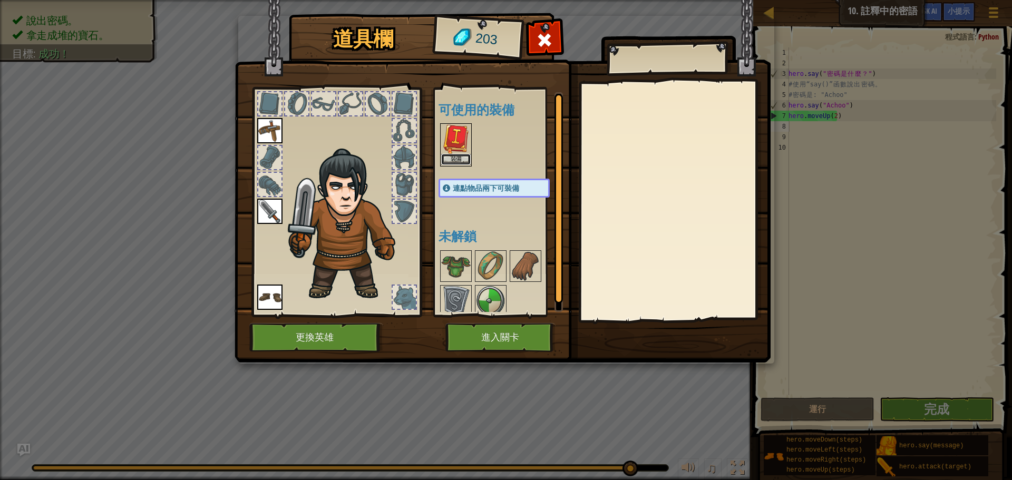
click at [464, 161] on button "裝備" at bounding box center [456, 159] width 30 height 11
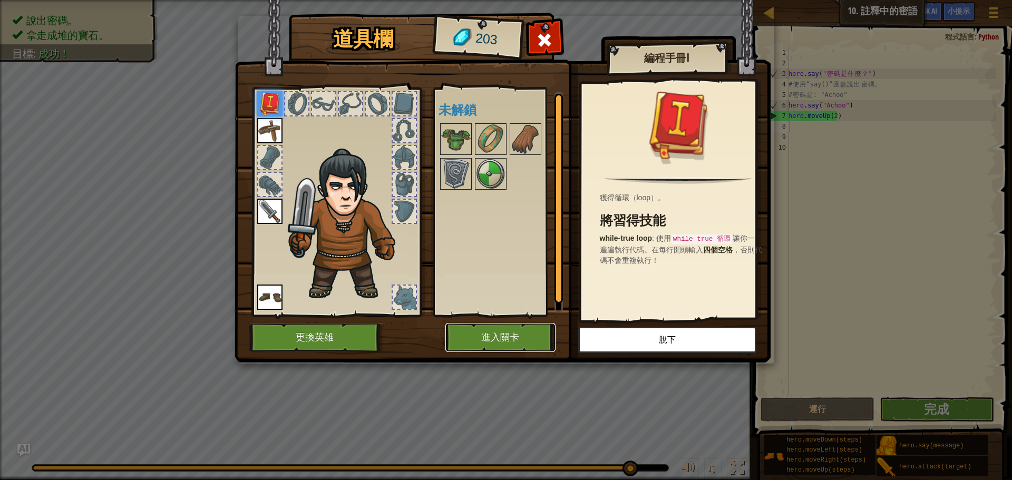
click at [529, 338] on button "進入關卡" at bounding box center [500, 337] width 110 height 29
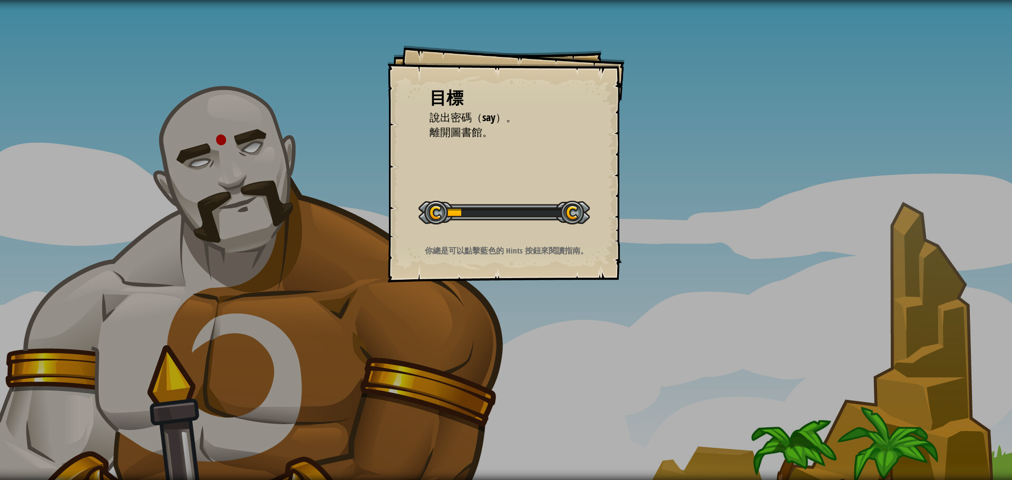
click at [492, 290] on div "目標 說出密碼（say）。 離開圖書館。 開始戰役 從伺服器載入失敗 您將需要訂閱來開啟這關。 訂閱 您需要加入一個課程來遊玩此關卡。 回到我的課程 詢問您的…" at bounding box center [506, 240] width 1012 height 480
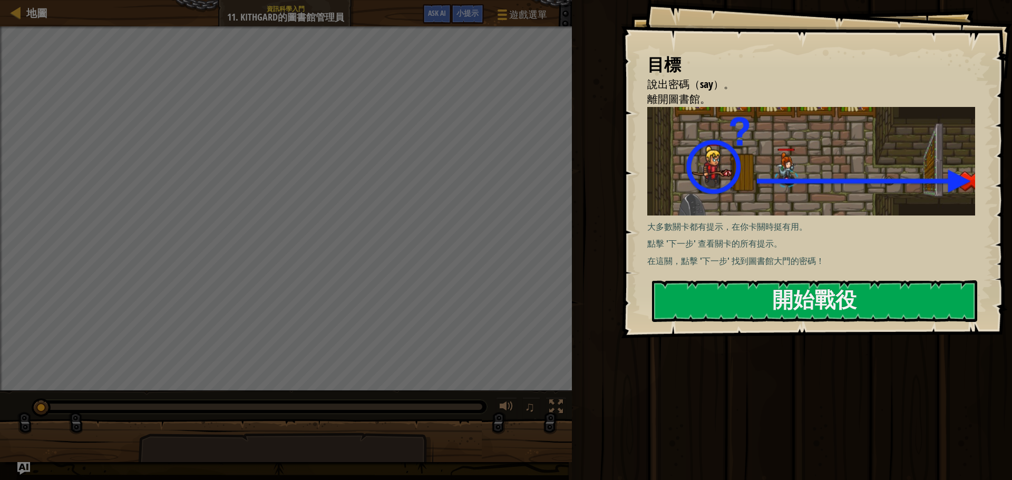
click at [742, 234] on div "大多數關卡都有提示，在你卡關時挺有用。 點擊 '下一步' 查看關卡的所有提示。 在這關，點擊 '下一步' 找到圖書館大門的密碼！" at bounding box center [815, 187] width 336 height 160
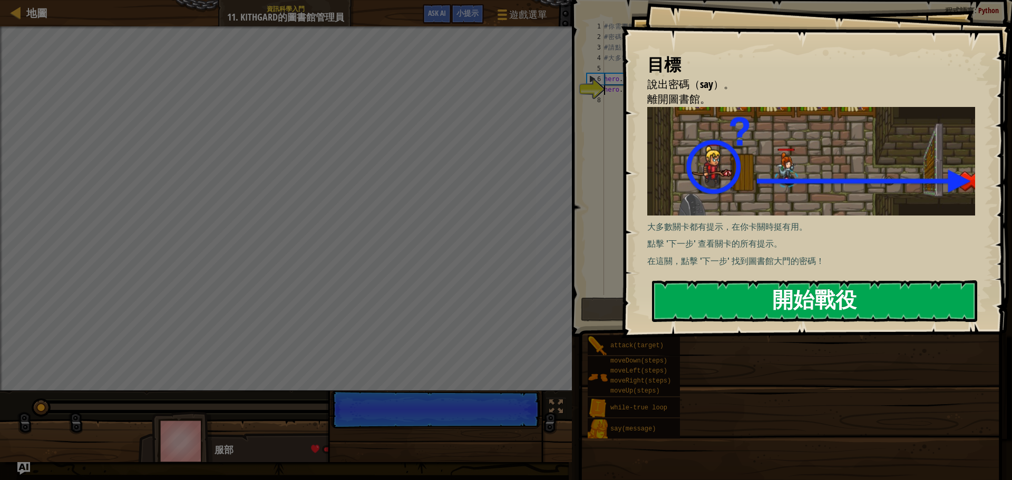
click at [736, 304] on button "開始戰役" at bounding box center [814, 301] width 325 height 42
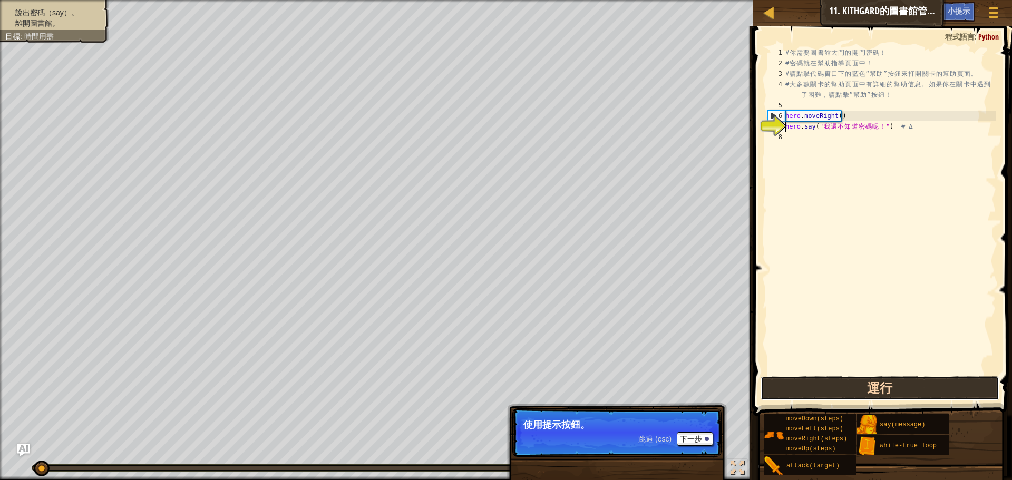
click at [895, 390] on button "運行" at bounding box center [880, 388] width 239 height 24
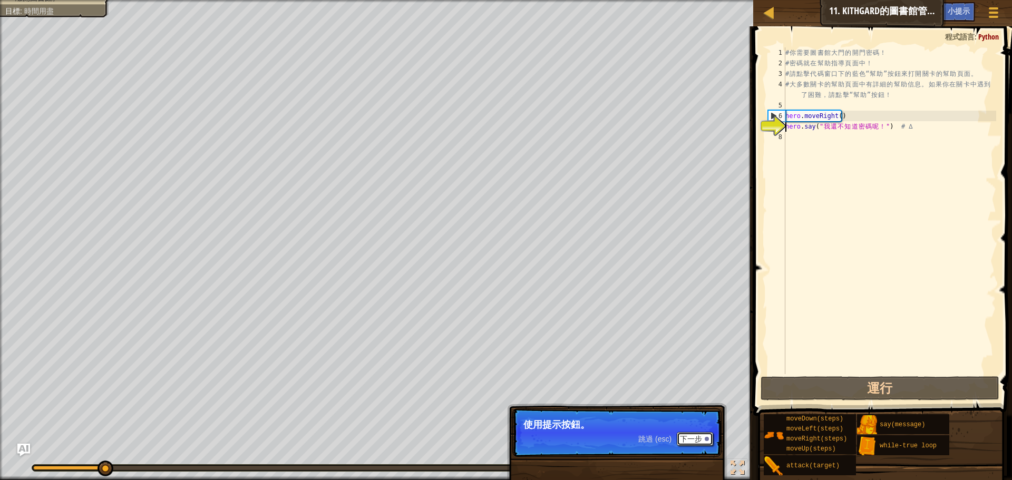
click at [699, 440] on button "下一步" at bounding box center [695, 439] width 36 height 14
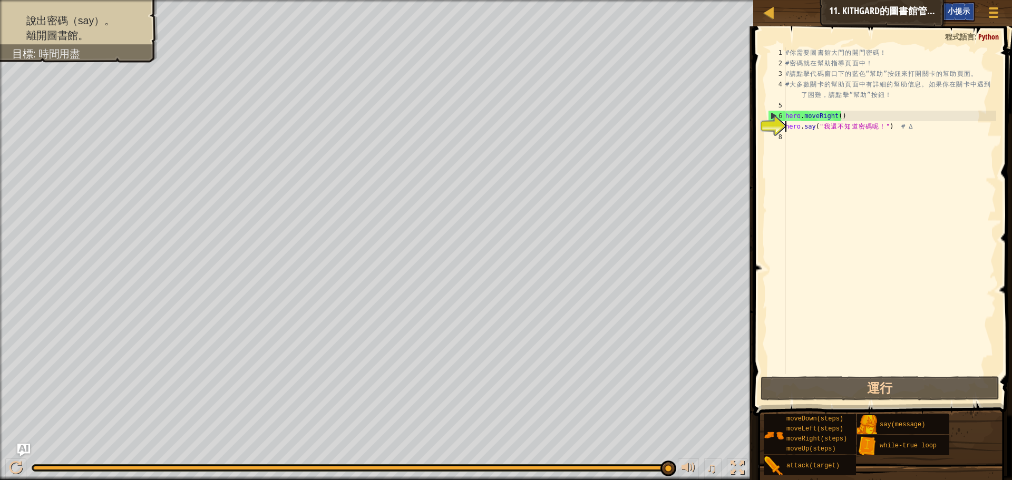
click at [950, 13] on span "小提示" at bounding box center [959, 11] width 22 height 10
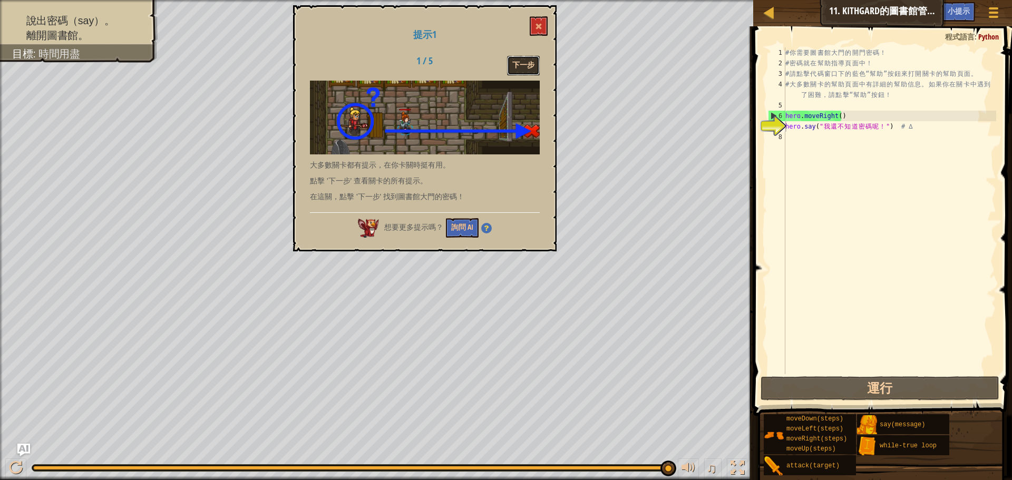
click at [519, 65] on button "下一步" at bounding box center [523, 66] width 33 height 20
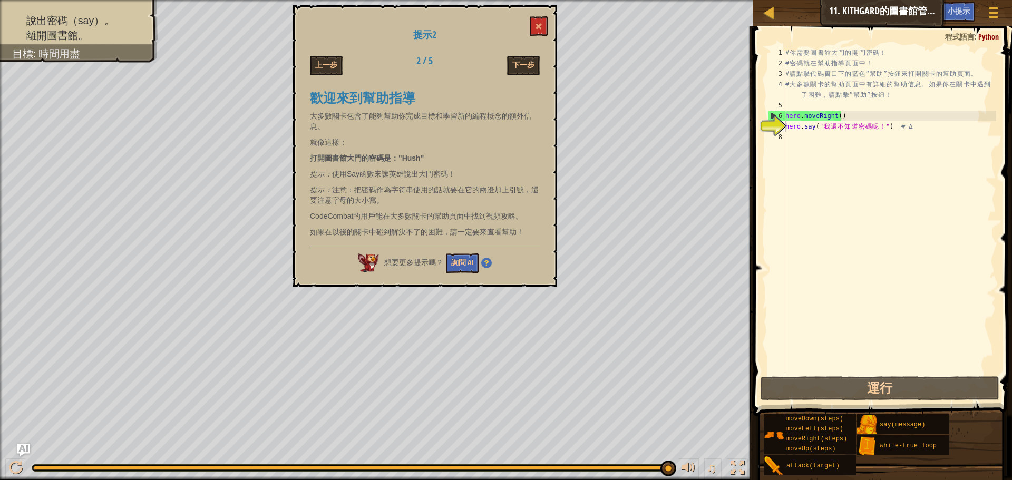
click at [306, 65] on div "上一步" at bounding box center [343, 66] width 82 height 20
click at [318, 59] on button "上一步" at bounding box center [326, 66] width 33 height 20
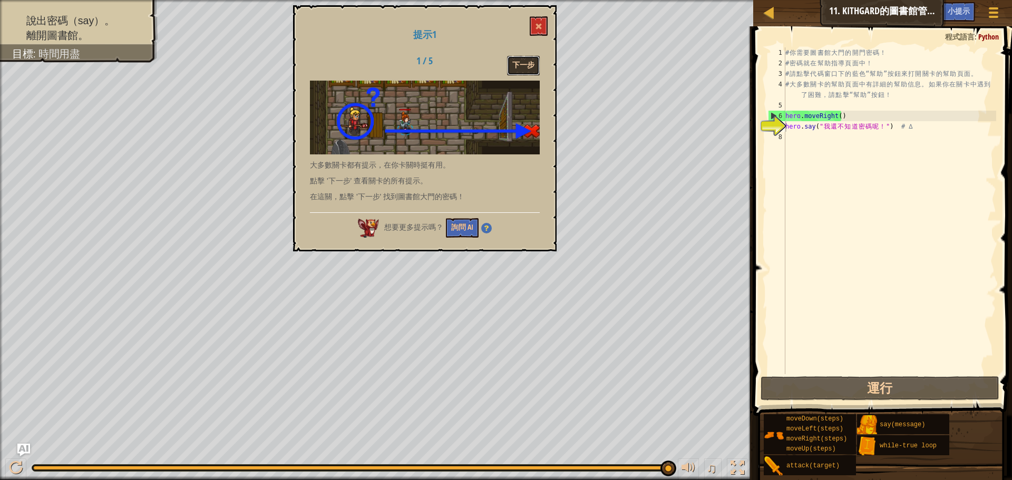
click at [515, 74] on button "下一步" at bounding box center [523, 66] width 33 height 20
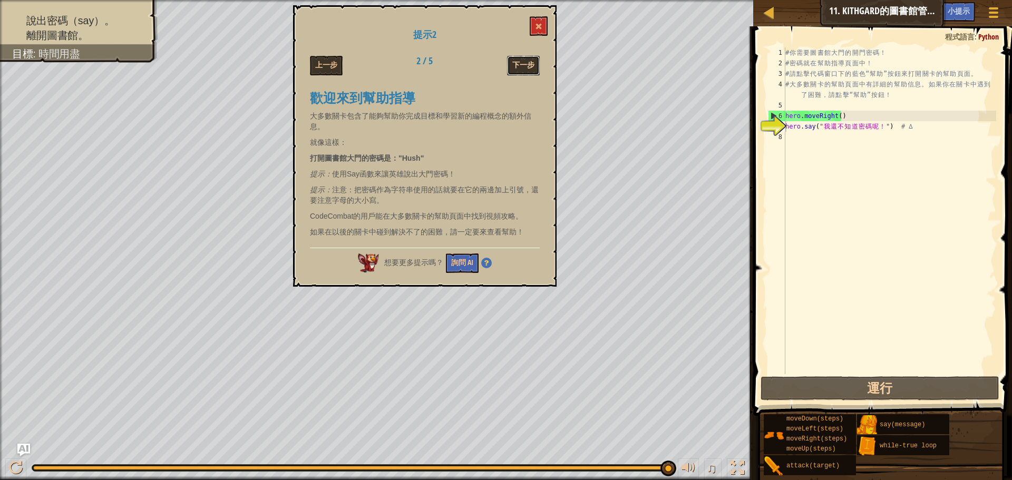
click at [520, 65] on button "下一步" at bounding box center [523, 66] width 33 height 20
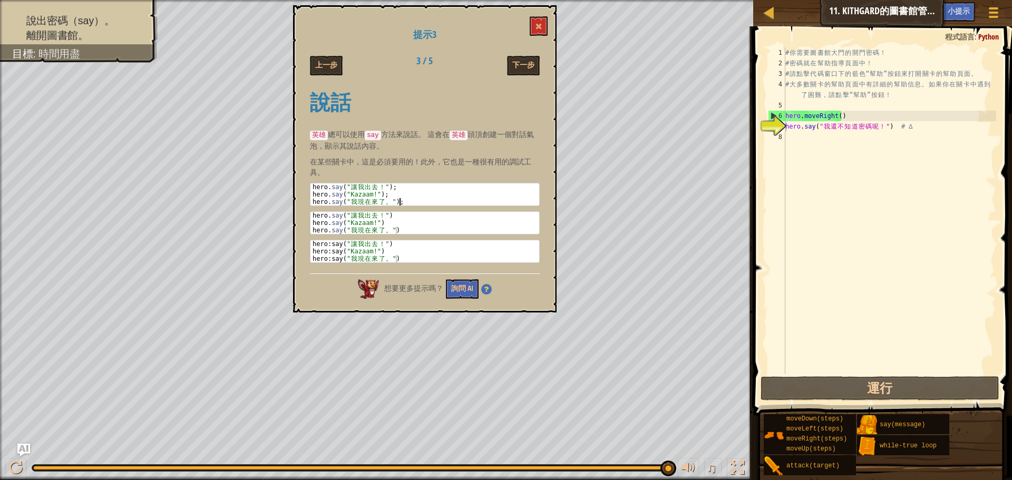
drag, startPoint x: 314, startPoint y: 187, endPoint x: 424, endPoint y: 207, distance: 112.0
click at [424, 207] on div "說話 英雄 總可以使用 say 方法來說話。 這會在 英雄 頭頂創建一個對話氣泡，顯示其說話內容。 在某些關卡中，這是必須要用的！此外，它也是一種很有用的調試…" at bounding box center [425, 175] width 230 height 188
click at [408, 202] on div "hero . say ( " 讓 我 出 去 ！ " ) ; hero . say ( "Kazaam!" ) ; hero . say ( " 我 現 在 …" at bounding box center [425, 194] width 229 height 22
click at [407, 202] on div "hero . say ( " 讓 我 出 去 ！ " ) ; hero . say ( "Kazaam!" ) ; hero . say ( " 我 現 在 …" at bounding box center [425, 201] width 229 height 37
drag, startPoint x: 407, startPoint y: 202, endPoint x: 342, endPoint y: 192, distance: 66.1
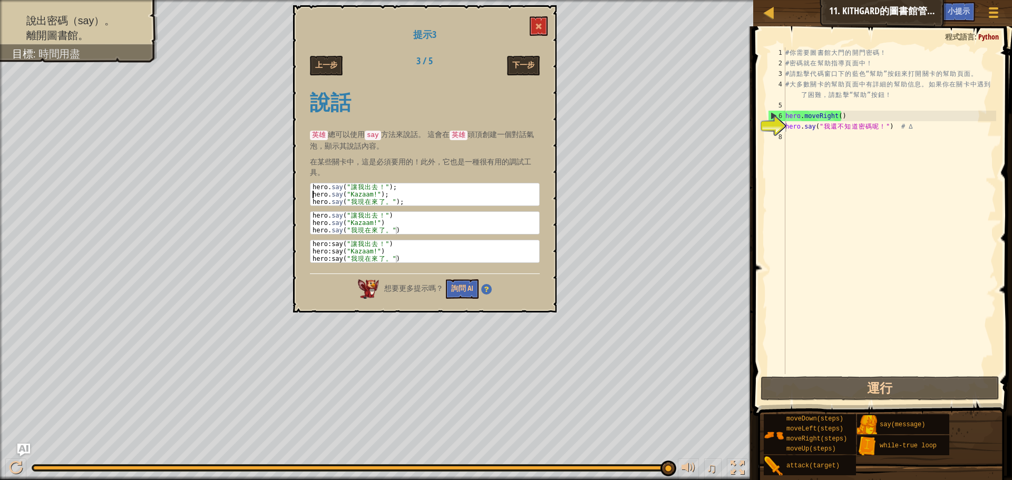
click at [338, 193] on div "hero . say ( " 讓 我 出 去 ！ " ) ; hero . say ( "Kazaam!" ) ; hero . say ( " 我 現 在 …" at bounding box center [425, 201] width 229 height 37
type textarea "hero.say("Kazaam!"); hero.say("我現在來了。");"
click at [537, 29] on span at bounding box center [538, 26] width 7 height 7
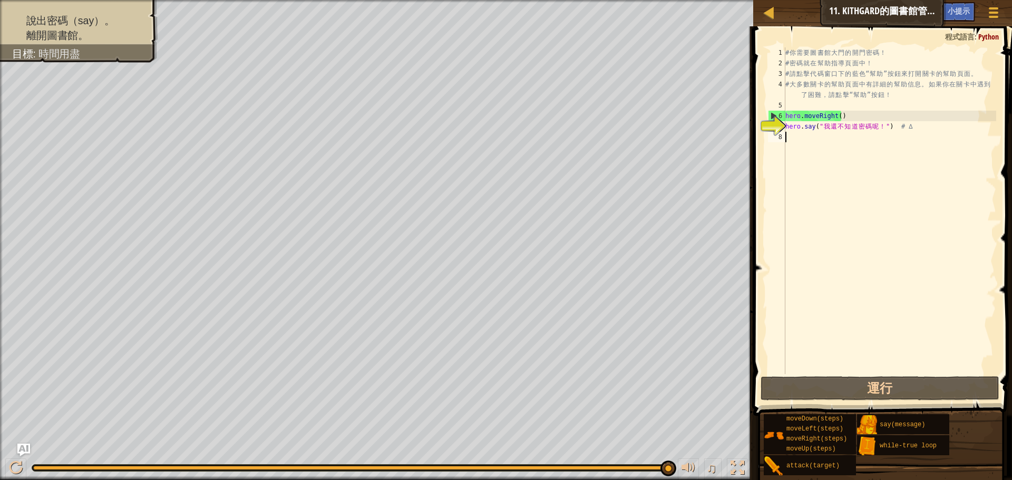
drag, startPoint x: 830, startPoint y: 183, endPoint x: 821, endPoint y: 163, distance: 21.3
click at [830, 182] on div "# 你 需 要 圖 書 館 大 門 的 開 門 密 碼 ！ # 密 碼 就 在 幫 助 指 導 頁 面 中 ！ # 請 點 擊 代 碼 窗 口 下 的 藍 色…" at bounding box center [889, 221] width 213 height 348
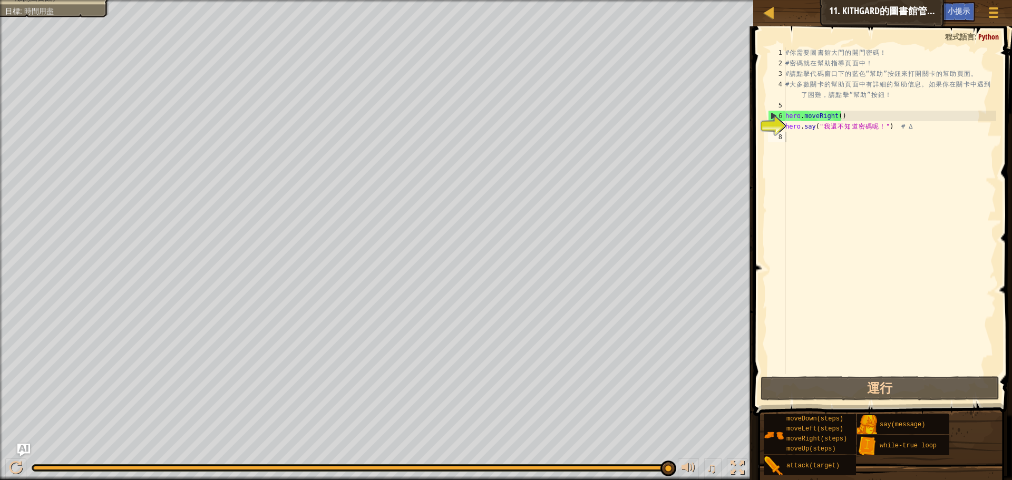
click at [96, 53] on div "說出密碼（say）。 離開圖書館。 目標 : 時間用盡" at bounding box center [376, 240] width 753 height 480
click at [770, 22] on div "地圖 資訊科學入門 11. Kithgard的圖書館管理員 遊戲選單 完成 小提示 Ask AI" at bounding box center [882, 13] width 259 height 26
click at [773, 18] on div at bounding box center [769, 12] width 13 height 13
select select "zh-HANT"
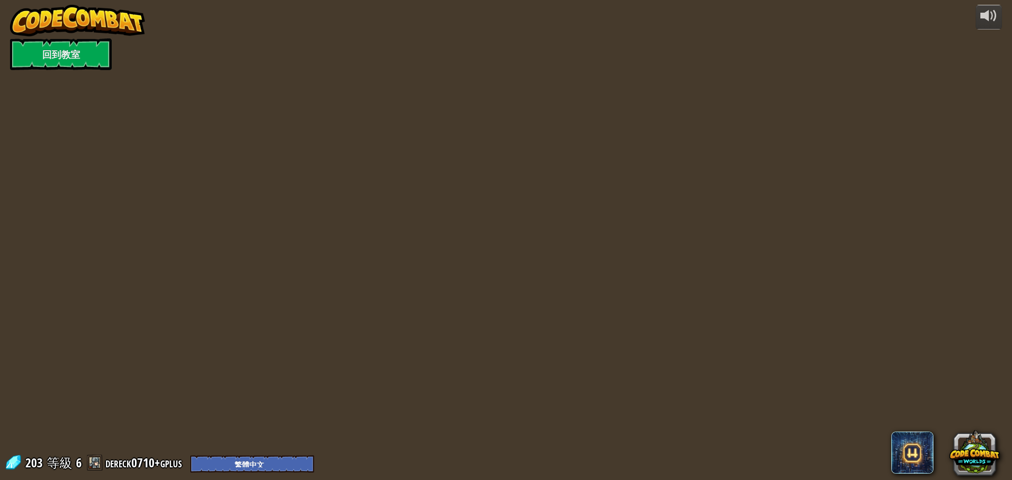
select select "zh-HANT"
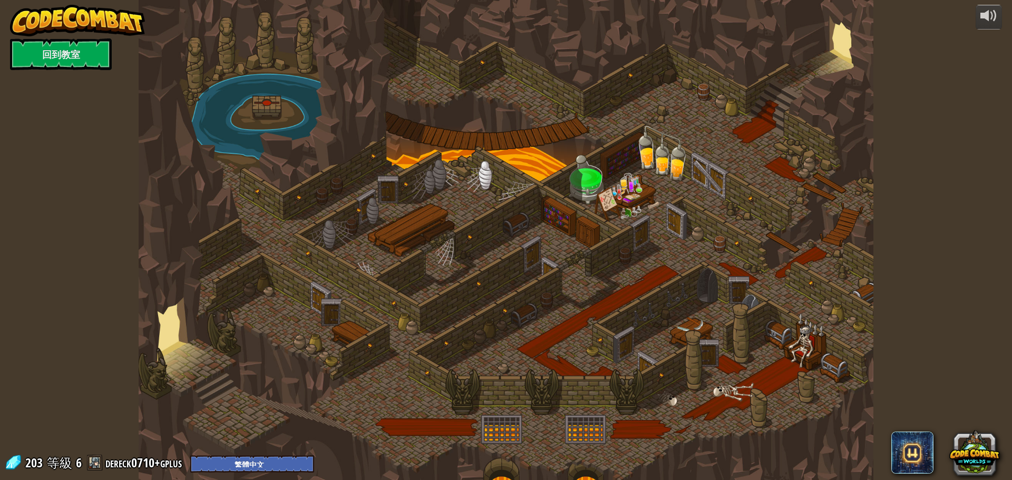
select select "zh-HANT"
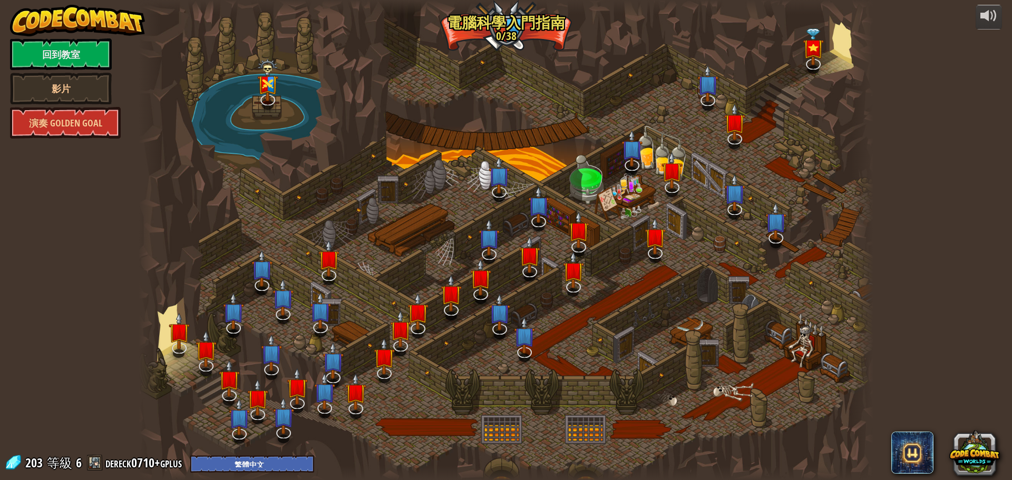
select select "zh-HANT"
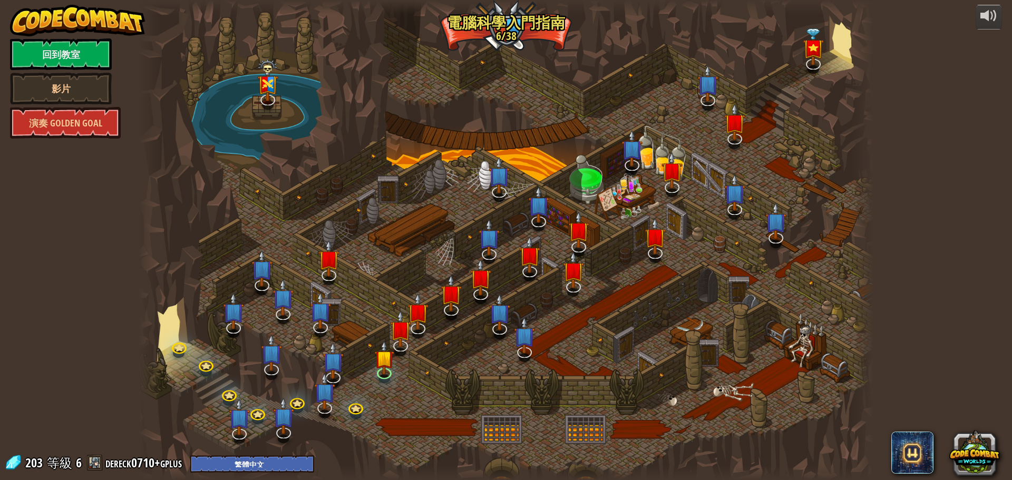
select select "zh-HANT"
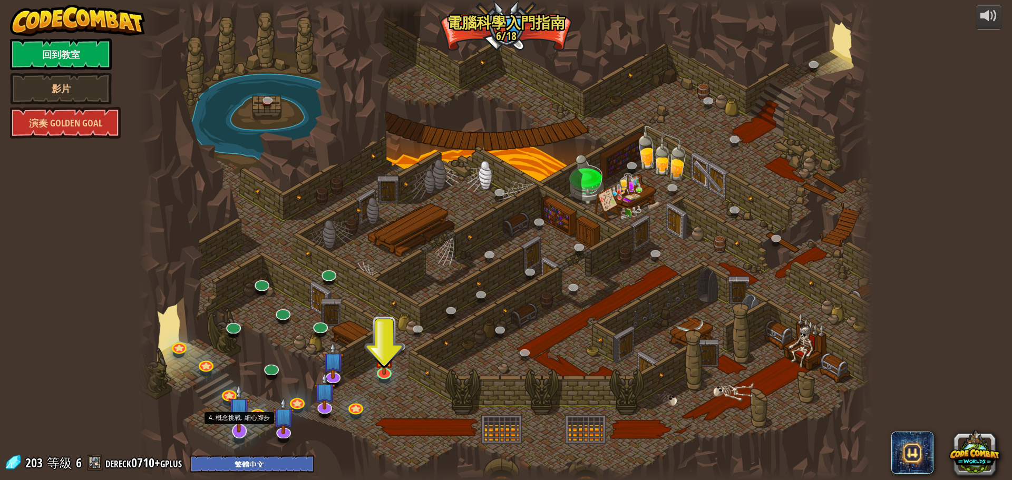
click at [241, 428] on img at bounding box center [239, 408] width 22 height 49
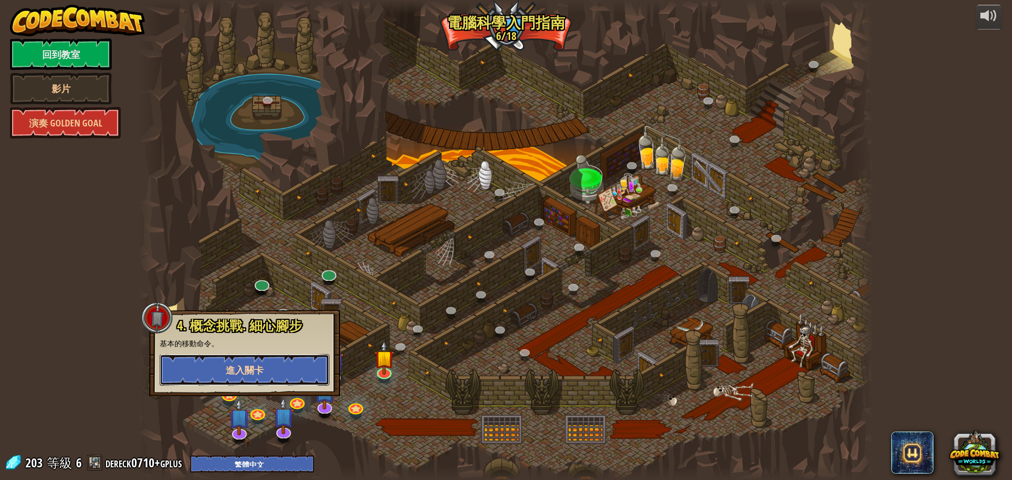
click at [261, 377] on button "進入關卡" at bounding box center [245, 370] width 170 height 32
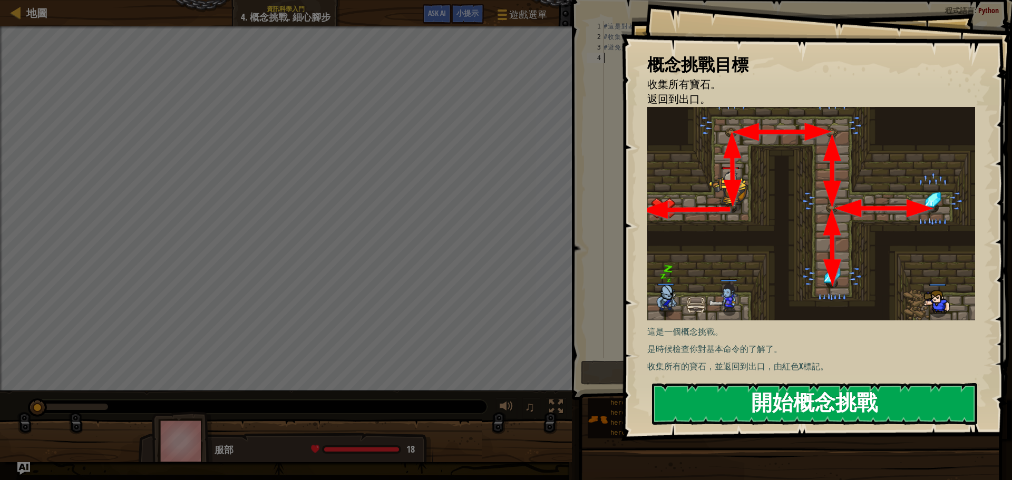
drag, startPoint x: 820, startPoint y: 392, endPoint x: 816, endPoint y: 399, distance: 8.3
click at [820, 392] on button "開始概念挑戰" at bounding box center [814, 404] width 325 height 42
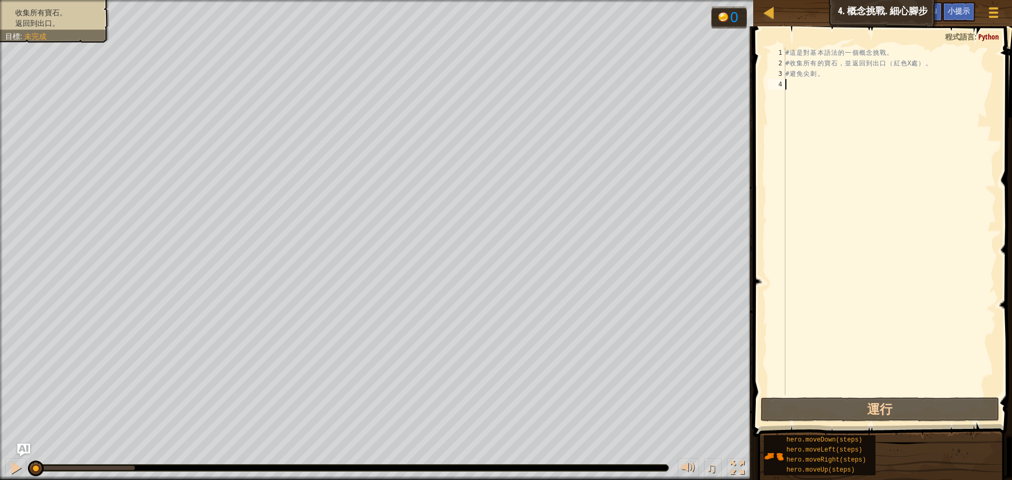
type textarea "h"
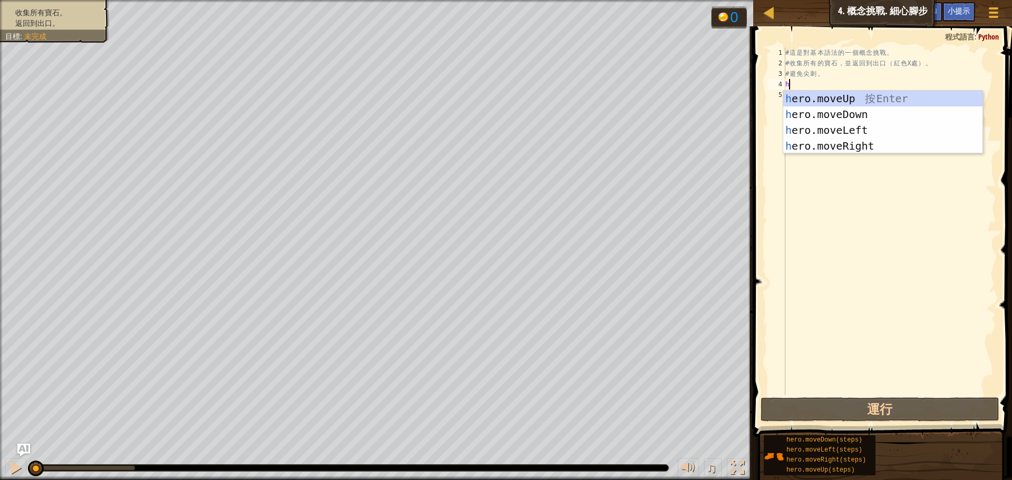
scroll to position [5, 0]
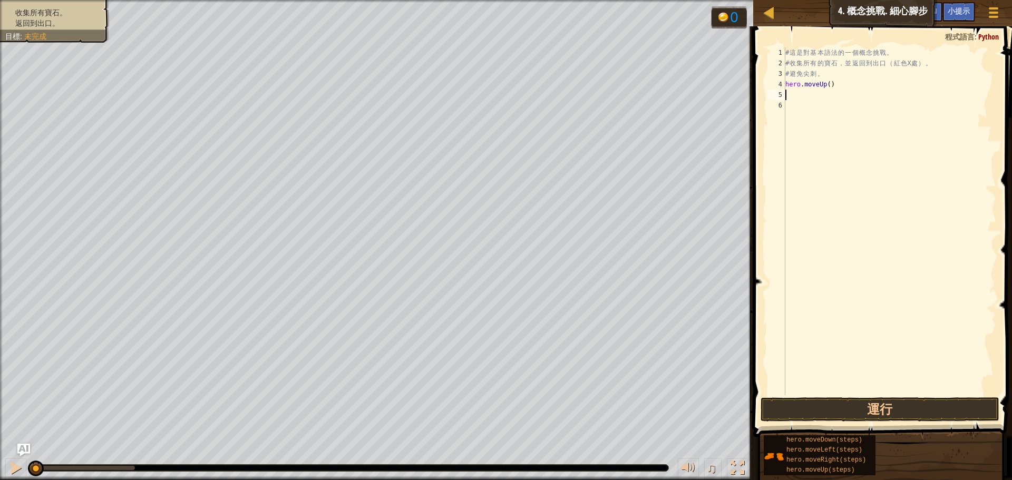
type textarea "h"
type textarea "hero.moveDown()"
type textarea "hero.moveDown(2)"
type textarea "h"
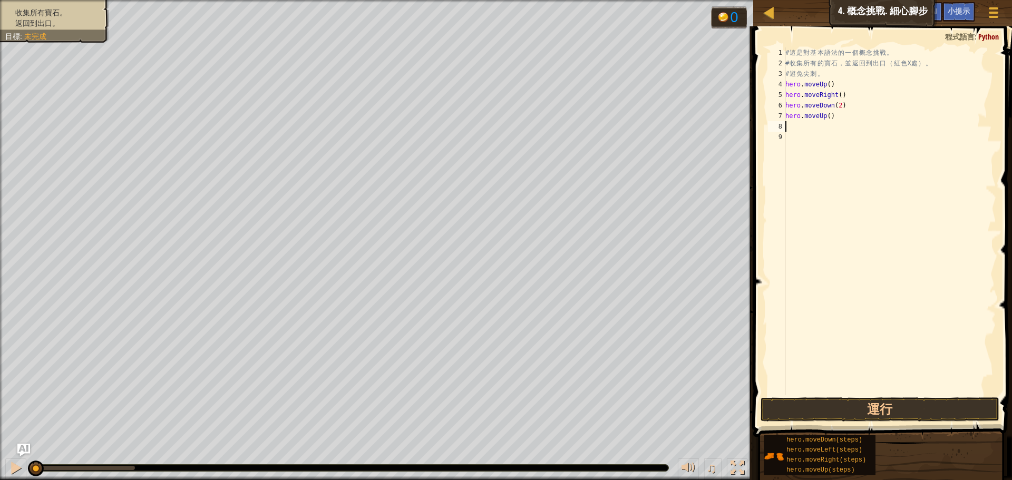
type textarea "h"
click at [812, 404] on button "運行" at bounding box center [880, 410] width 239 height 24
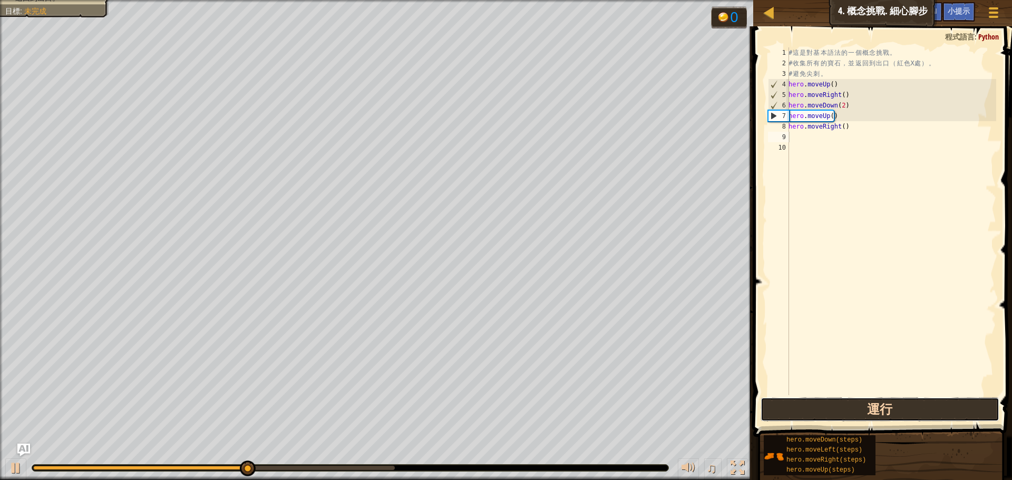
click at [897, 412] on button "運行" at bounding box center [880, 410] width 239 height 24
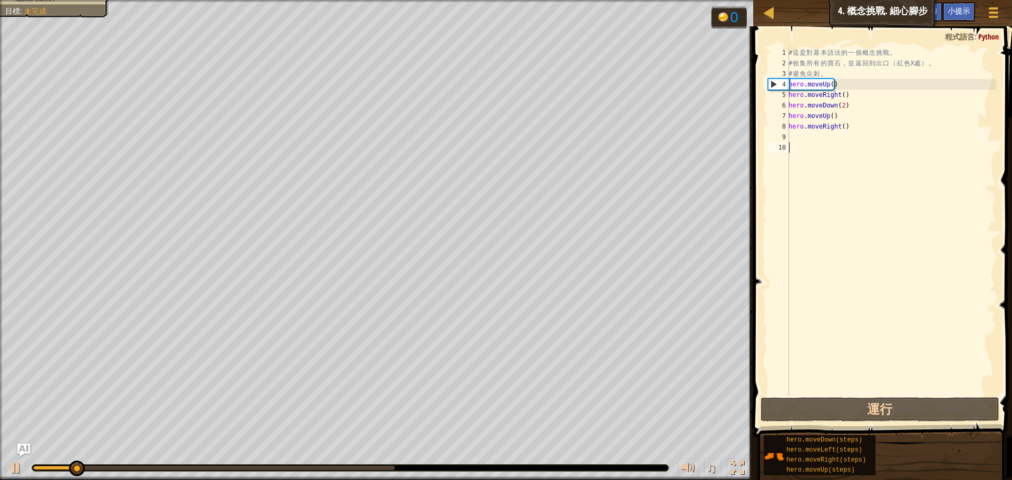
drag, startPoint x: 818, startPoint y: 193, endPoint x: 814, endPoint y: 132, distance: 60.7
click at [817, 192] on div "# 這 是 對 基 本 語 法 的 一 個 概 念 挑 戰 。 # 收 集 所 有 的 寶 石 ， 並 返 回 到 出 口 （ 紅 色 X 處 ） 。 # 避…" at bounding box center [892, 231] width 210 height 369
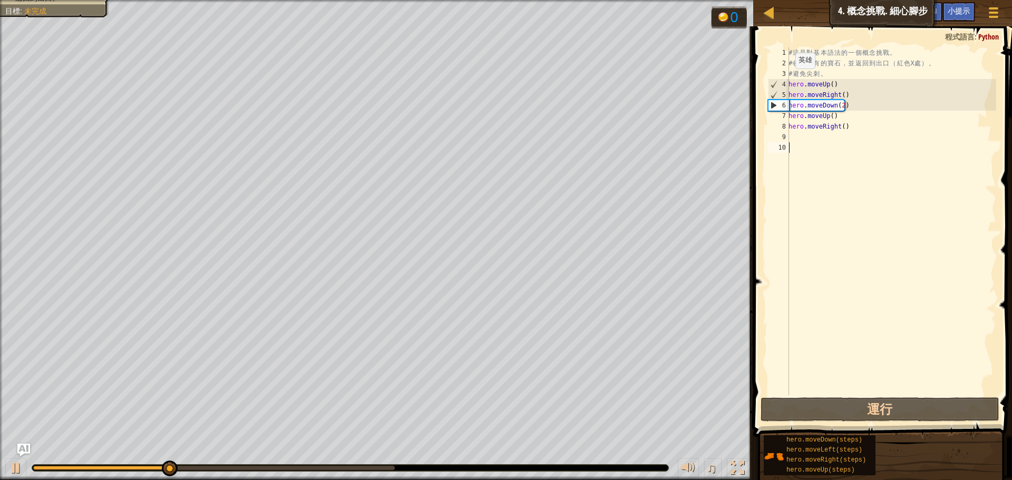
click at [786, 83] on div "4" at bounding box center [779, 84] width 21 height 11
type textarea "hero.moveUp()"
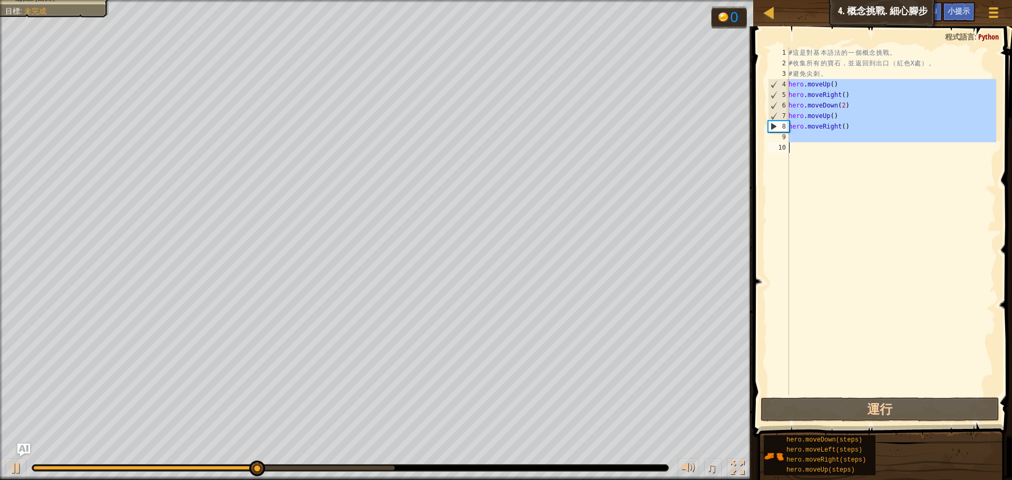
drag, startPoint x: 789, startPoint y: 85, endPoint x: 950, endPoint y: 288, distance: 259.4
click at [950, 288] on div "# 這 是 對 基 本 語 法 的 一 個 概 念 挑 戰 。 # 收 集 所 有 的 寶 石 ， 並 返 回 到 出 口 （ 紅 色 X 處 ） 。 # 避…" at bounding box center [892, 231] width 210 height 369
click at [917, 274] on div "# 這 是 對 基 本 語 法 的 一 個 概 念 挑 戰 。 # 收 集 所 有 的 寶 石 ， 並 返 回 到 出 口 （ 紅 色 X 處 ） 。 # 避…" at bounding box center [892, 221] width 210 height 348
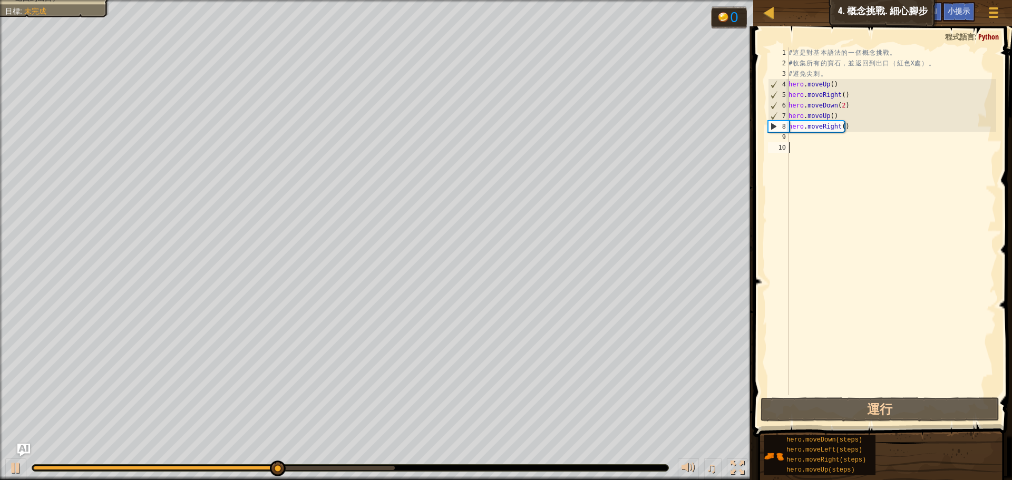
click at [807, 144] on div "# 這 是 對 基 本 語 法 的 一 個 概 念 挑 戰 。 # 收 集 所 有 的 寶 石 ， 並 返 回 到 出 口 （ 紅 色 X 處 ） 。 # 避…" at bounding box center [892, 231] width 210 height 369
drag, startPoint x: 804, startPoint y: 142, endPoint x: 798, endPoint y: 140, distance: 6.2
click at [802, 141] on div "# 這 是 對 基 本 語 法 的 一 個 概 念 挑 戰 。 # 收 集 所 有 的 寶 石 ， 並 返 回 到 出 口 （ 紅 色 X 處 ） 。 # 避…" at bounding box center [892, 231] width 210 height 369
click at [796, 139] on div "# 這 是 對 基 本 語 法 的 一 個 概 念 挑 戰 。 # 收 集 所 有 的 寶 石 ， 並 返 回 到 出 口 （ 紅 色 X 處 ） 。 # 避…" at bounding box center [892, 221] width 210 height 348
type textarea "h"
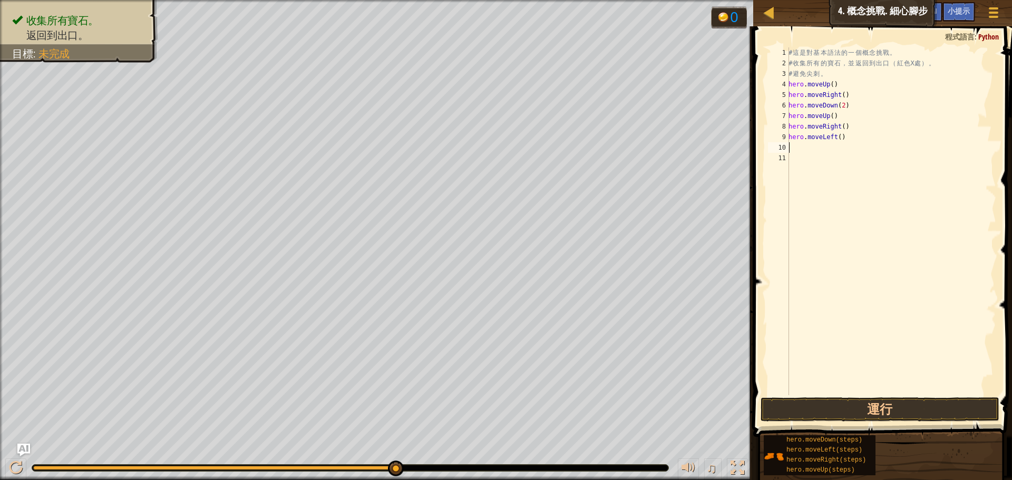
type textarea "h"
drag, startPoint x: 854, startPoint y: 406, endPoint x: 844, endPoint y: 399, distance: 12.1
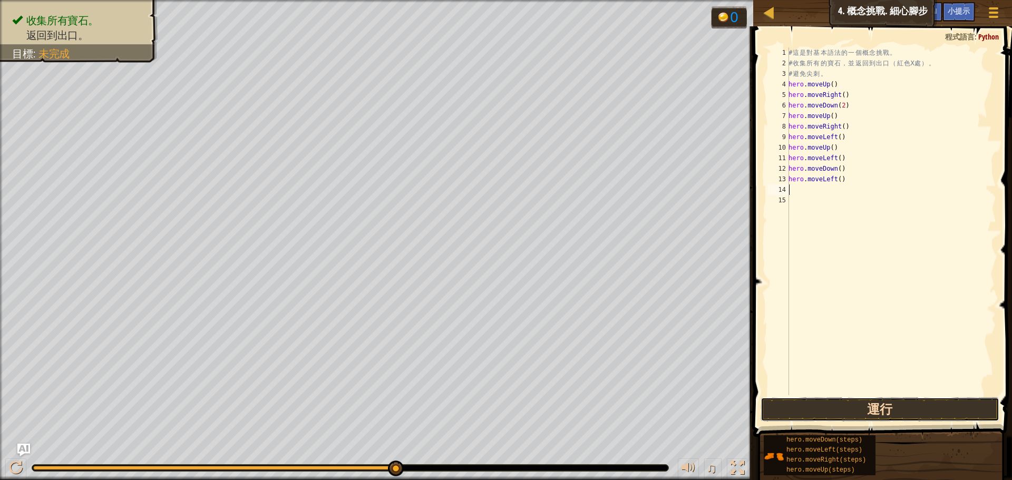
click at [851, 406] on button "運行" at bounding box center [880, 410] width 239 height 24
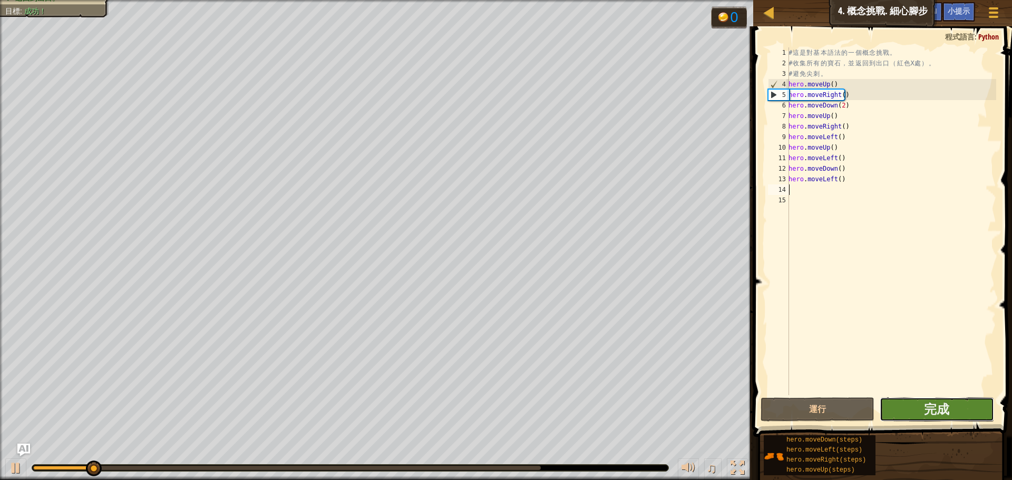
click at [917, 405] on button "完成" at bounding box center [937, 410] width 114 height 24
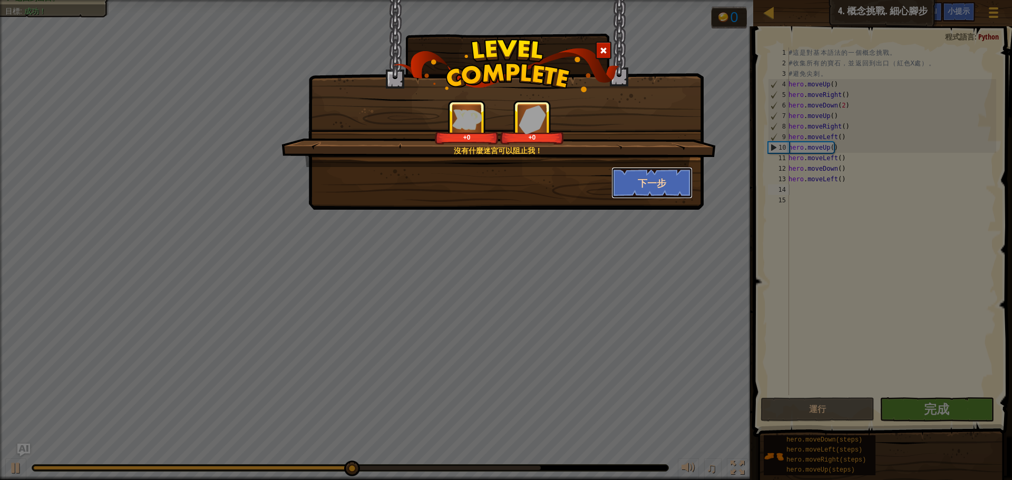
click at [630, 187] on button "下一步" at bounding box center [653, 183] width 82 height 32
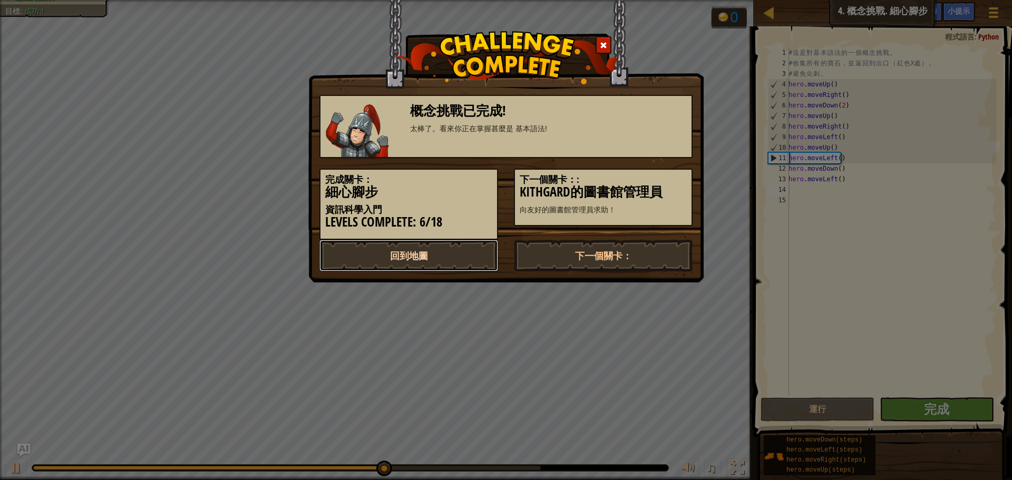
click at [438, 264] on link "回到地圖" at bounding box center [408, 256] width 179 height 32
select select "zh-HANT"
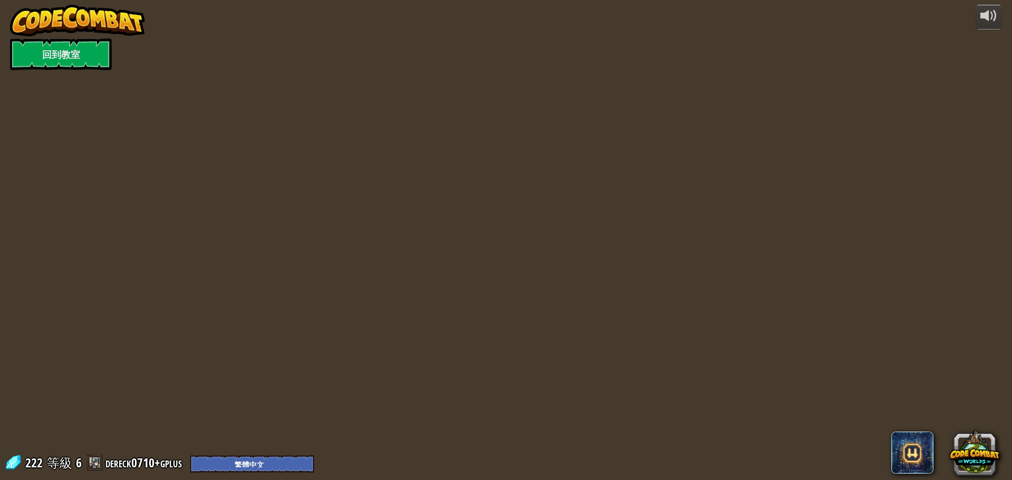
select select "zh-HANT"
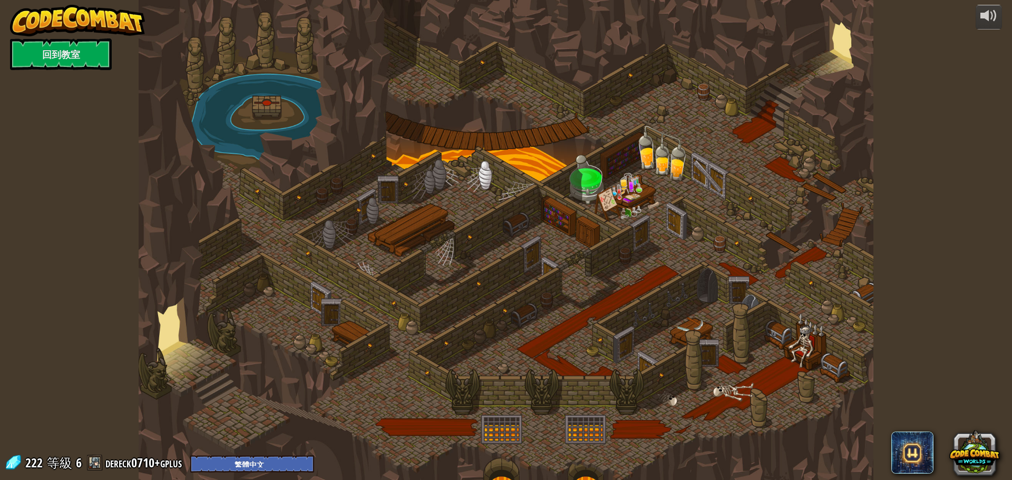
select select "zh-HANT"
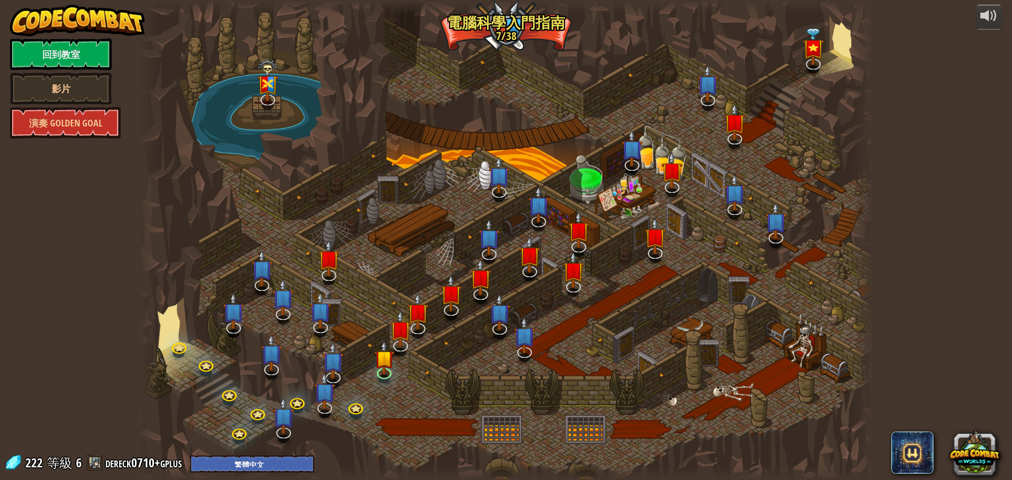
select select "zh-HANT"
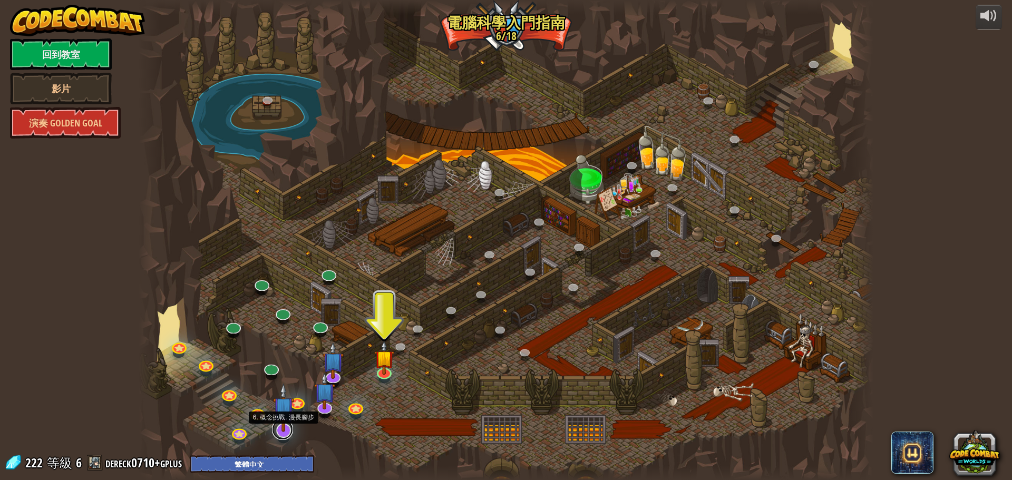
click at [282, 437] on link at bounding box center [282, 429] width 21 height 21
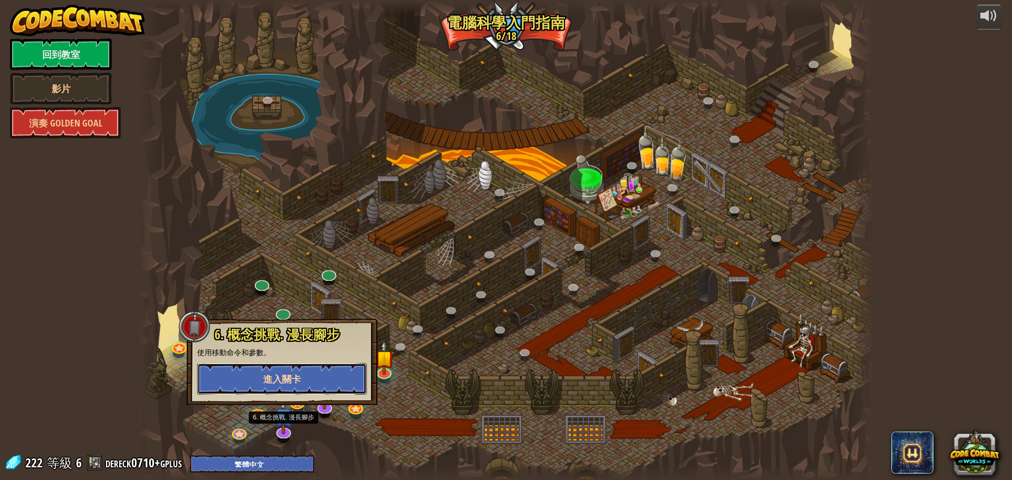
click at [336, 380] on button "進入關卡" at bounding box center [282, 379] width 170 height 32
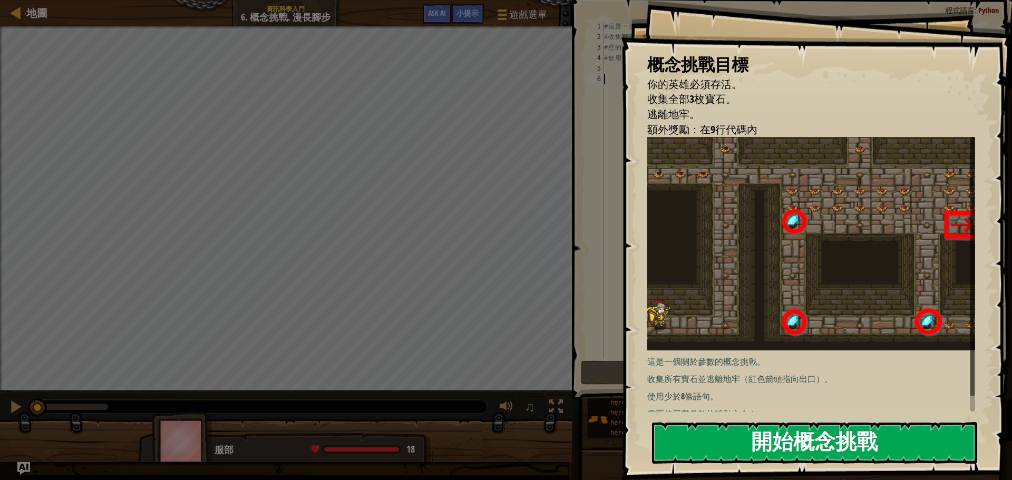
click at [874, 441] on button "開始概念挑戰" at bounding box center [814, 443] width 325 height 42
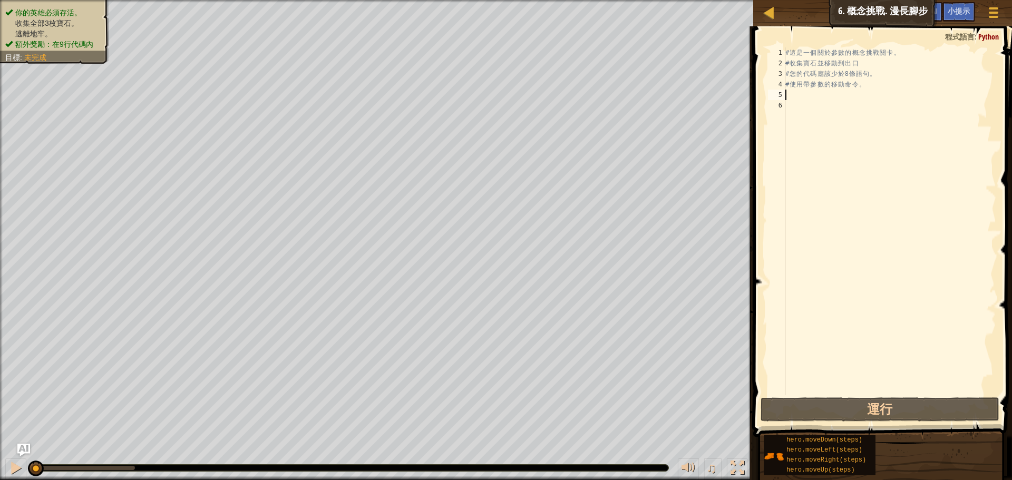
click at [811, 90] on div "# 這 是 一 個 關 於 參 數 的 概 念 挑 戰 關 卡 。 # 收 集 寶 石 並 移 動 到 出 口 # 您 的 代 碼 應 該 少 於 8 條 語…" at bounding box center [889, 231] width 213 height 369
